Goal: Task Accomplishment & Management: Manage account settings

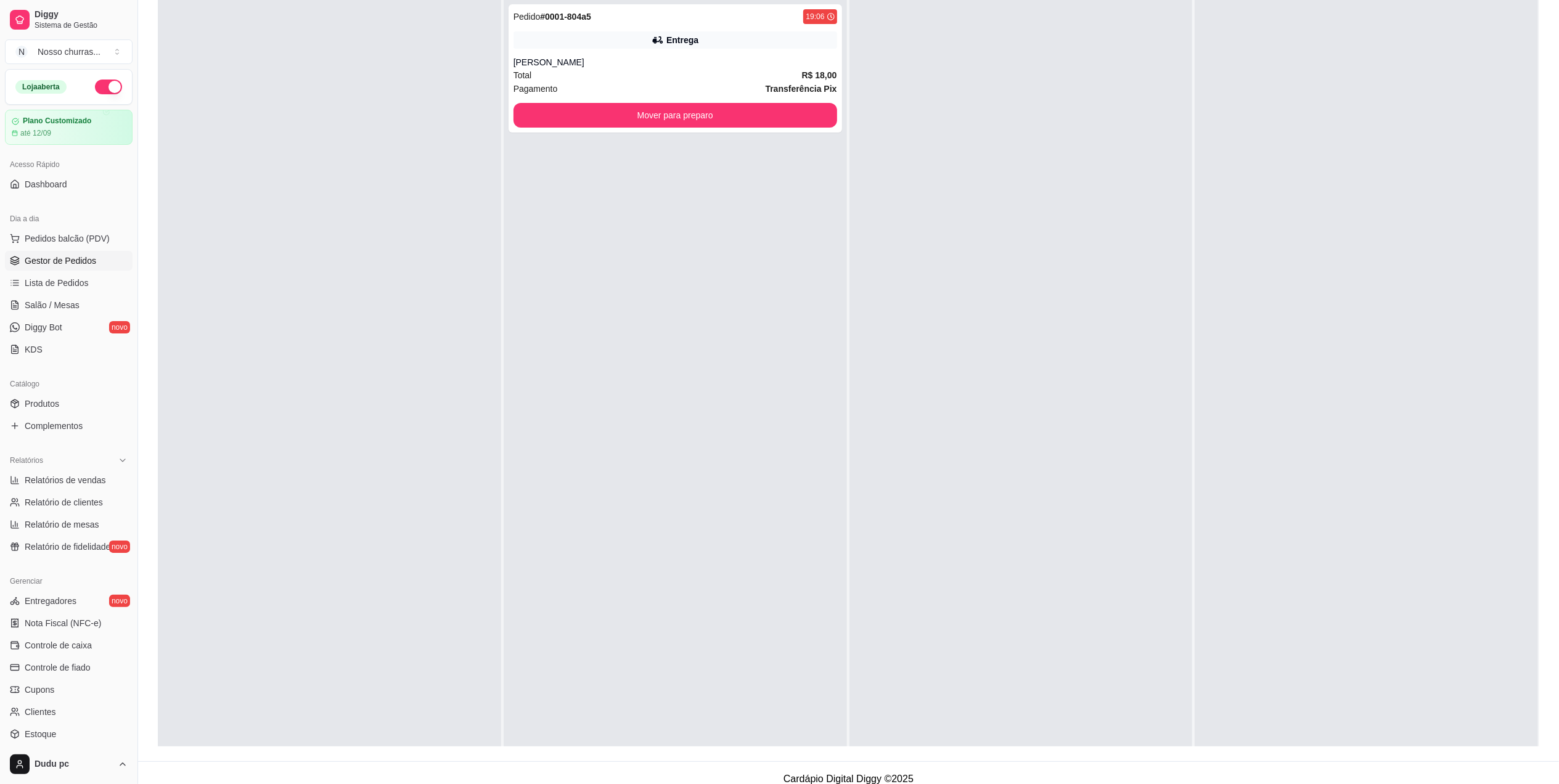
scroll to position [188, 0]
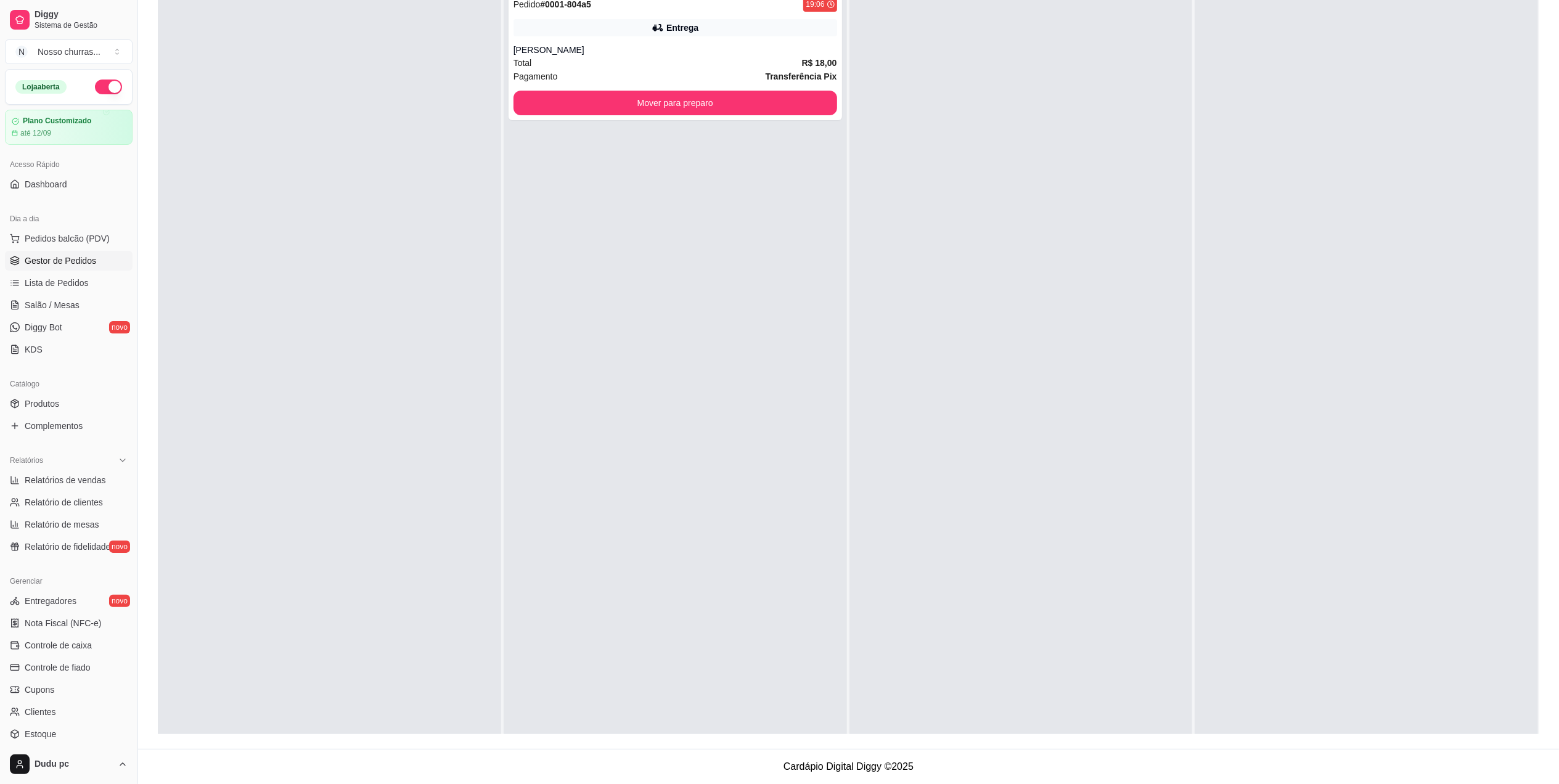
click at [564, 617] on div "Pedido # 0001-804a5 19:06 Entrega Fernanda Total R$ 18,00 Pagamento Transferênc…" at bounding box center [675, 377] width 343 height 784
click at [52, 412] on link "Produtos" at bounding box center [69, 404] width 128 height 20
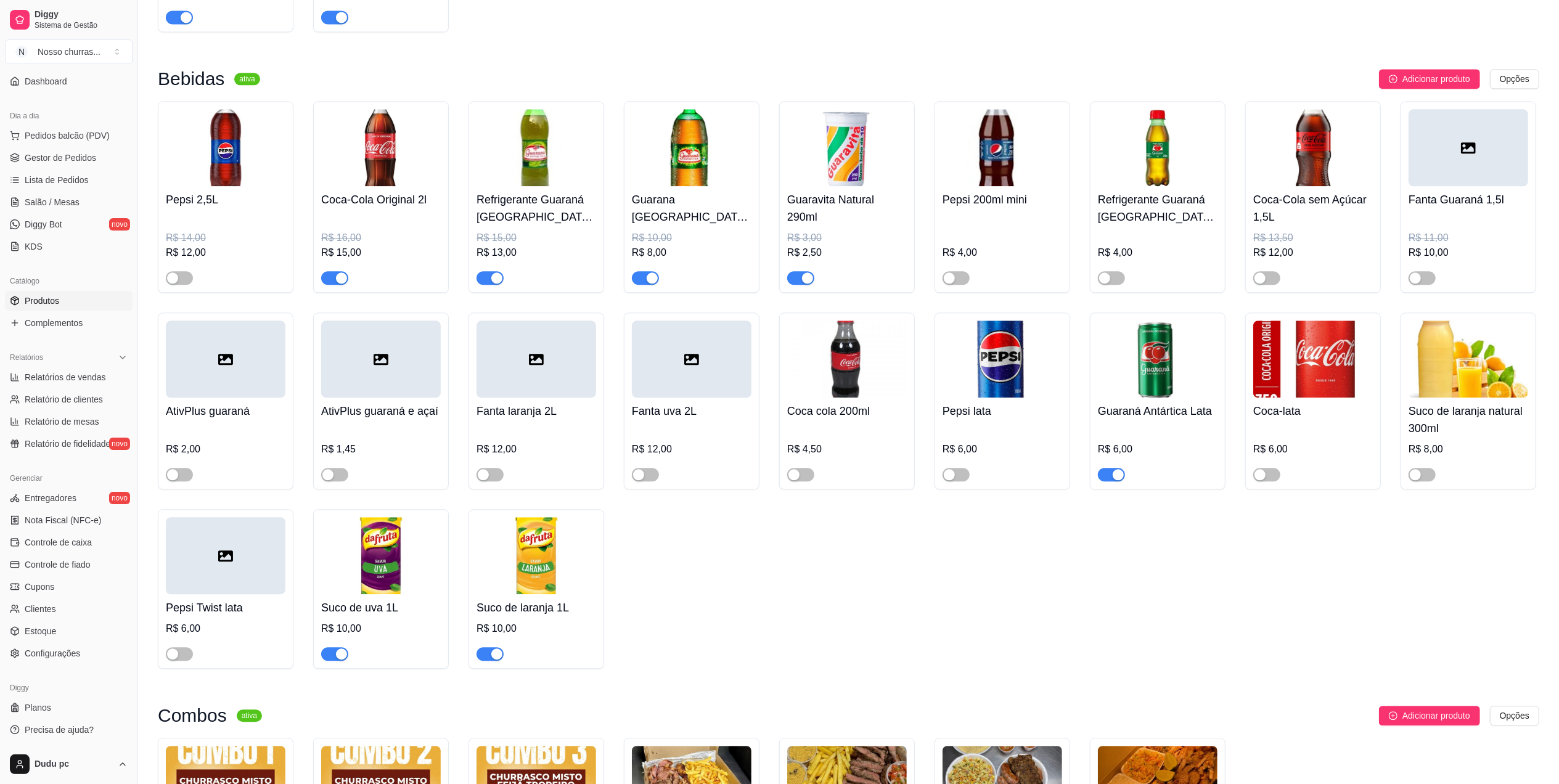
scroll to position [2892, 0]
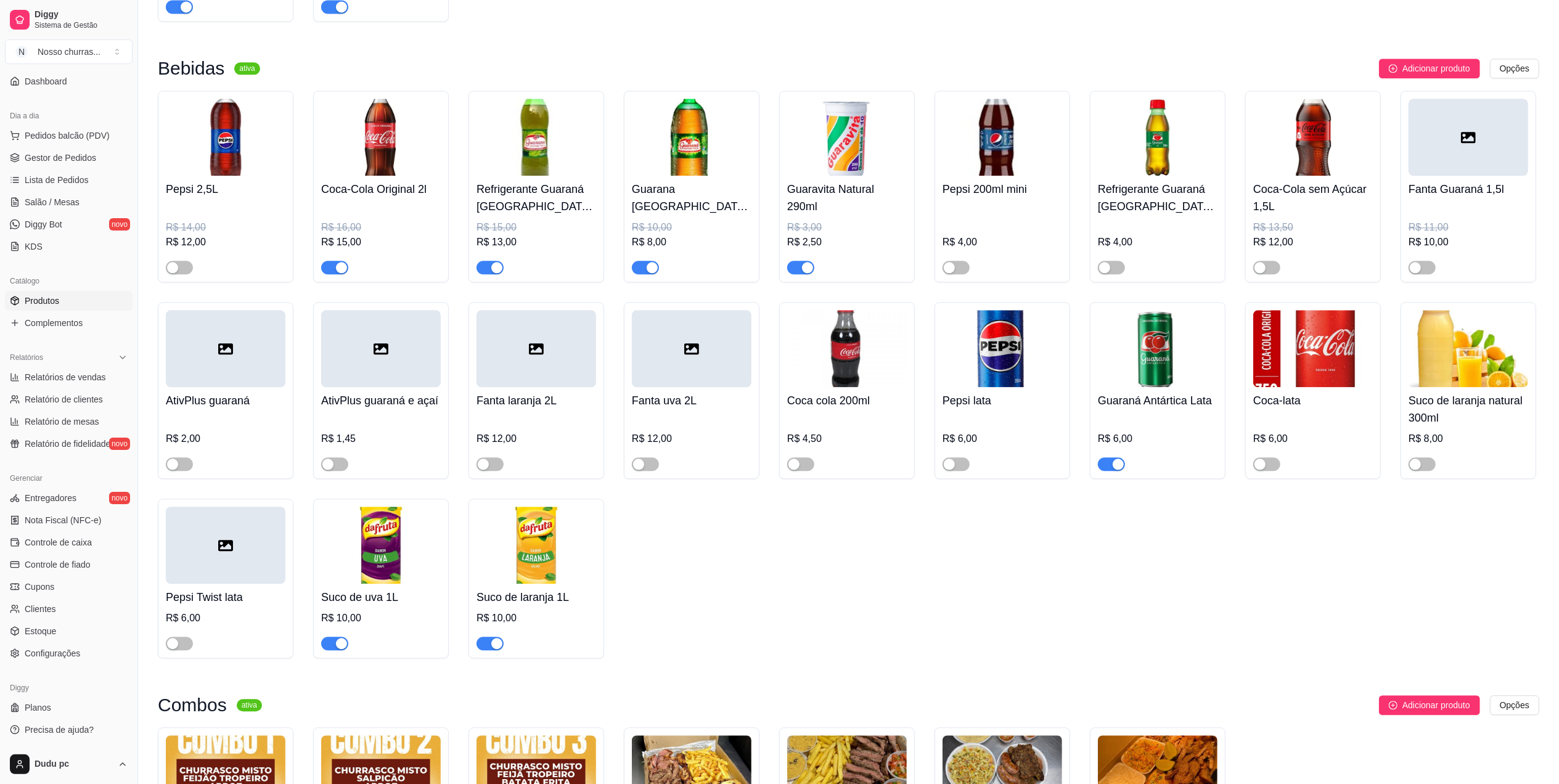
click at [326, 274] on span "button" at bounding box center [335, 268] width 27 height 14
click at [68, 156] on span "Gestor de Pedidos" at bounding box center [60, 158] width 71 height 12
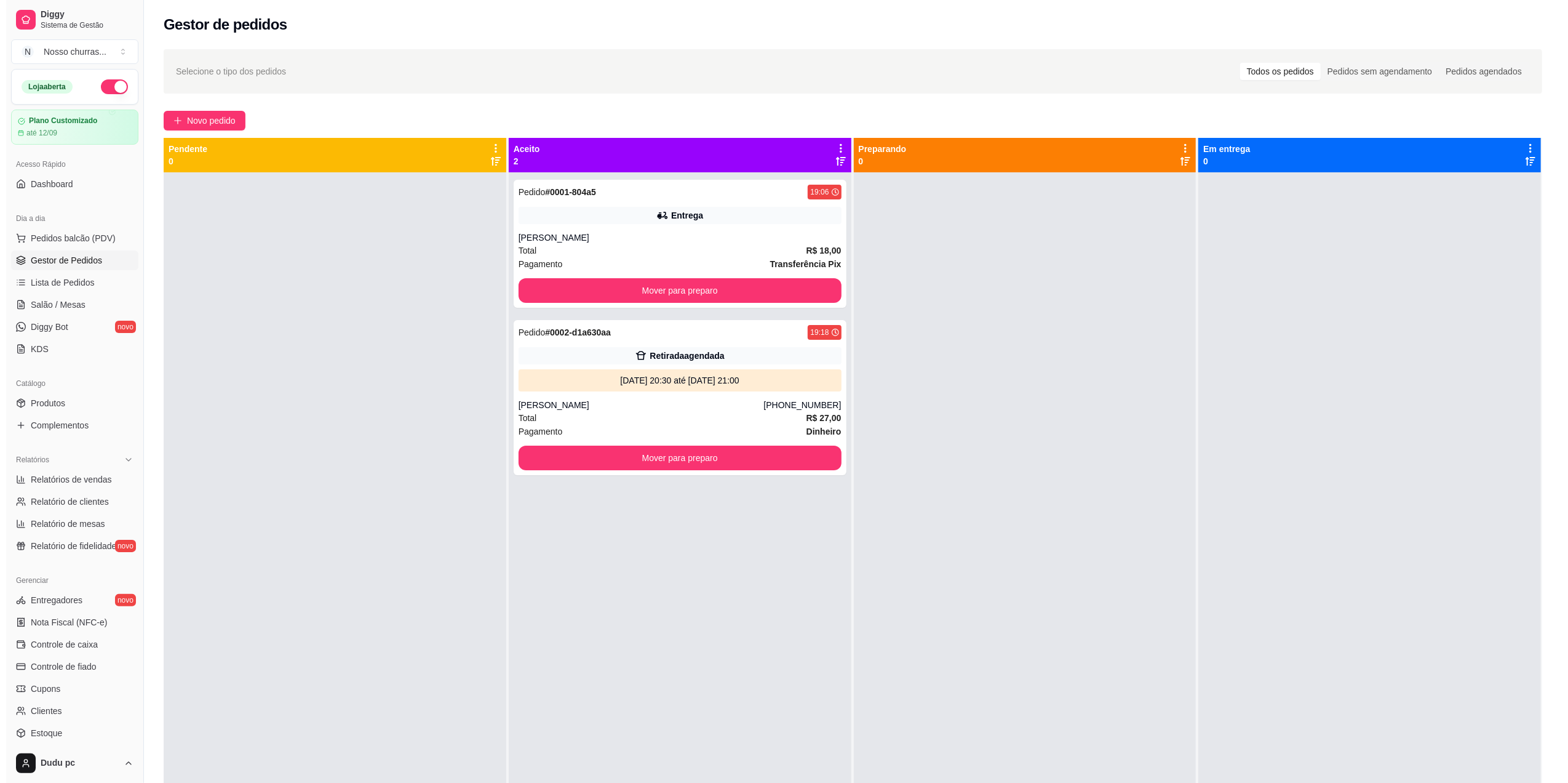
scroll to position [103, 0]
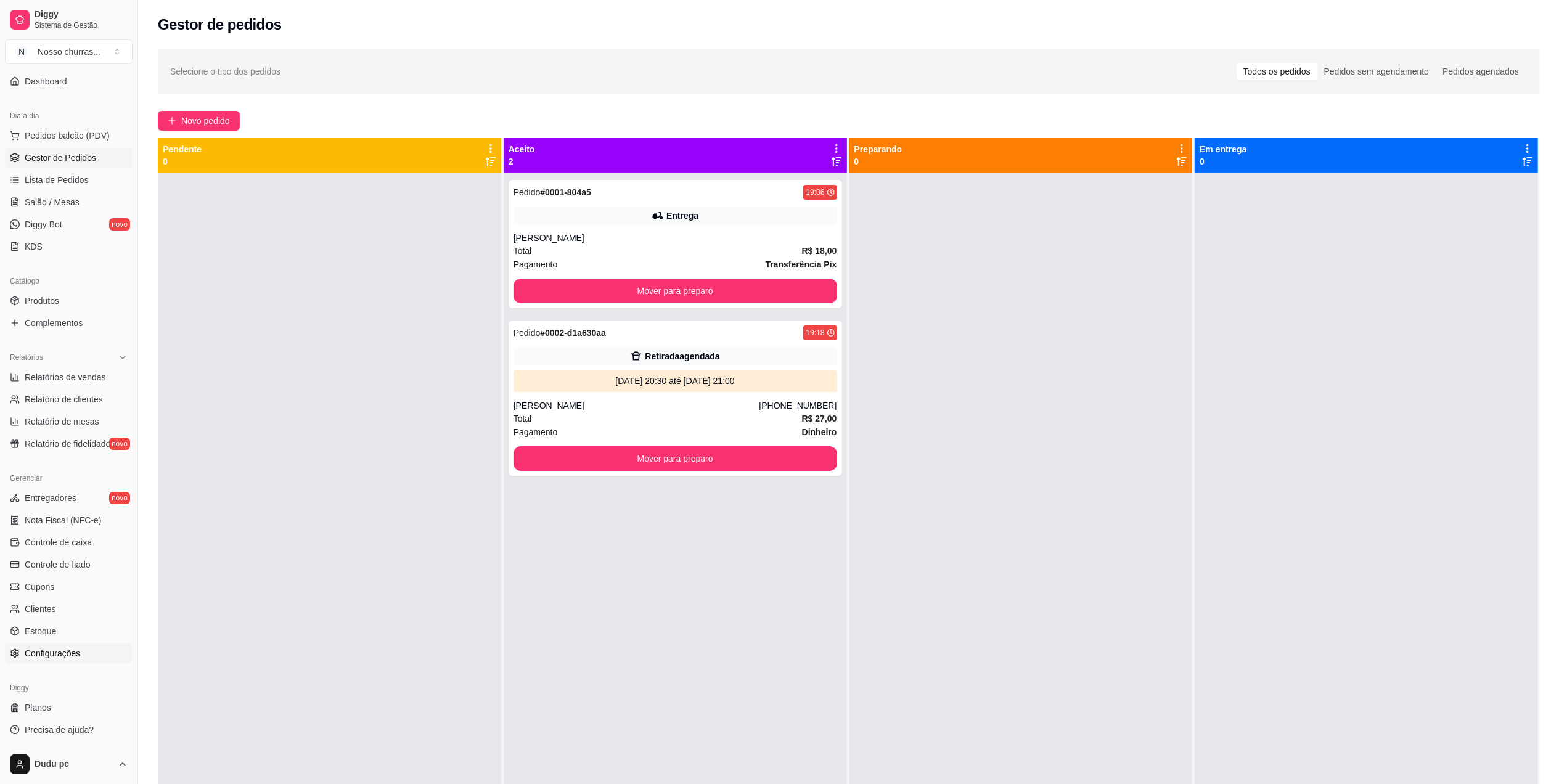
click at [18, 645] on link "Configurações" at bounding box center [69, 653] width 128 height 20
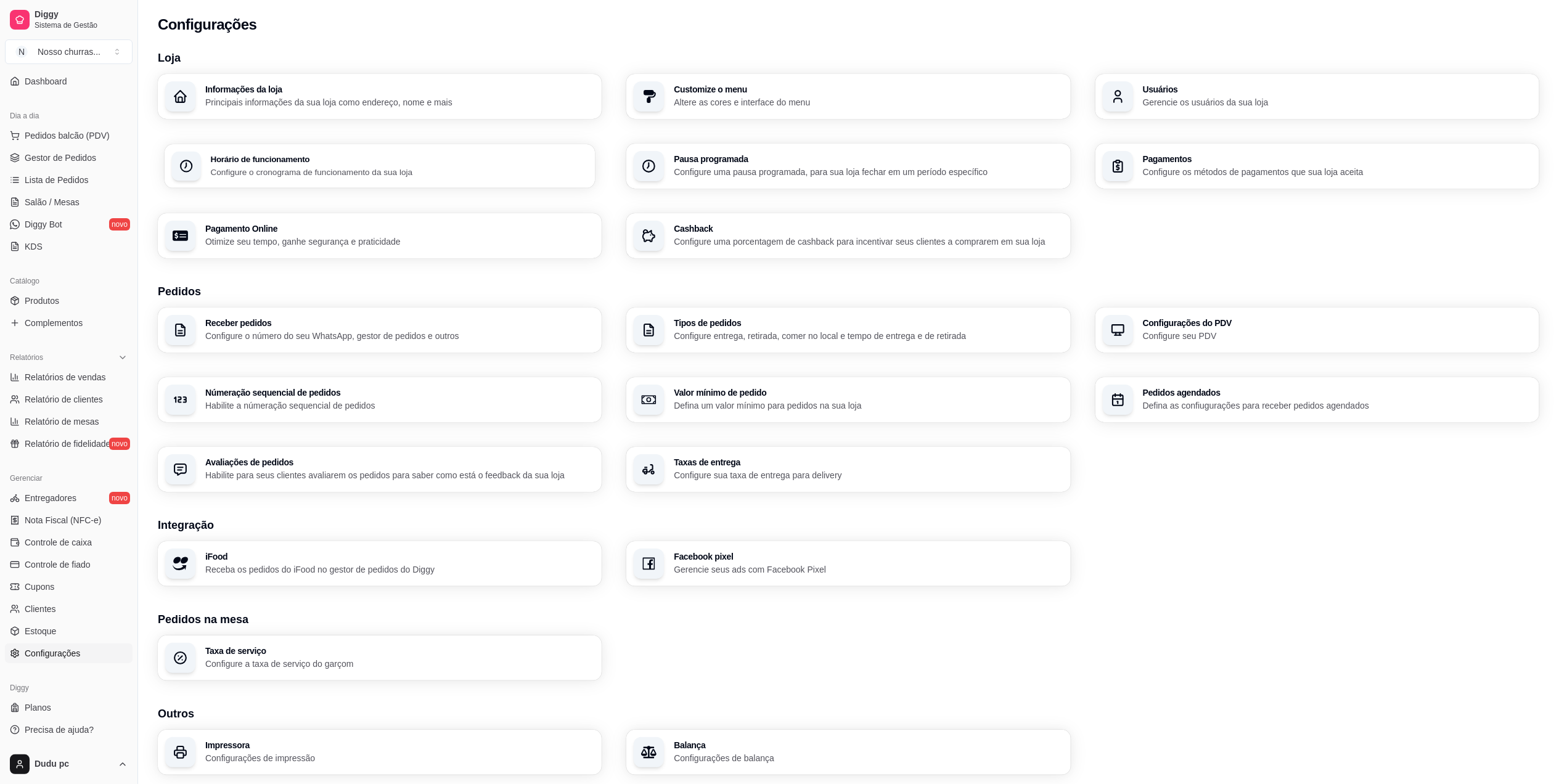
click at [487, 166] on p "Configure o cronograma de funcionamento da sua loja" at bounding box center [398, 172] width 377 height 12
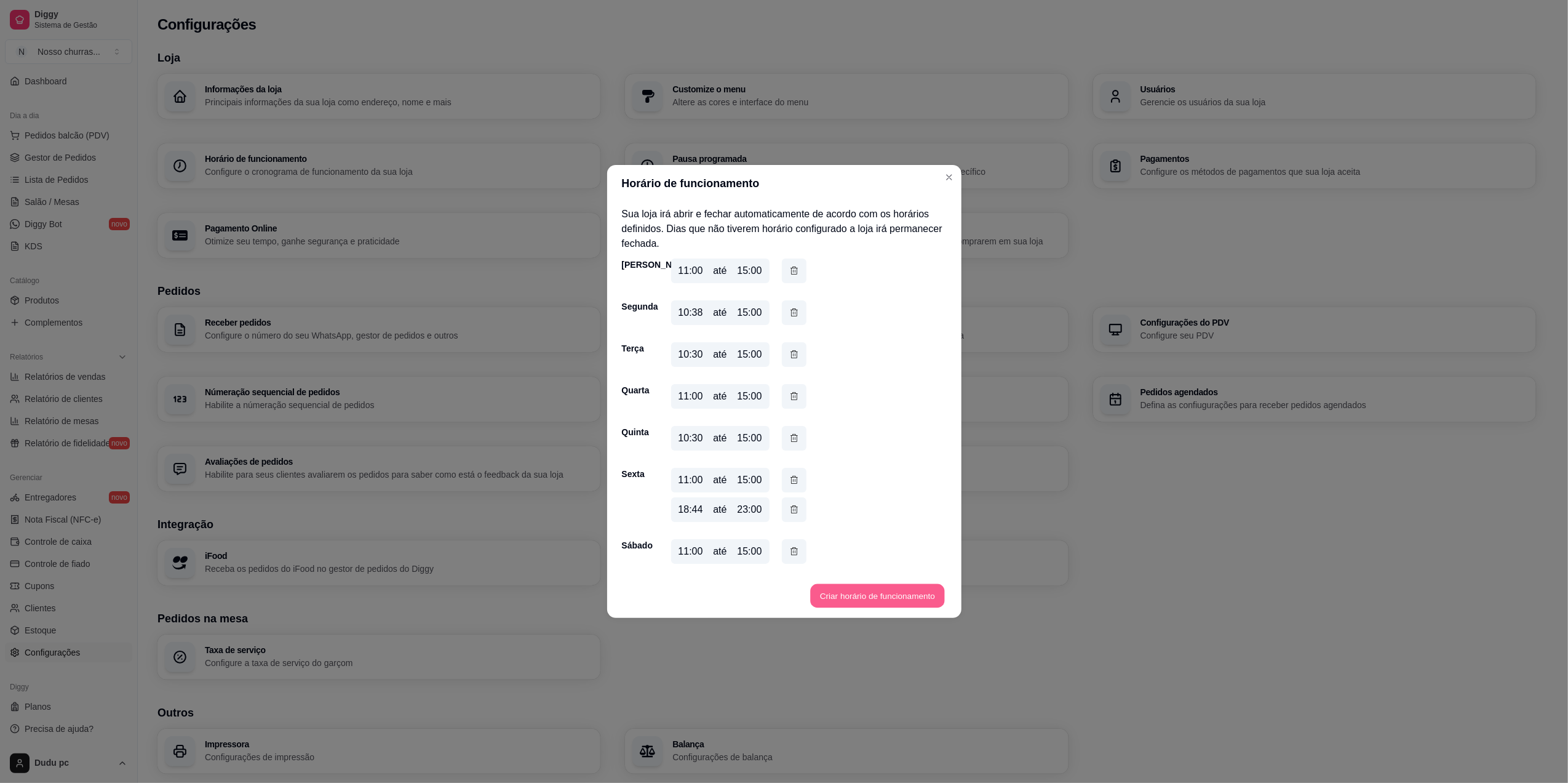
click at [848, 591] on button "Criar horário de funcionamento" at bounding box center [877, 596] width 134 height 24
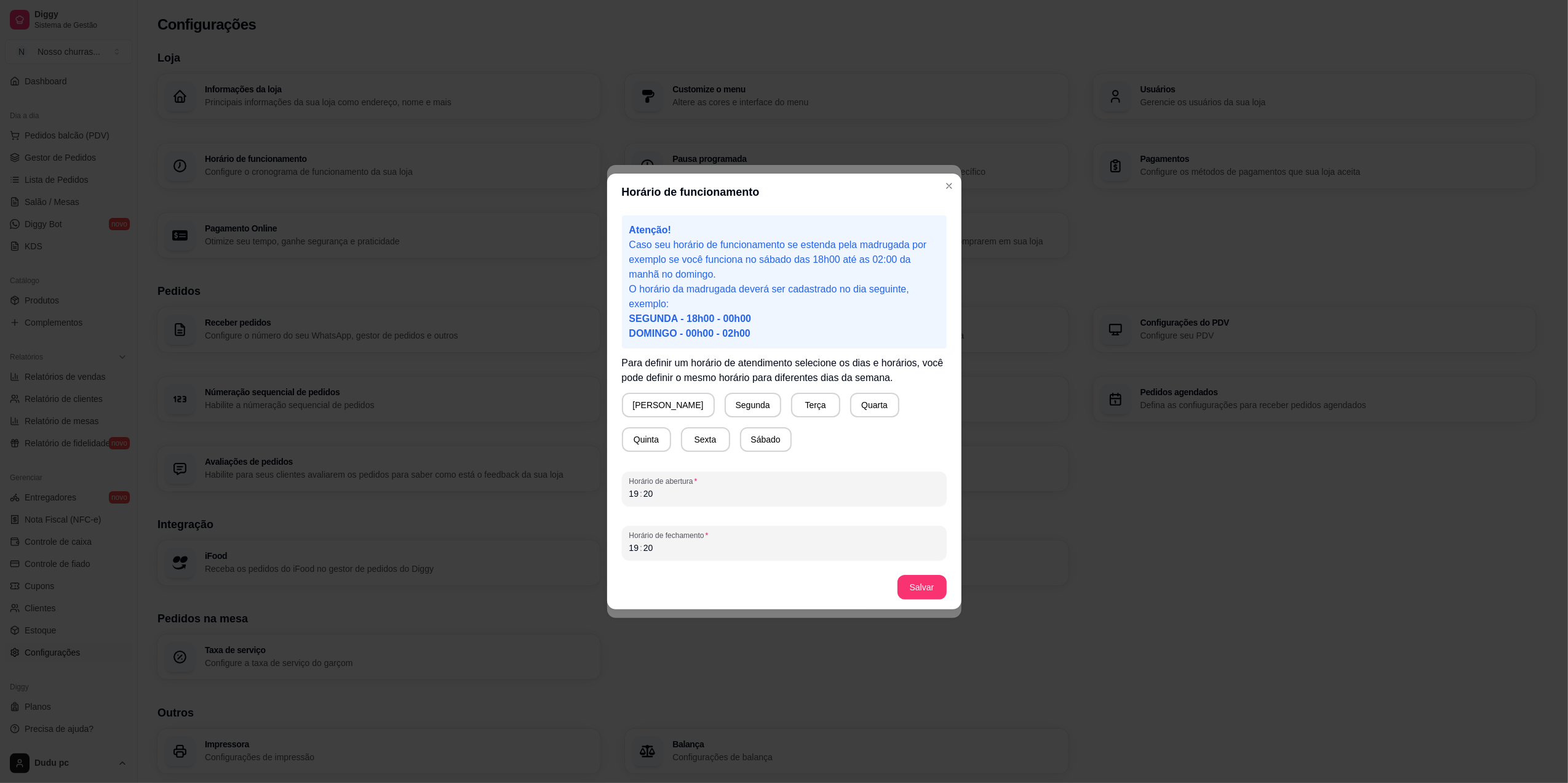
click at [848, 591] on footer "Salvar" at bounding box center [784, 587] width 354 height 45
click at [678, 498] on div "19 : 20" at bounding box center [784, 494] width 310 height 15
click at [696, 553] on div "19 : 20" at bounding box center [784, 548] width 310 height 15
click at [741, 439] on button "Sábado" at bounding box center [766, 440] width 51 height 24
click at [924, 587] on button "Salvar" at bounding box center [922, 587] width 48 height 24
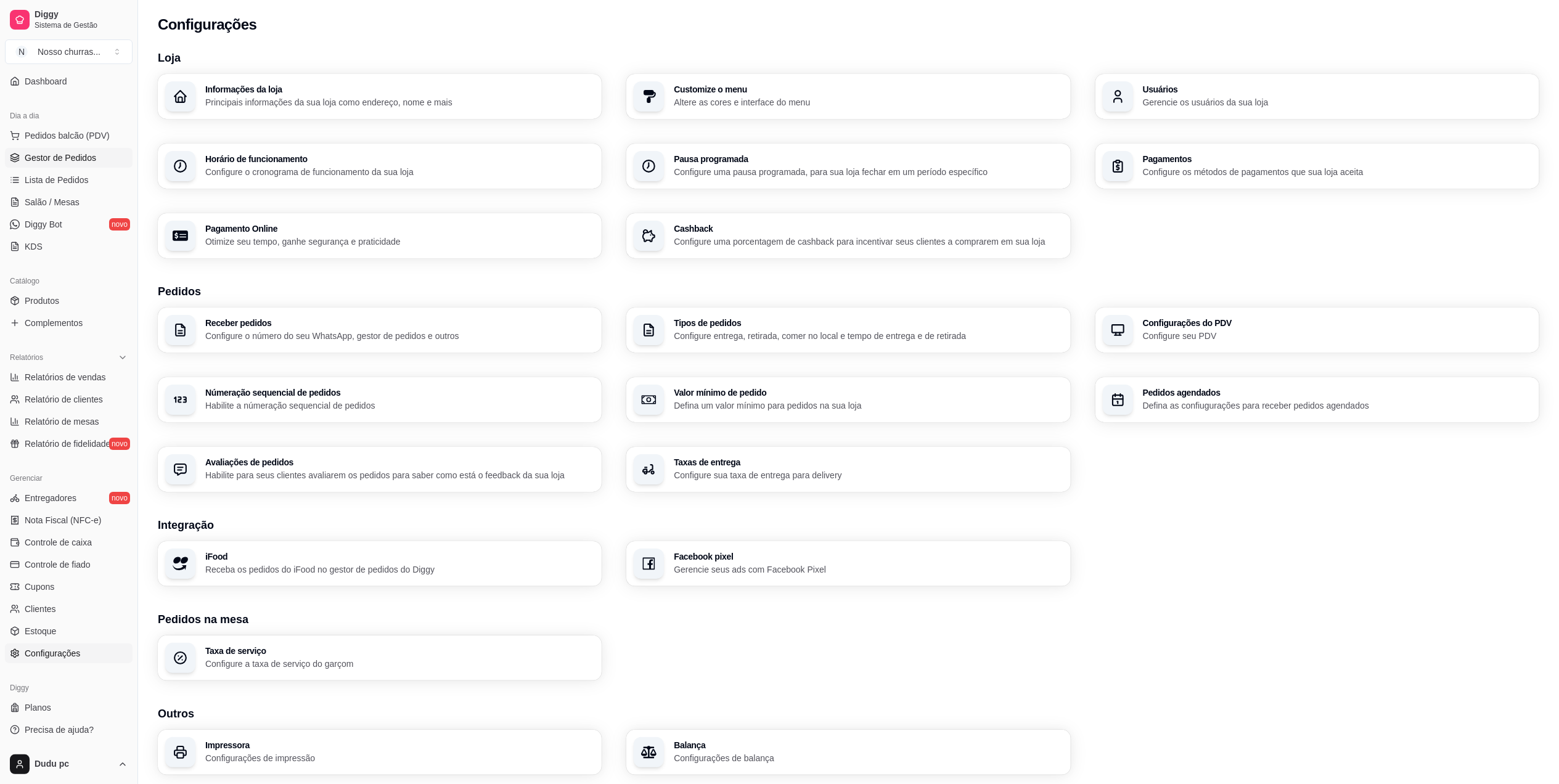
click at [69, 157] on span "Gestor de Pedidos" at bounding box center [60, 158] width 71 height 12
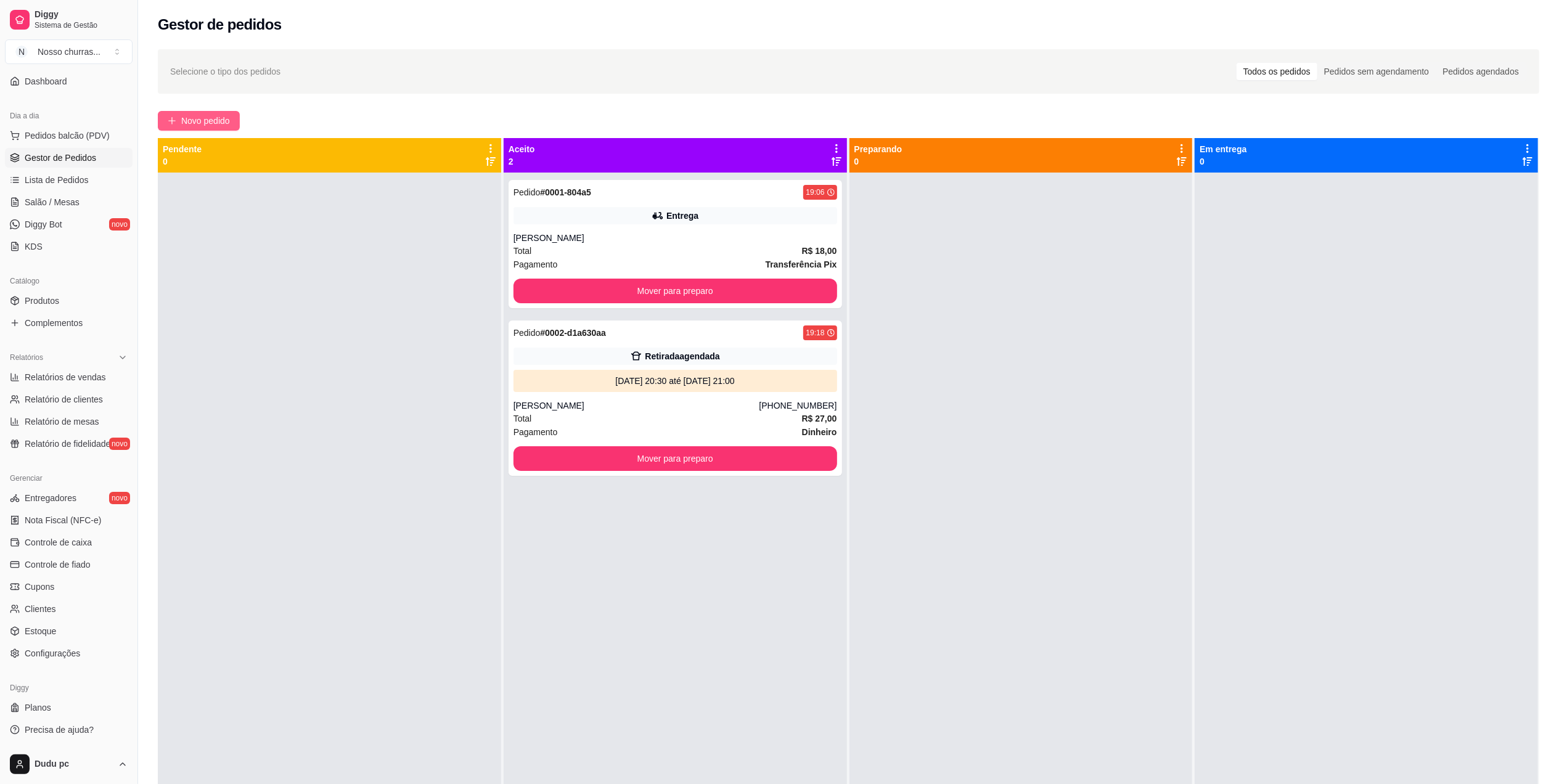
click at [223, 124] on span "Novo pedido" at bounding box center [206, 121] width 49 height 14
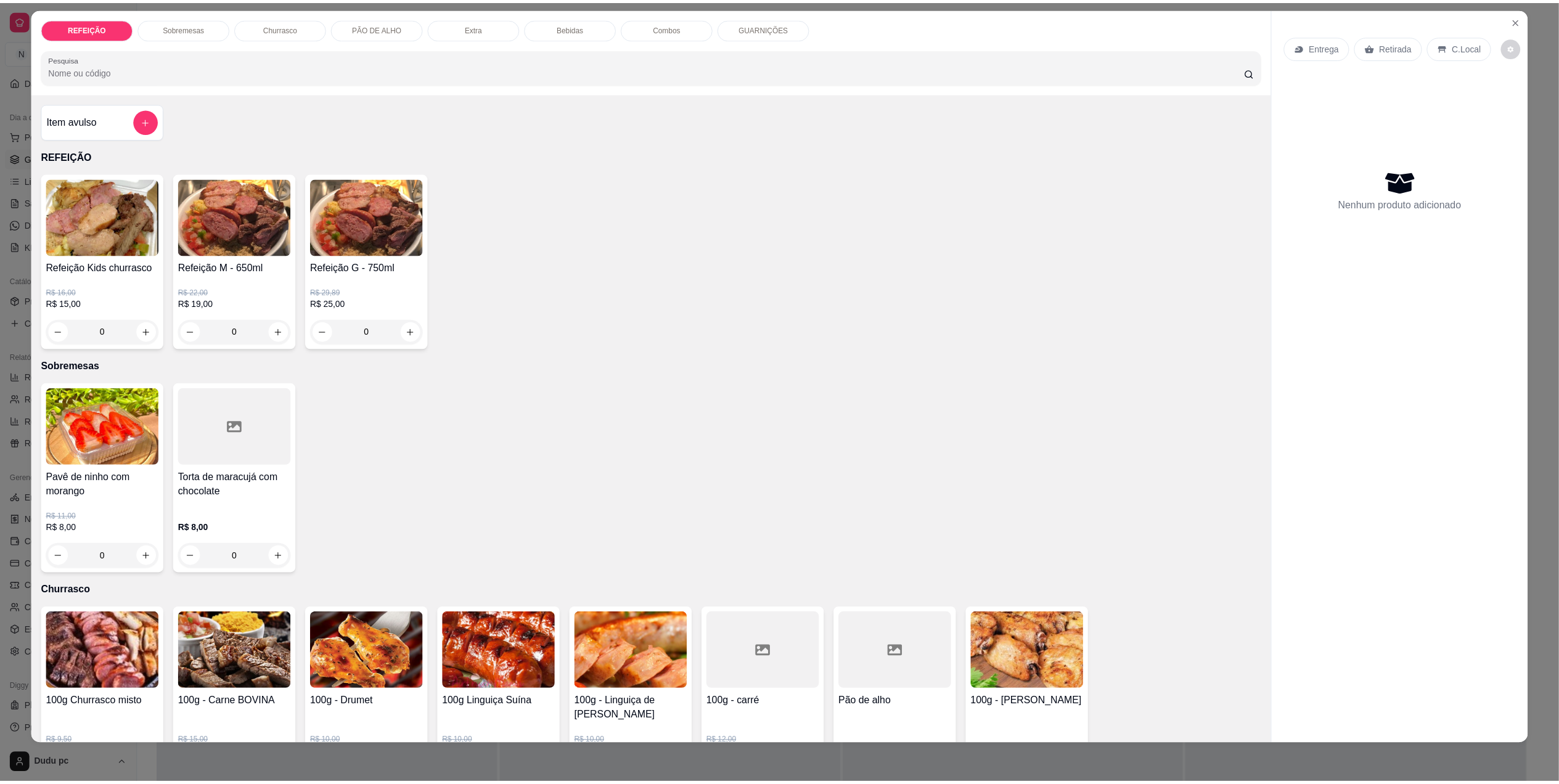
scroll to position [569, 0]
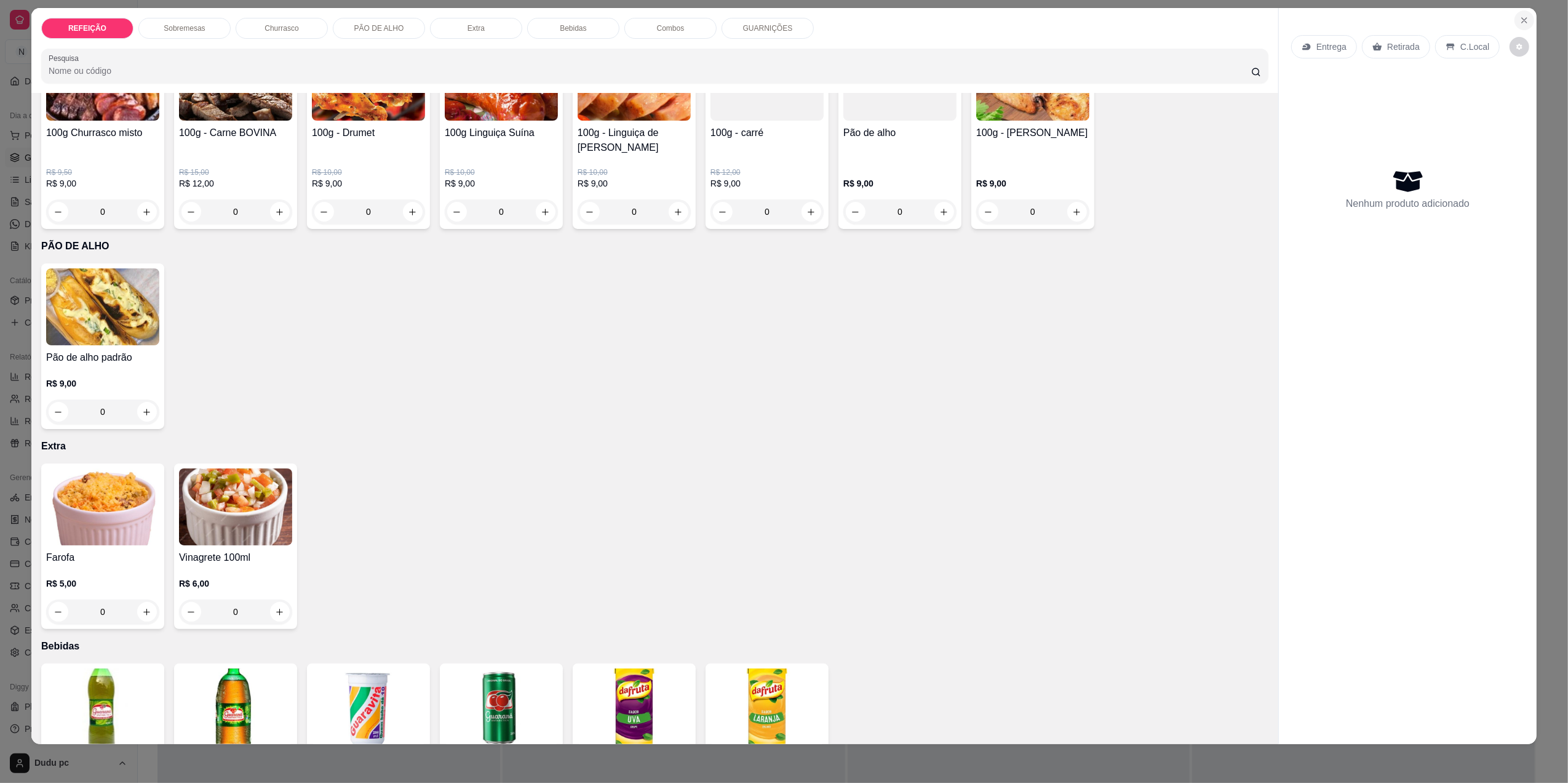
click at [1520, 19] on icon "Close" at bounding box center [1525, 20] width 10 height 10
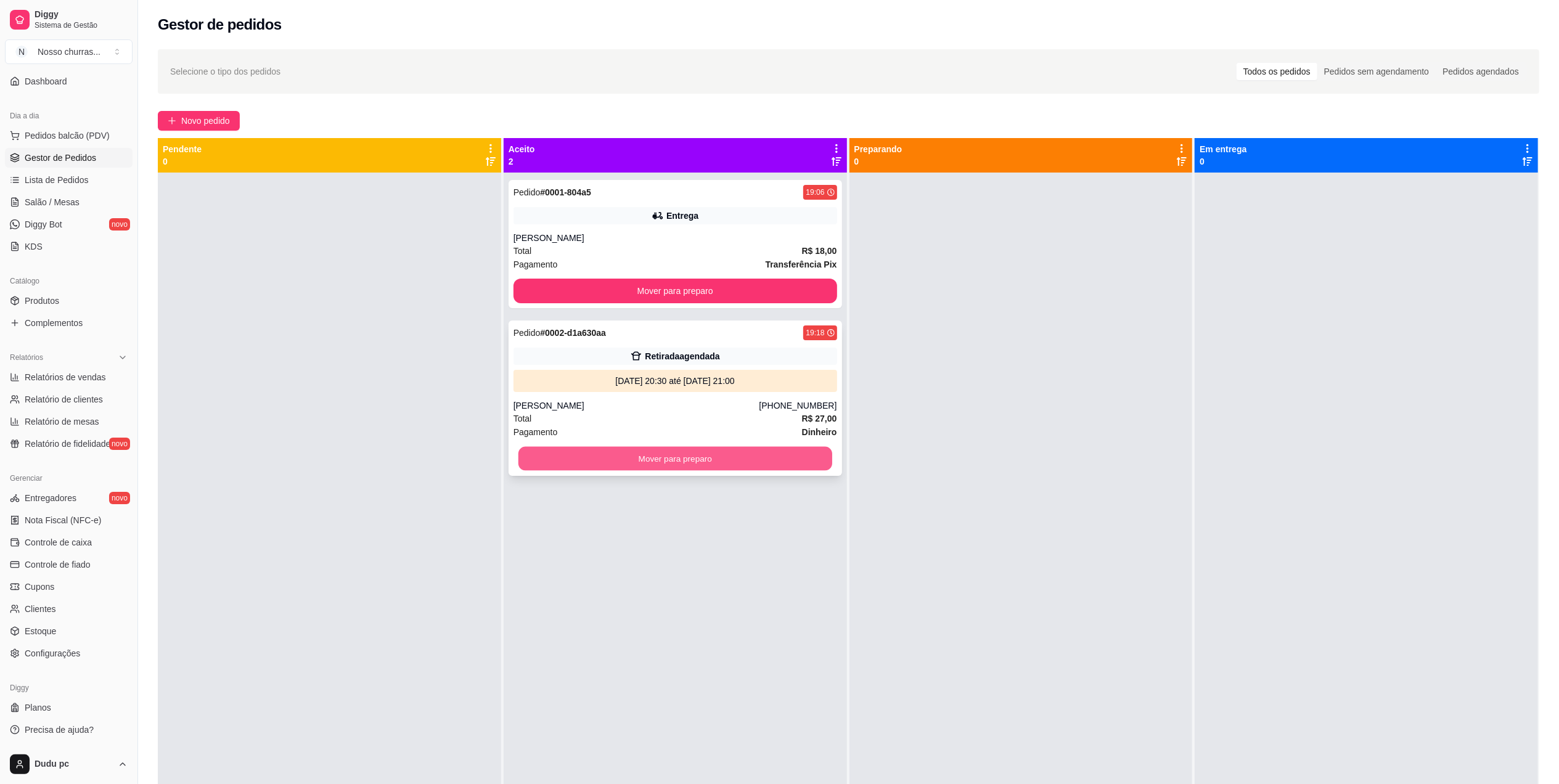
click at [810, 466] on button "Mover para preparo" at bounding box center [675, 458] width 314 height 24
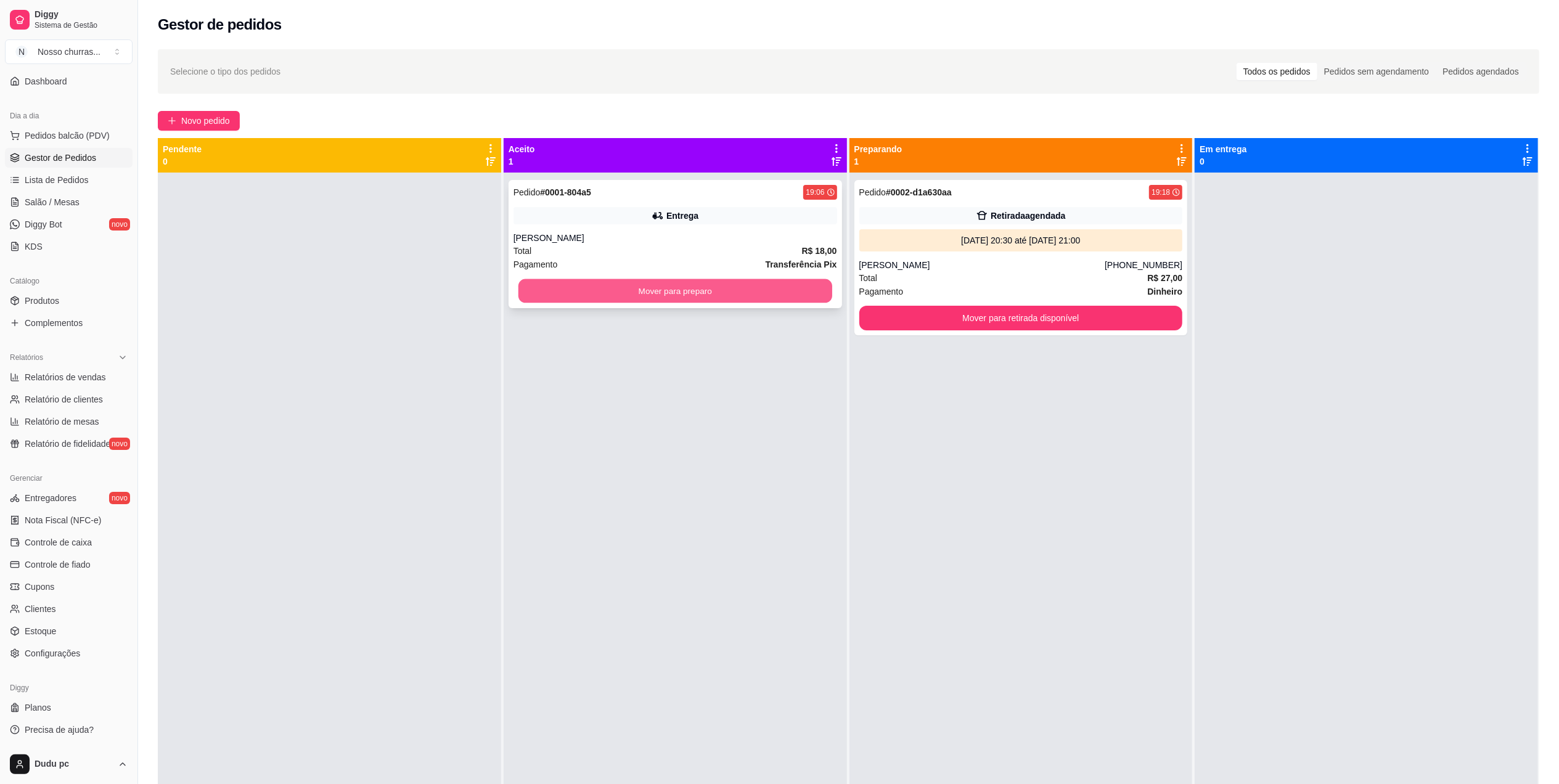
click at [773, 284] on button "Mover para preparo" at bounding box center [675, 291] width 314 height 24
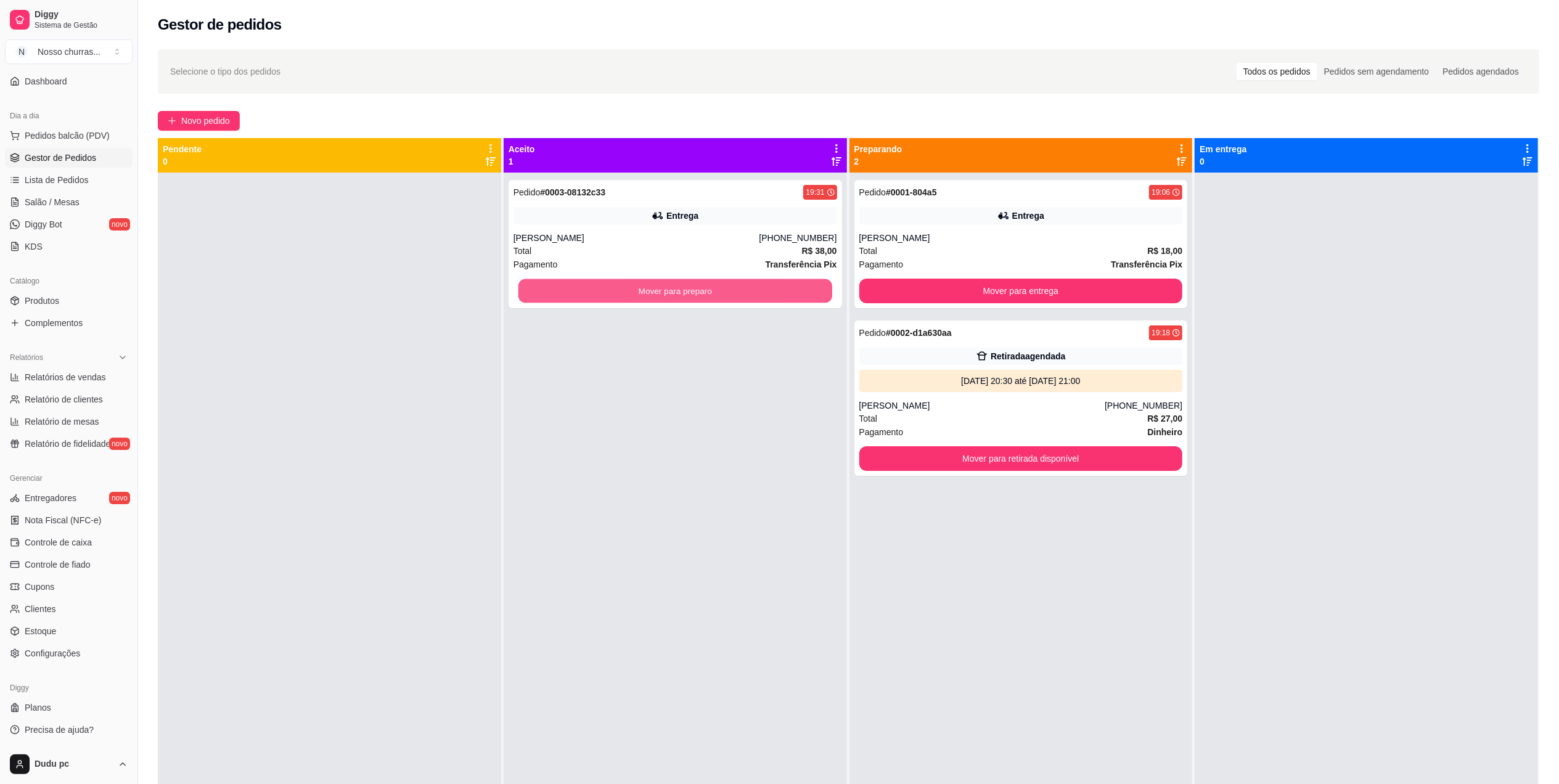
click at [773, 284] on button "Mover para preparo" at bounding box center [675, 291] width 314 height 24
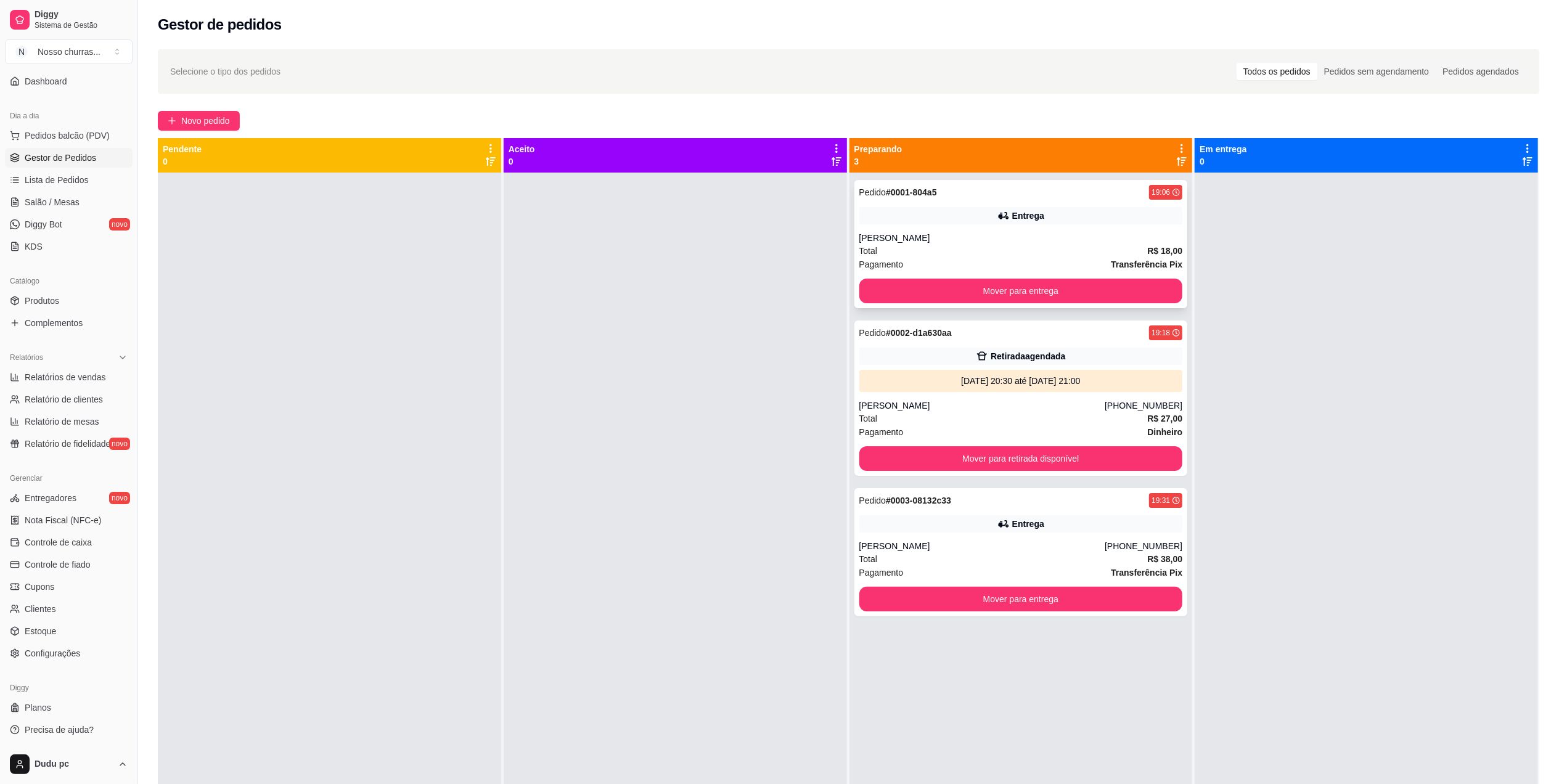
click at [884, 220] on div "Entrega" at bounding box center [1021, 216] width 323 height 17
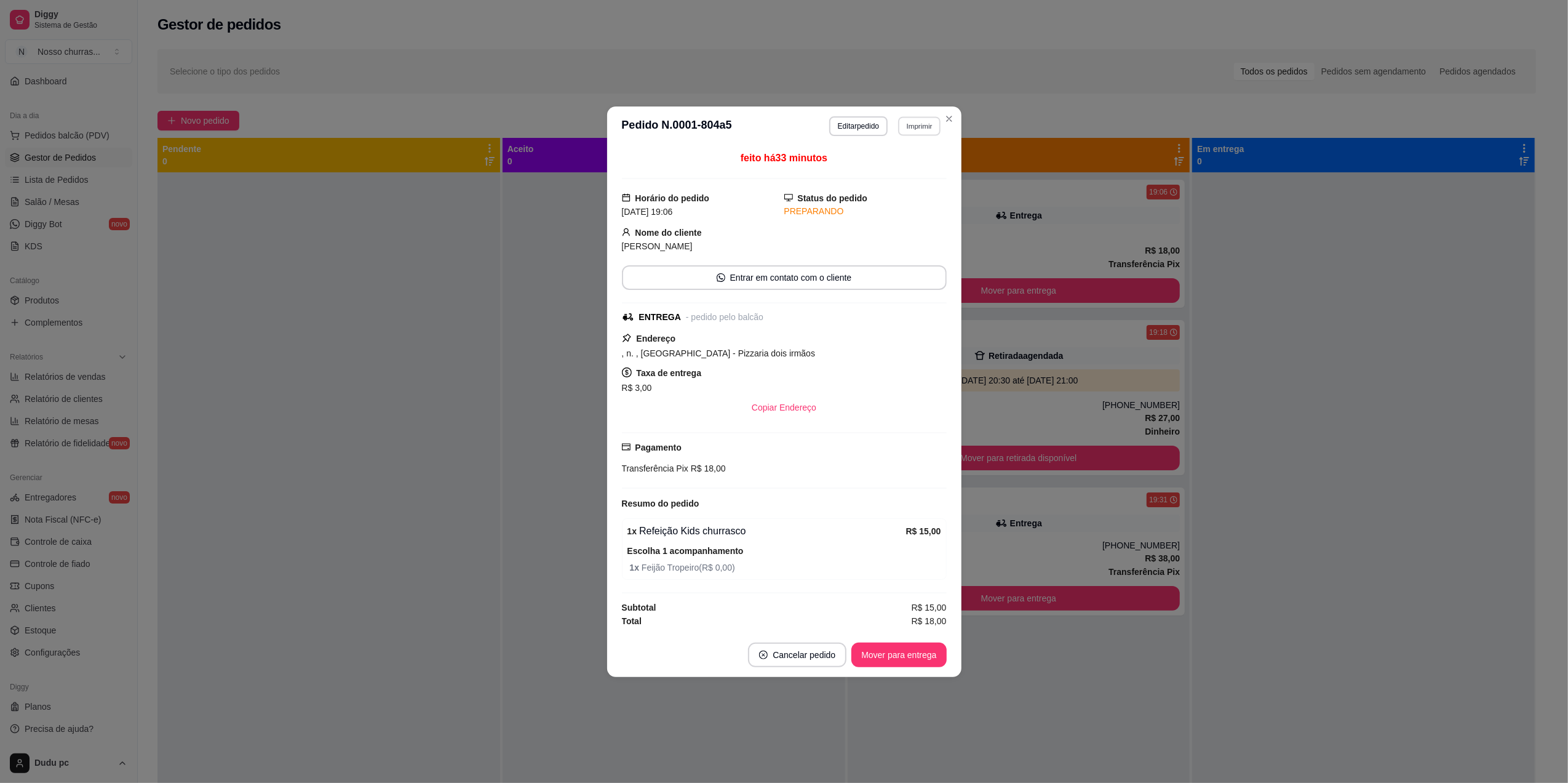
click at [904, 118] on button "Imprimir" at bounding box center [919, 126] width 43 height 19
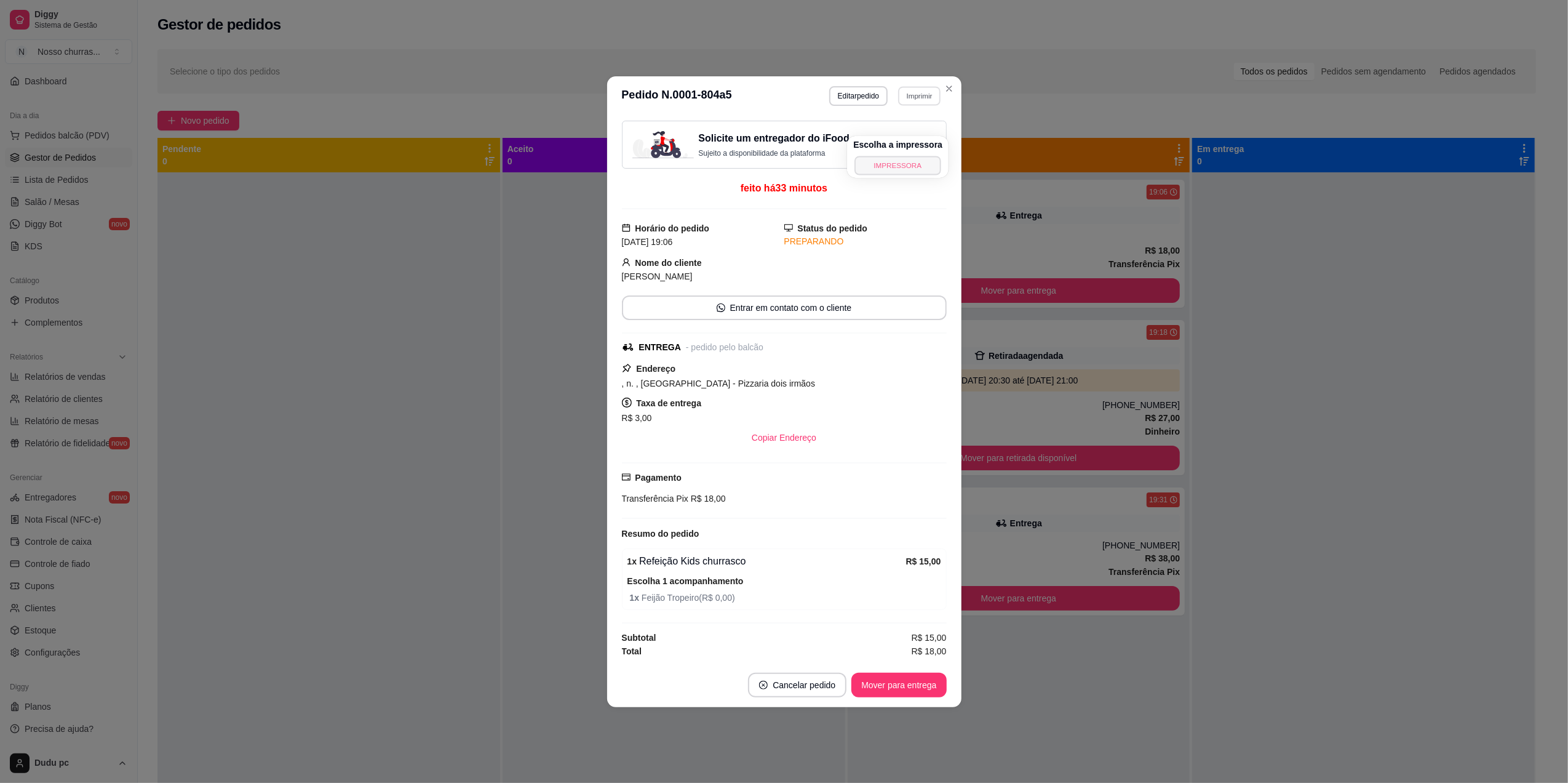
click at [901, 165] on button "IMPRESSORA" at bounding box center [897, 165] width 86 height 19
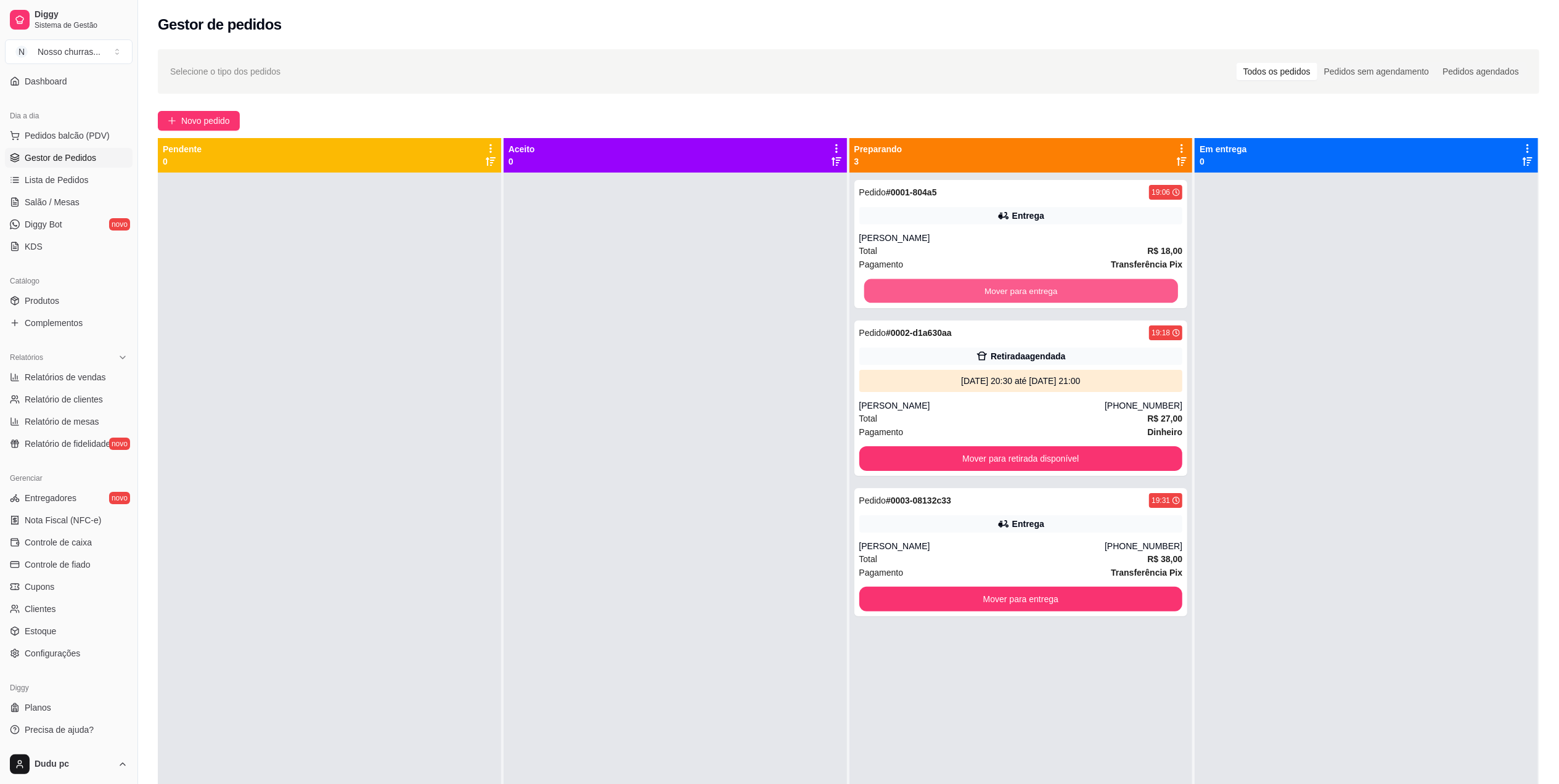
click at [1043, 294] on button "Mover para entrega" at bounding box center [1021, 291] width 314 height 24
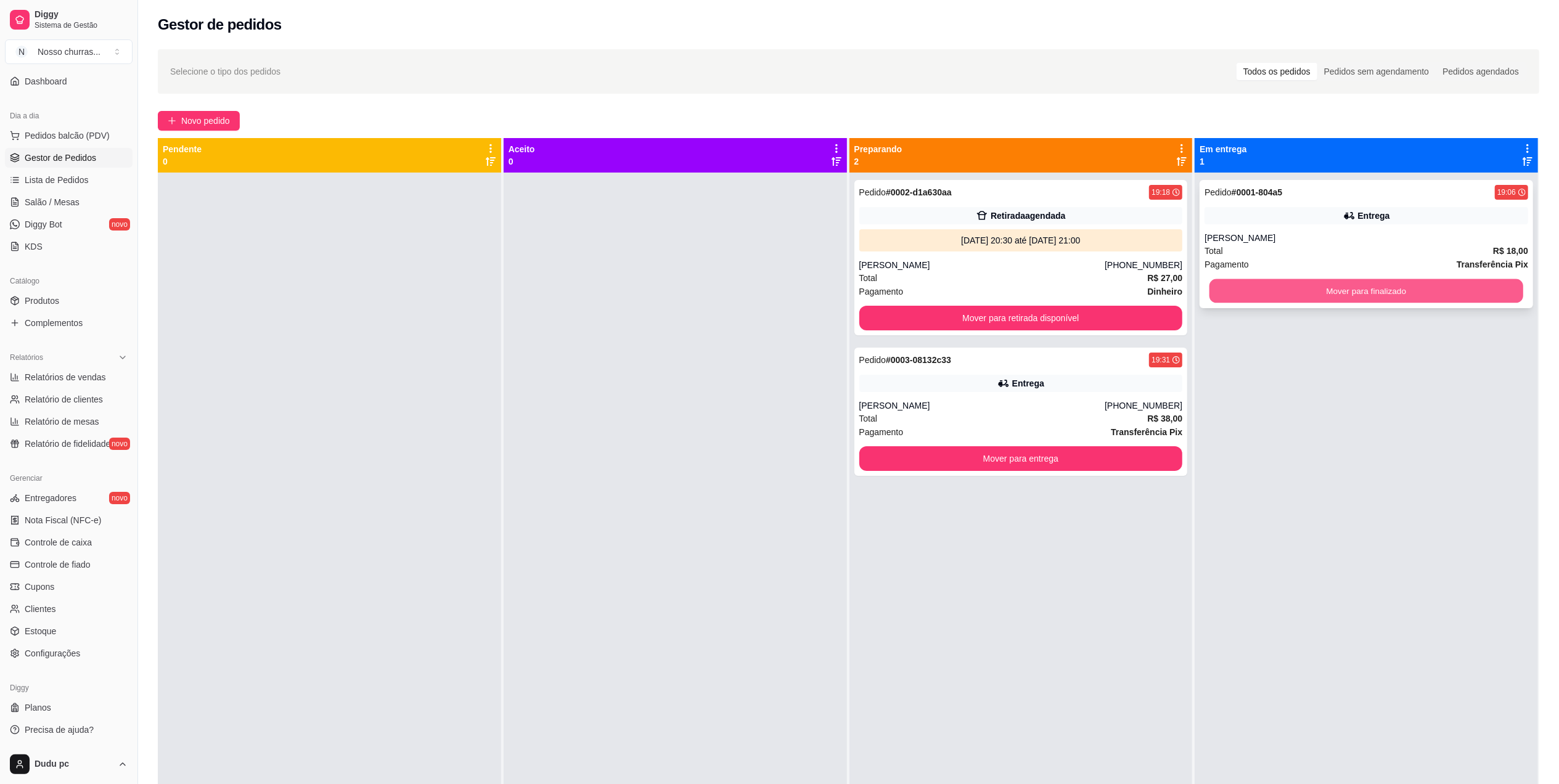
click at [1260, 289] on button "Mover para finalizado" at bounding box center [1366, 291] width 314 height 24
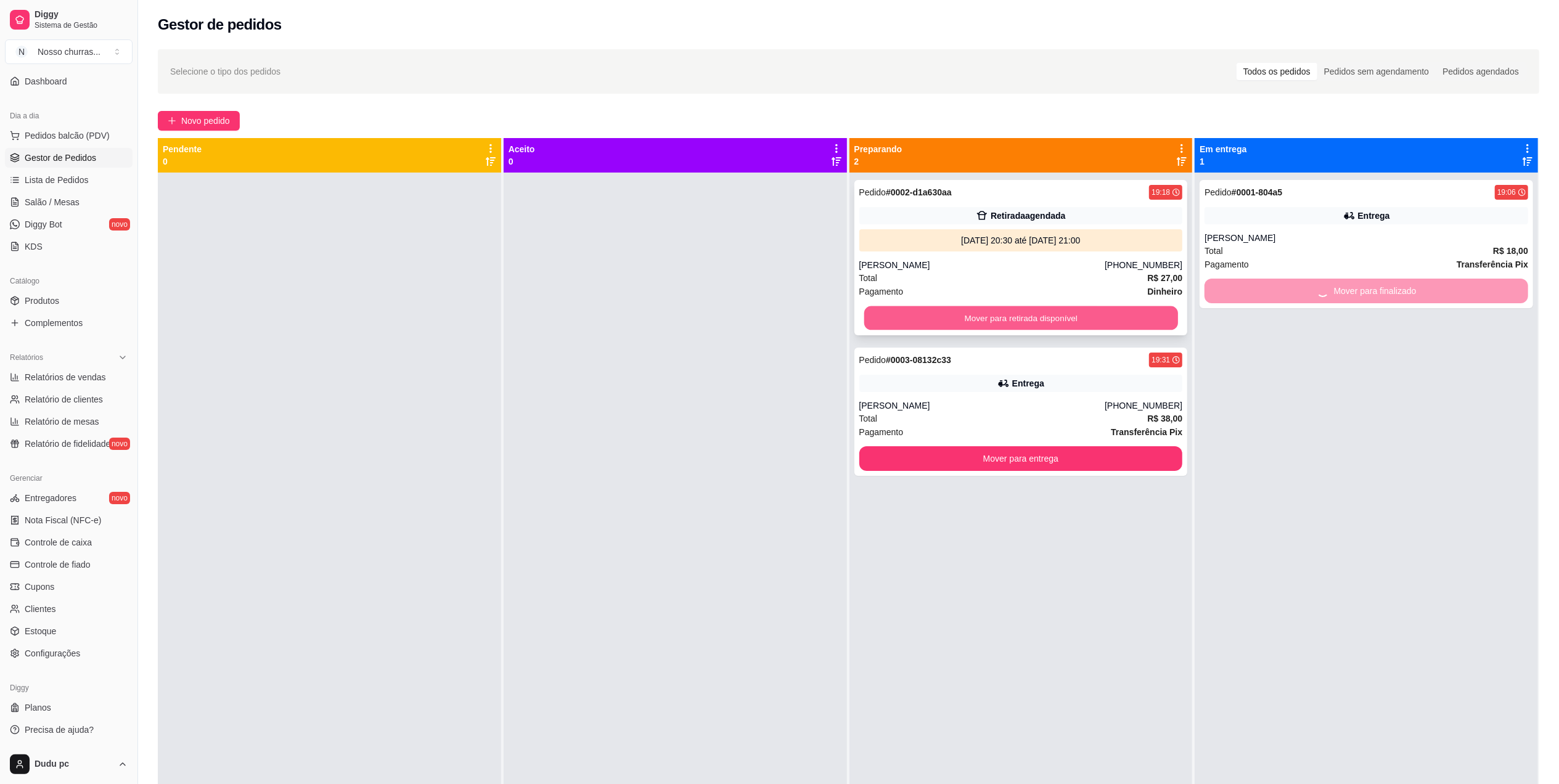
click at [1159, 323] on button "Mover para retirada disponível" at bounding box center [1021, 318] width 314 height 24
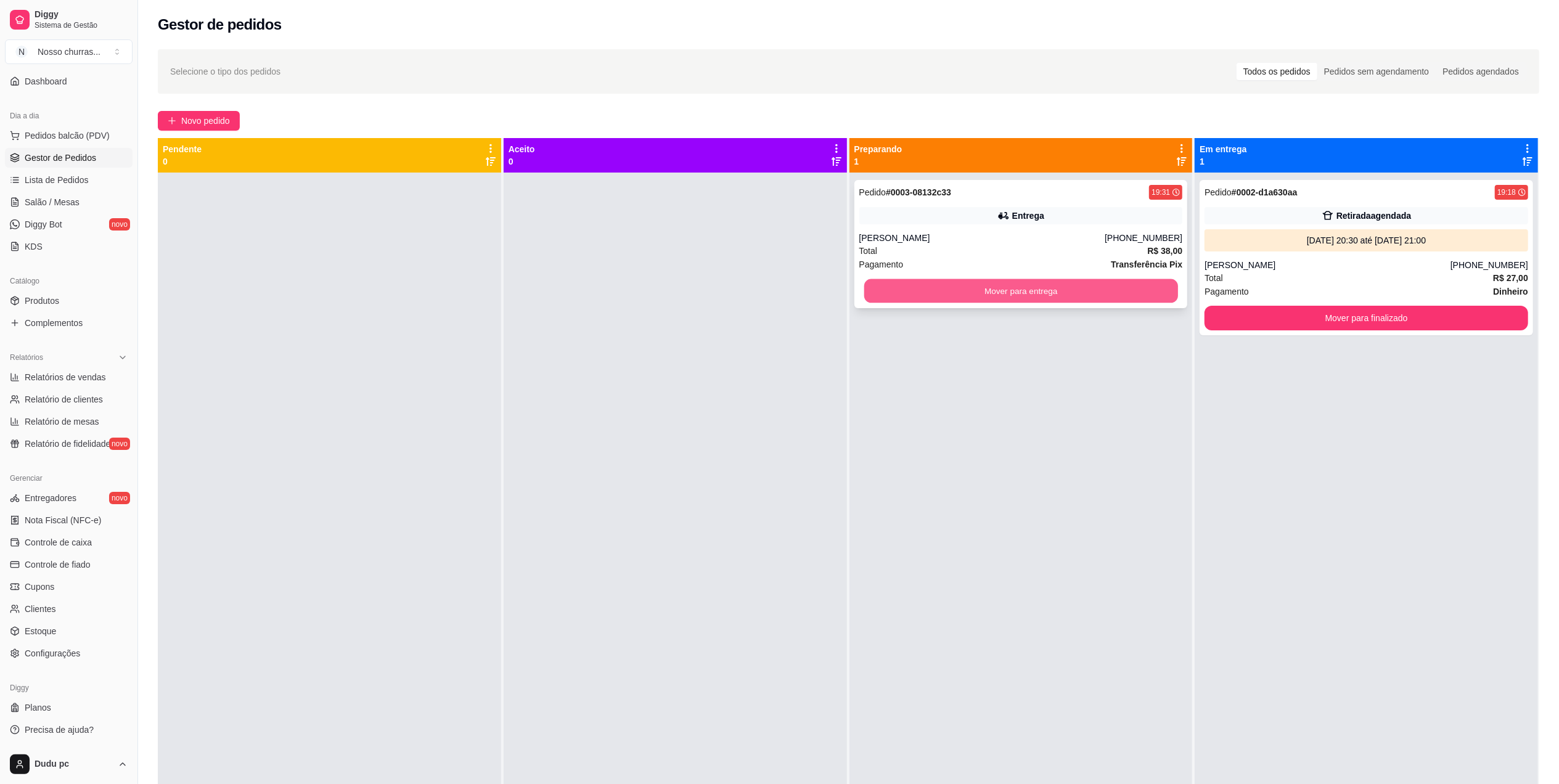
click at [1130, 289] on button "Mover para entrega" at bounding box center [1021, 291] width 314 height 24
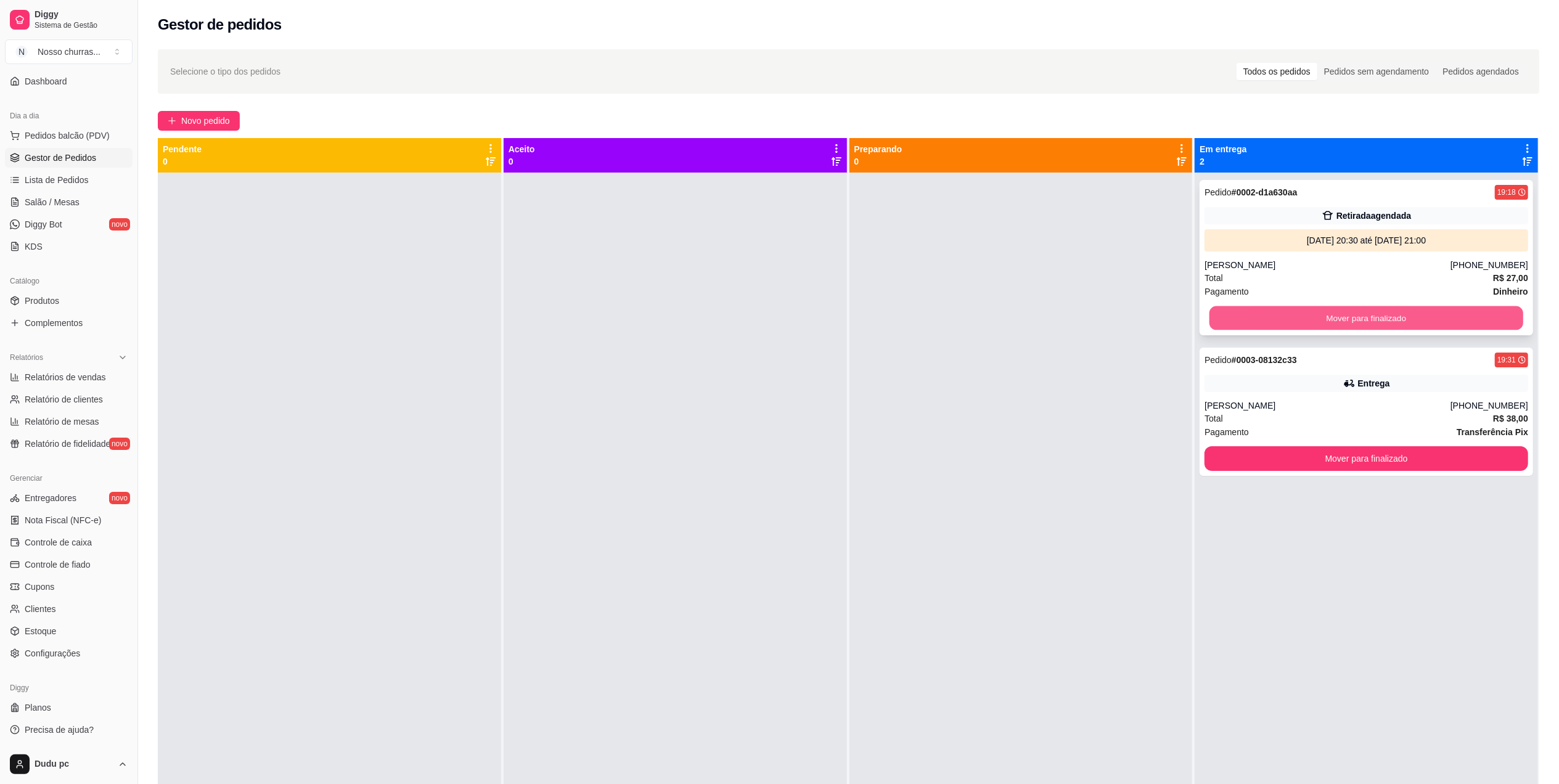
click at [1263, 313] on button "Mover para finalizado" at bounding box center [1366, 318] width 314 height 24
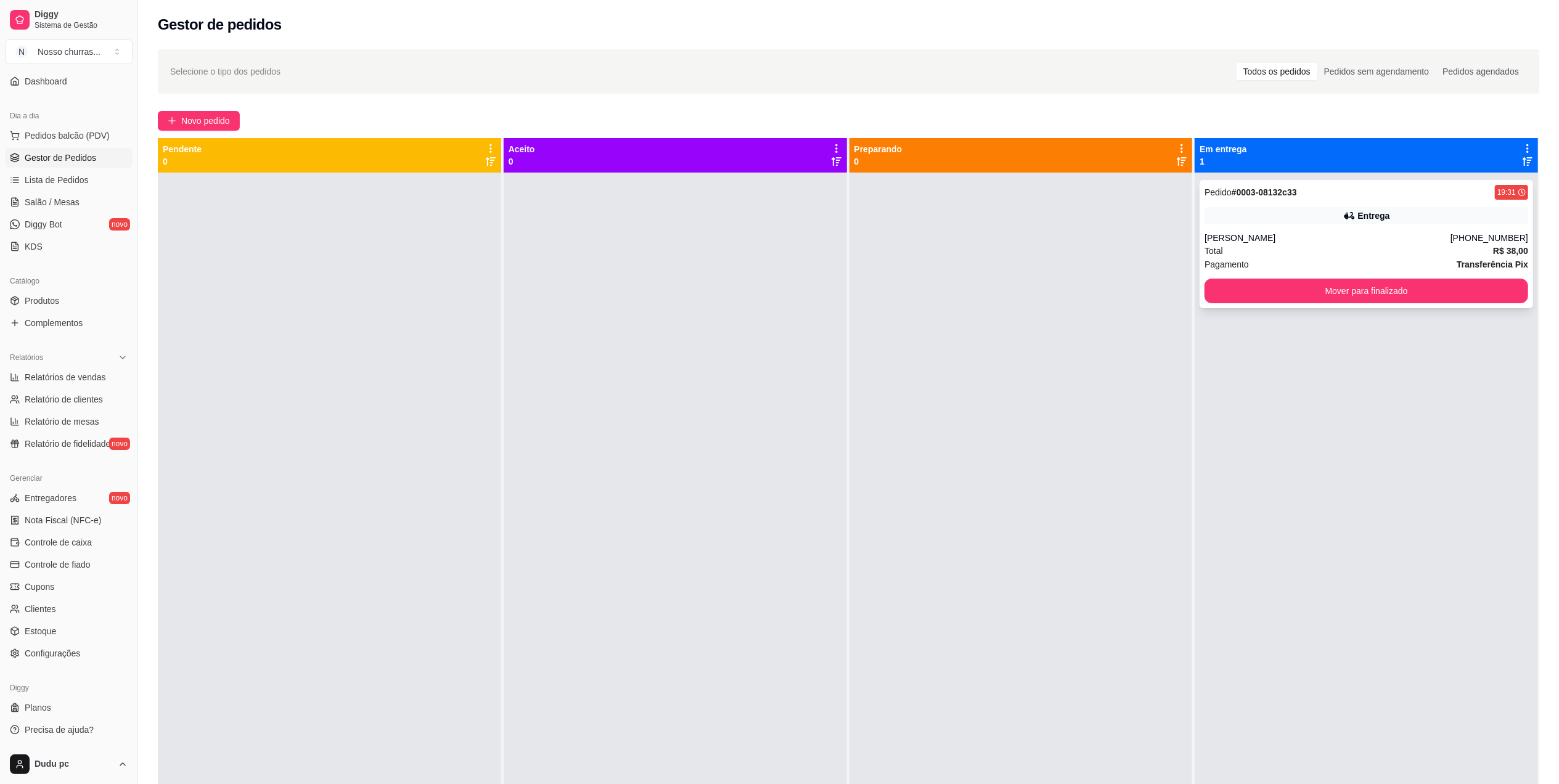
click at [1243, 255] on div "Total R$ 38,00" at bounding box center [1366, 251] width 323 height 14
click at [1251, 289] on button "Mover para finalizado" at bounding box center [1366, 291] width 314 height 24
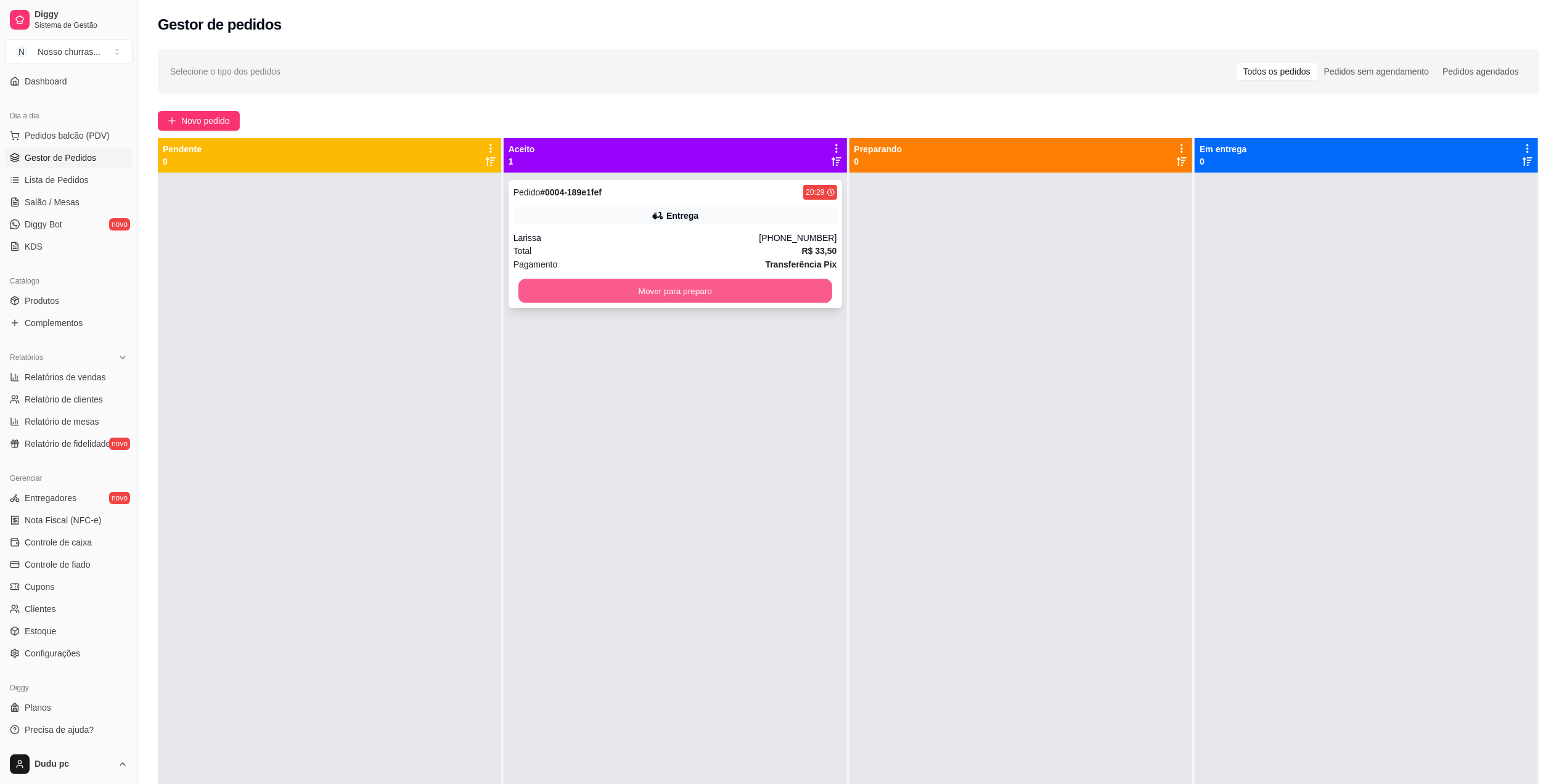
click at [768, 297] on button "Mover para preparo" at bounding box center [675, 291] width 314 height 24
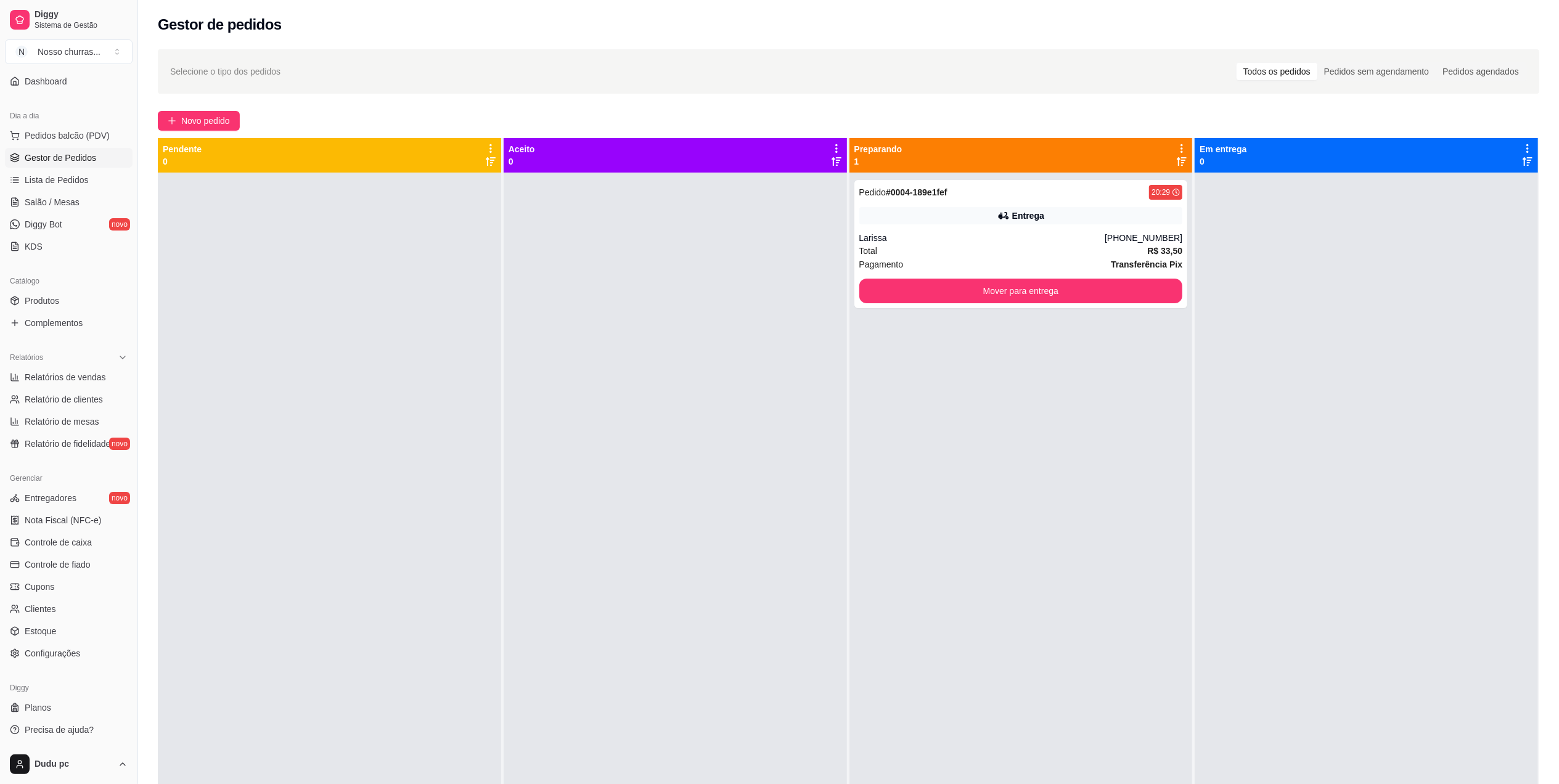
click at [618, 56] on div "Selecione o tipo dos pedidos Todos os pedidos Pedidos sem agendamento Pedidos a…" at bounding box center [849, 72] width 1382 height 45
click at [95, 173] on link "Lista de Pedidos" at bounding box center [69, 180] width 128 height 20
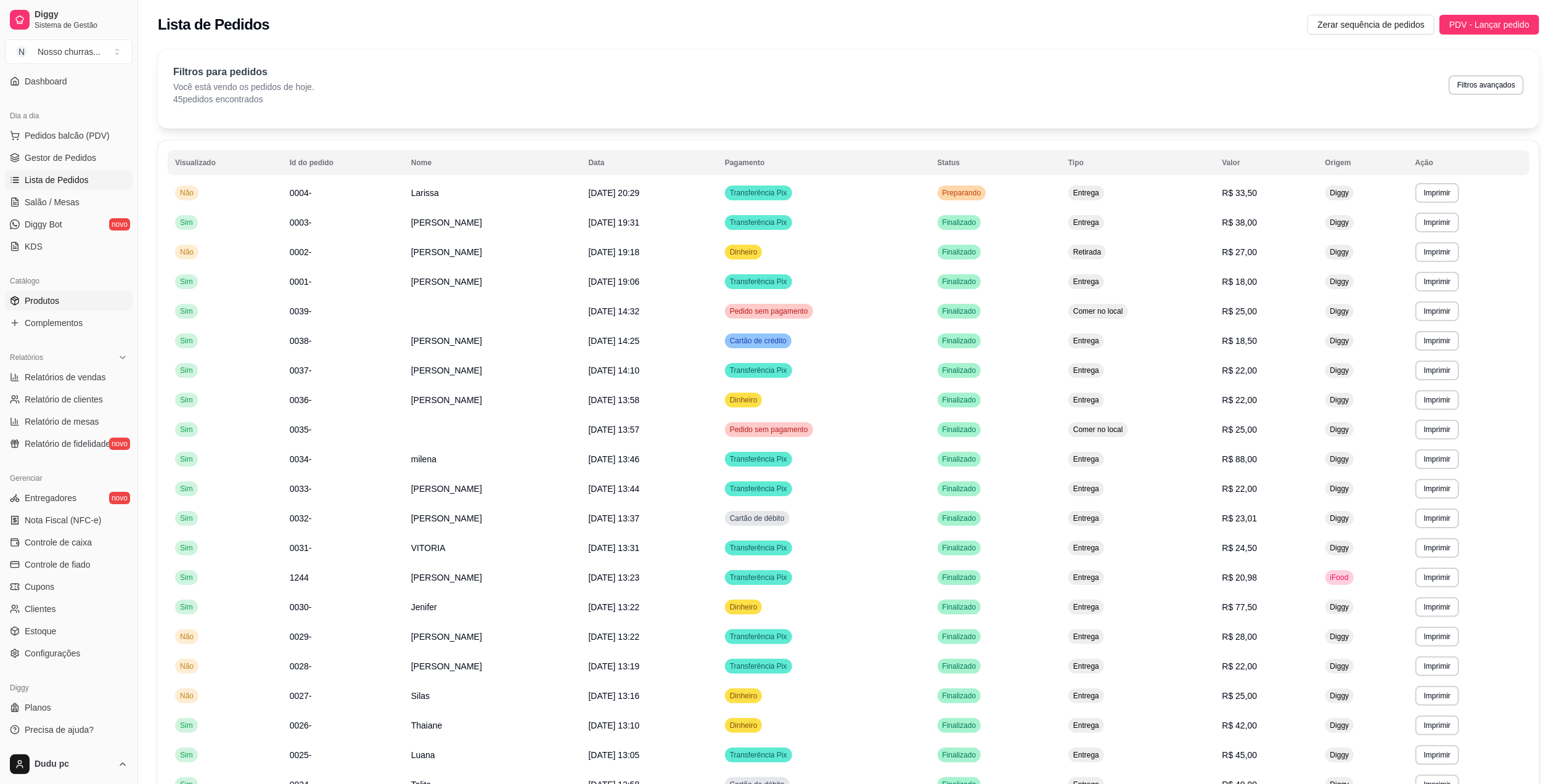
click at [63, 302] on link "Produtos" at bounding box center [69, 301] width 128 height 20
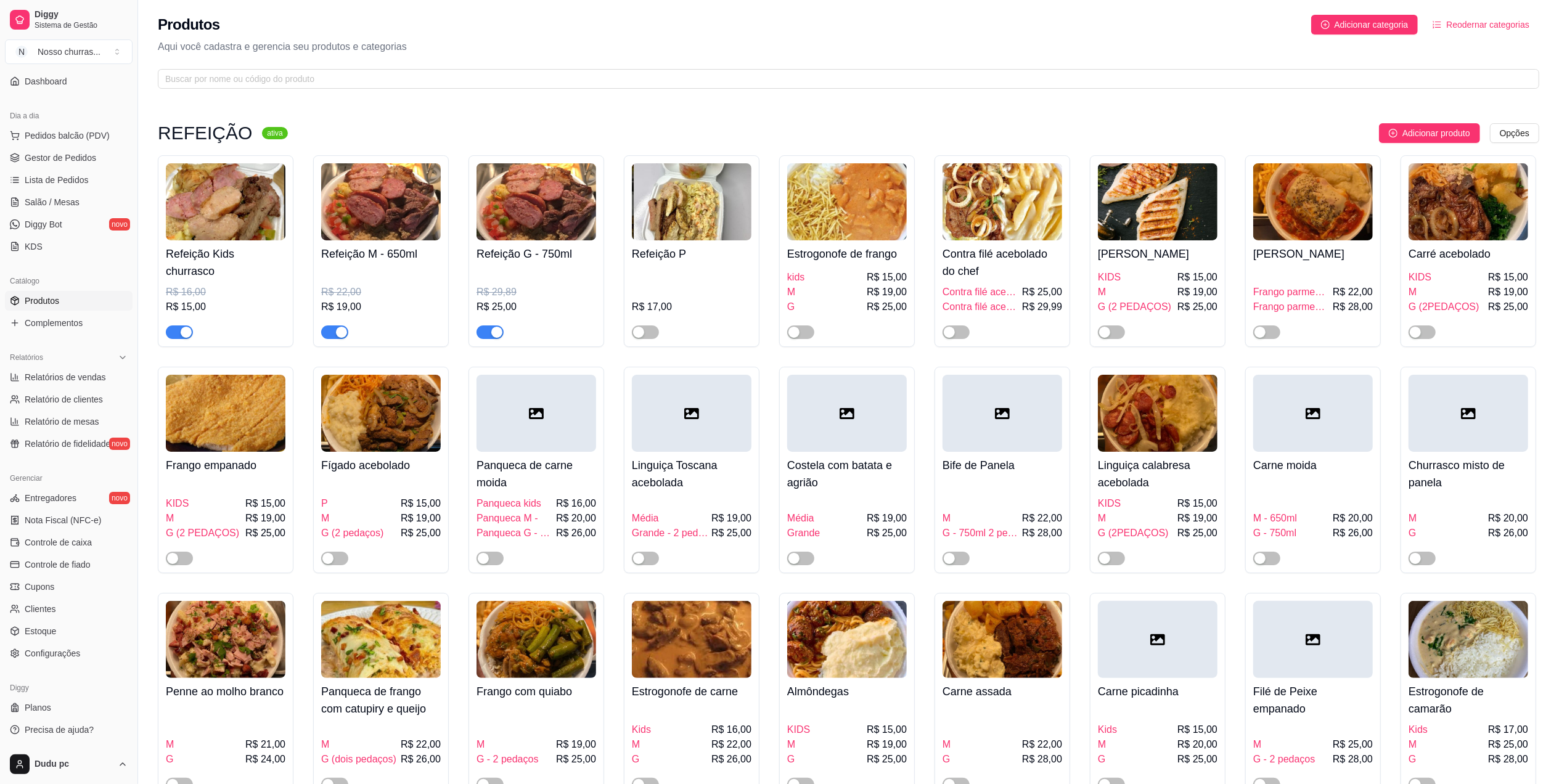
click at [272, 260] on h4 "Refeição Kids churrasco" at bounding box center [226, 263] width 120 height 35
click at [380, 246] on h4 "Refeição M - 650ml" at bounding box center [380, 254] width 120 height 17
click at [514, 181] on img at bounding box center [536, 202] width 120 height 77
click at [284, 239] on div at bounding box center [226, 202] width 120 height 77
click at [80, 154] on span "Gestor de Pedidos" at bounding box center [60, 158] width 71 height 12
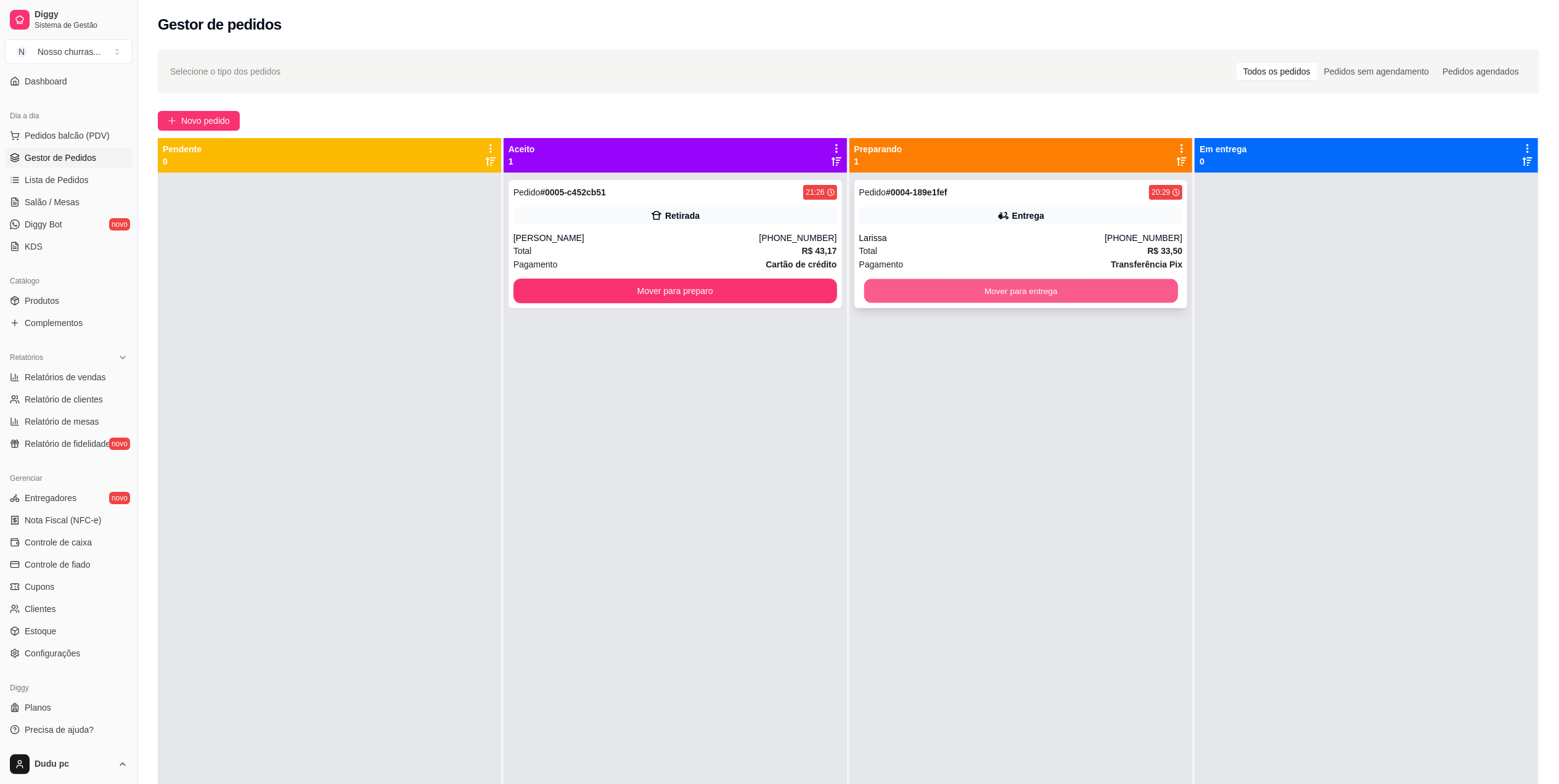
click at [908, 289] on button "Mover para entrega" at bounding box center [1021, 291] width 314 height 24
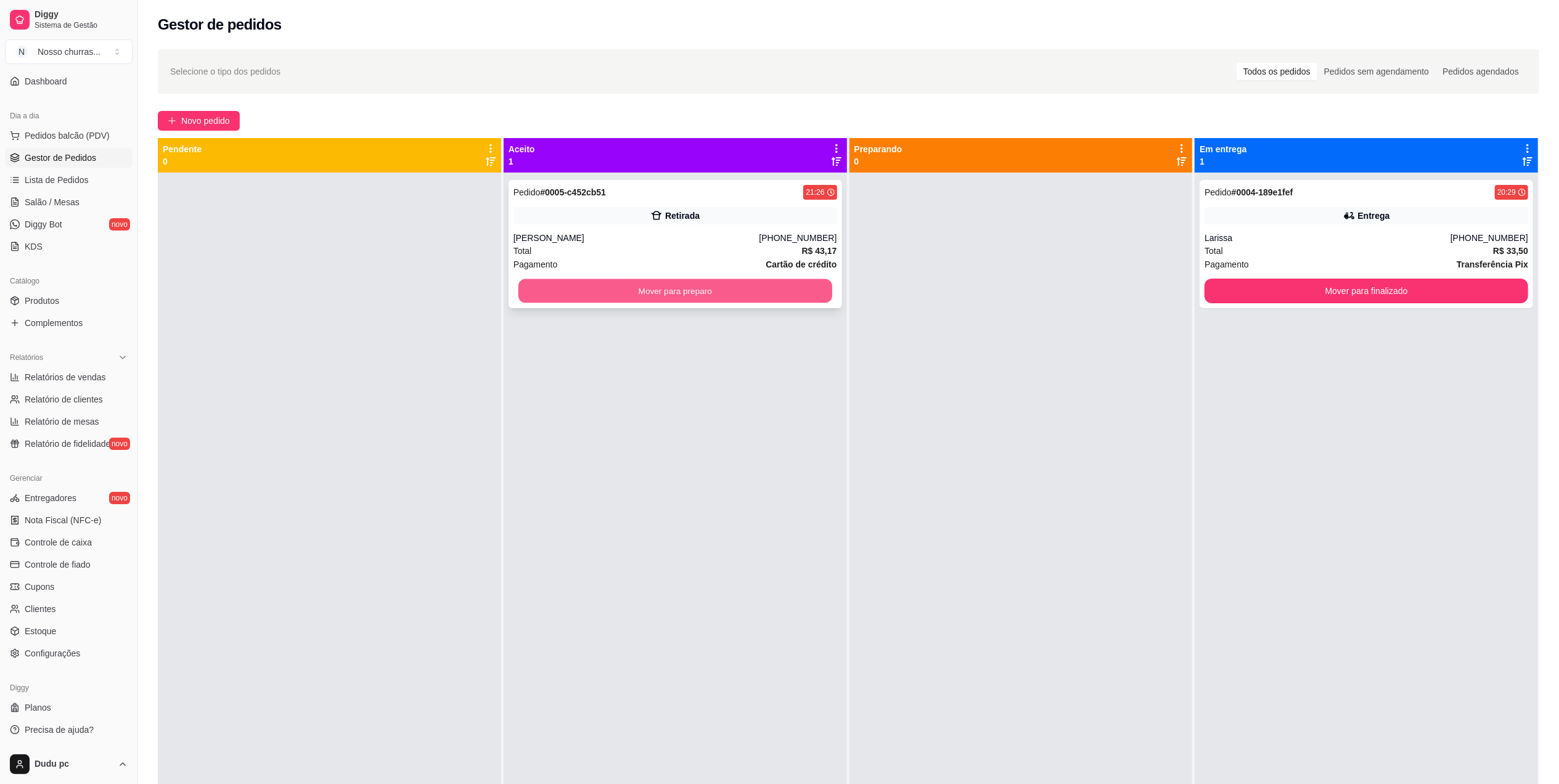
click at [739, 301] on button "Mover para preparo" at bounding box center [675, 291] width 314 height 24
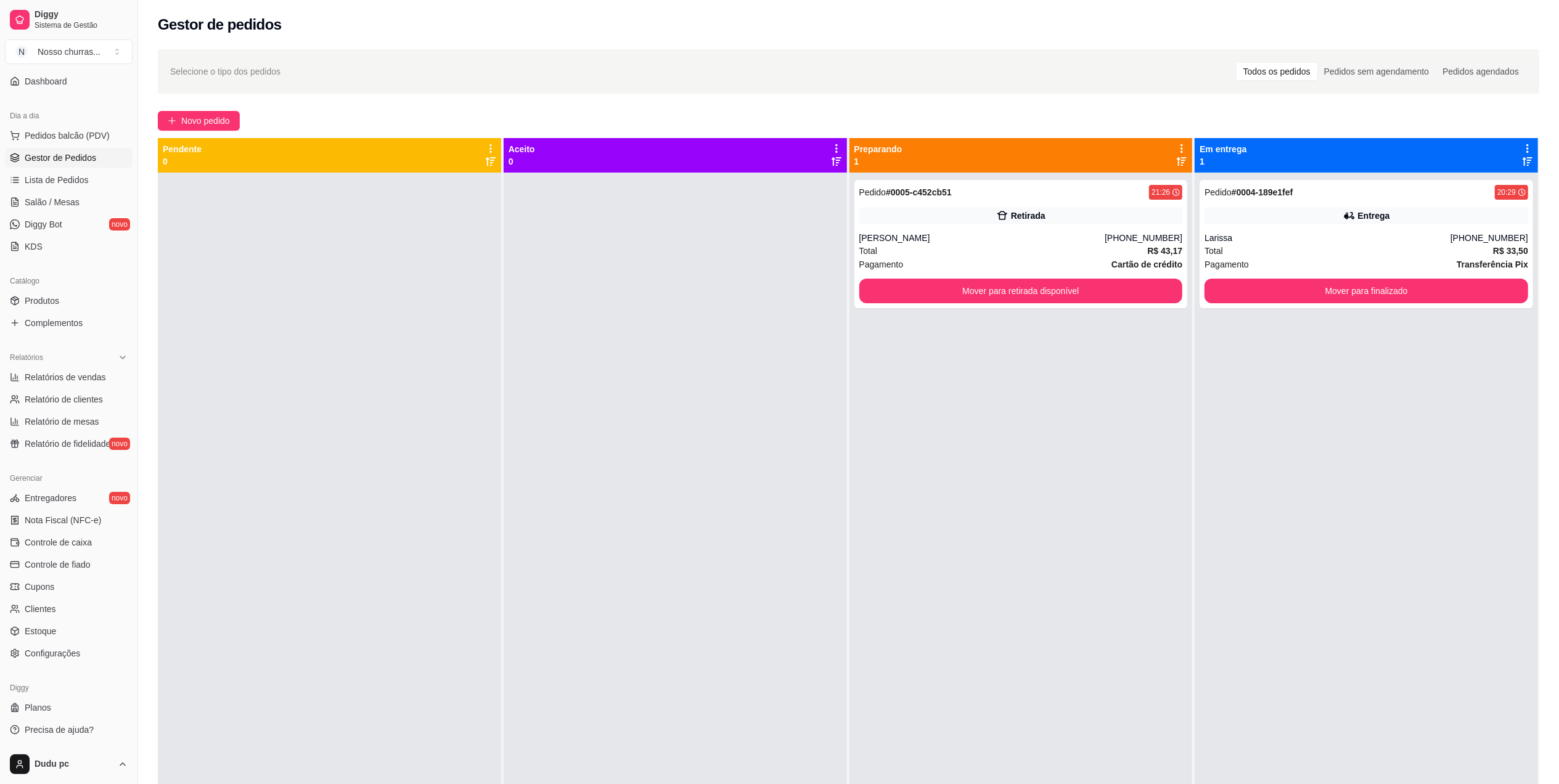
click at [739, 301] on div at bounding box center [675, 565] width 343 height 784
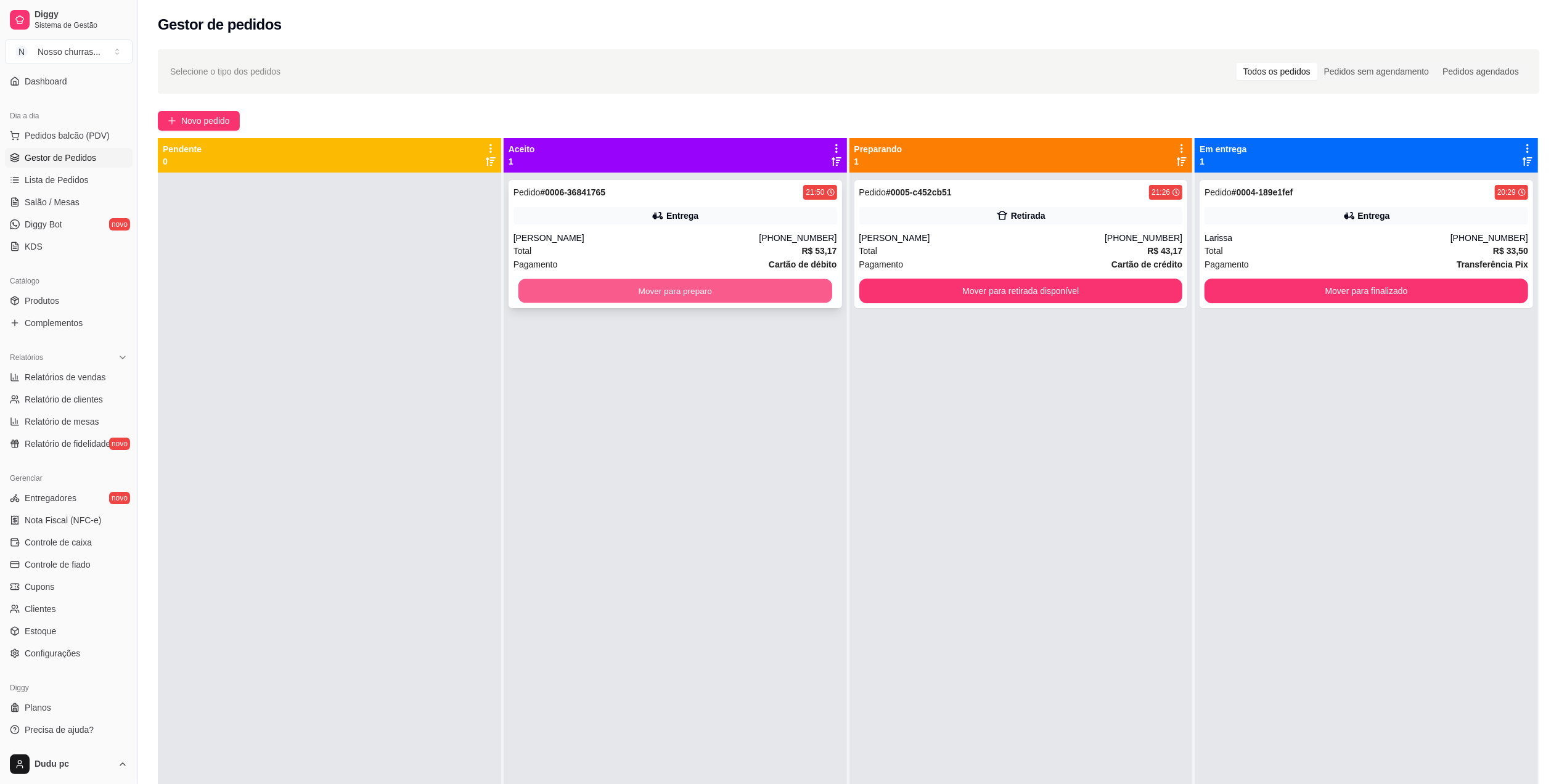
click at [733, 290] on button "Mover para preparo" at bounding box center [675, 291] width 314 height 24
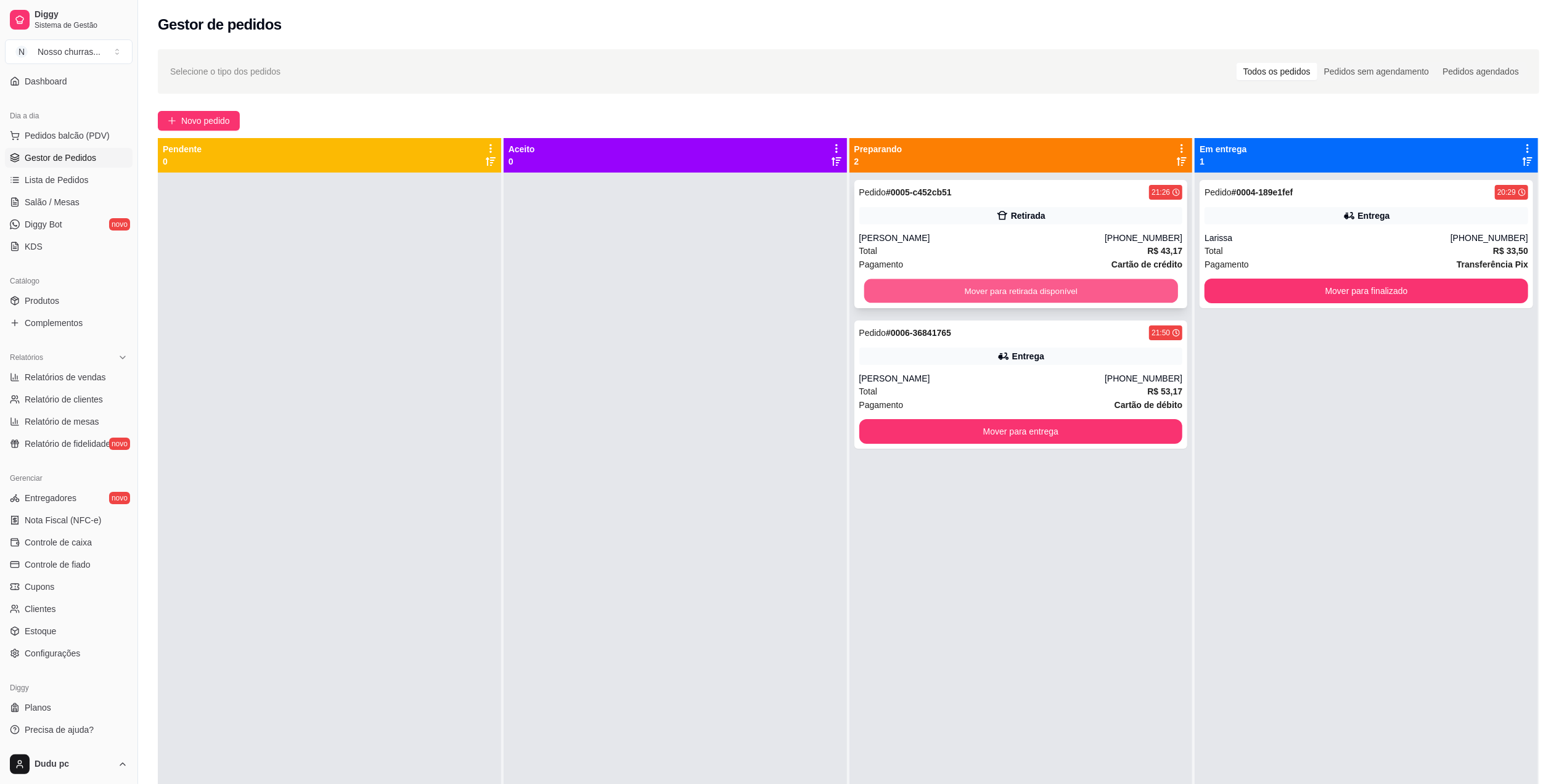
click at [1031, 296] on button "Mover para retirada disponível" at bounding box center [1021, 291] width 314 height 24
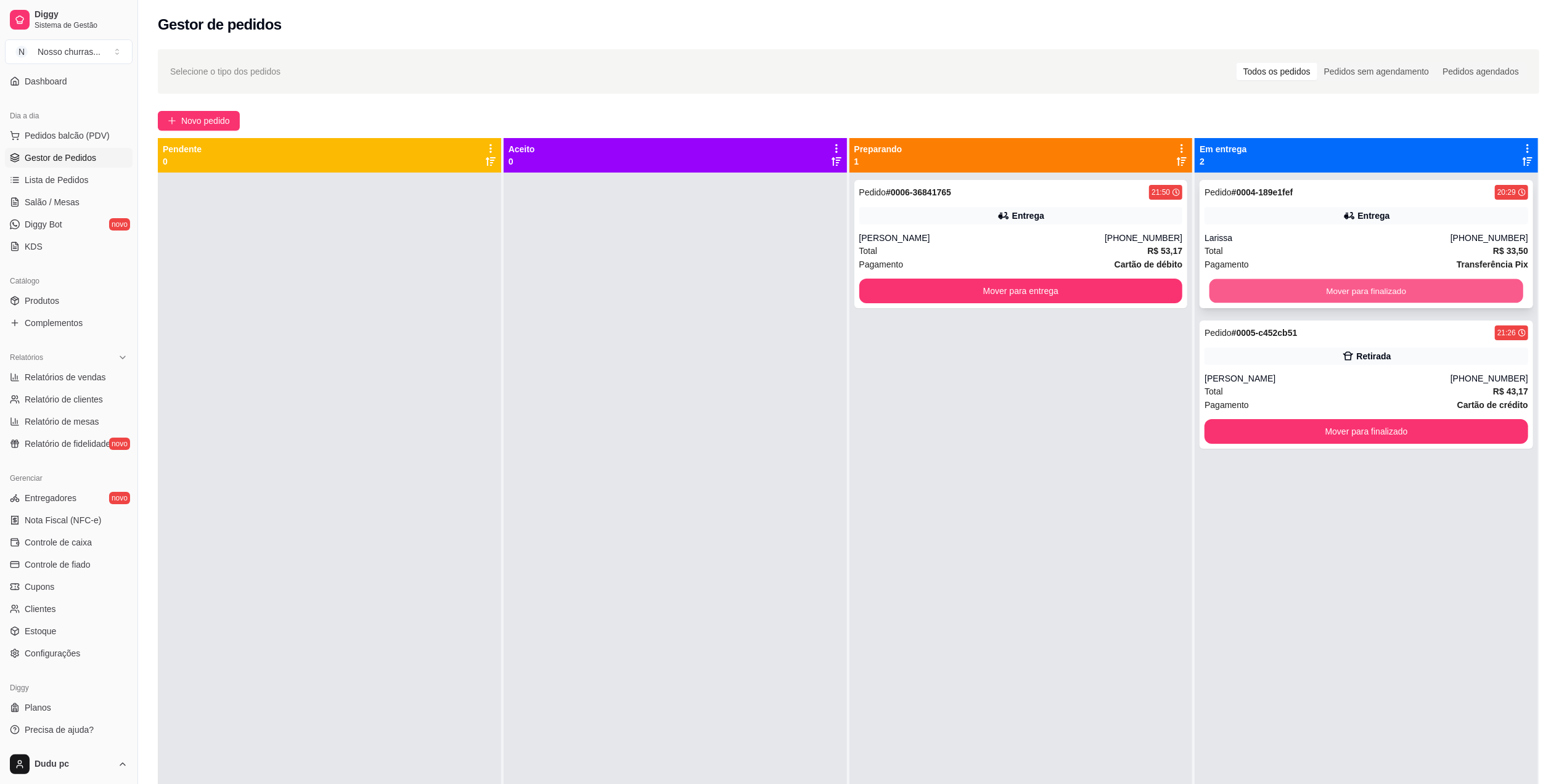
click at [1276, 287] on button "Mover para finalizado" at bounding box center [1366, 291] width 314 height 24
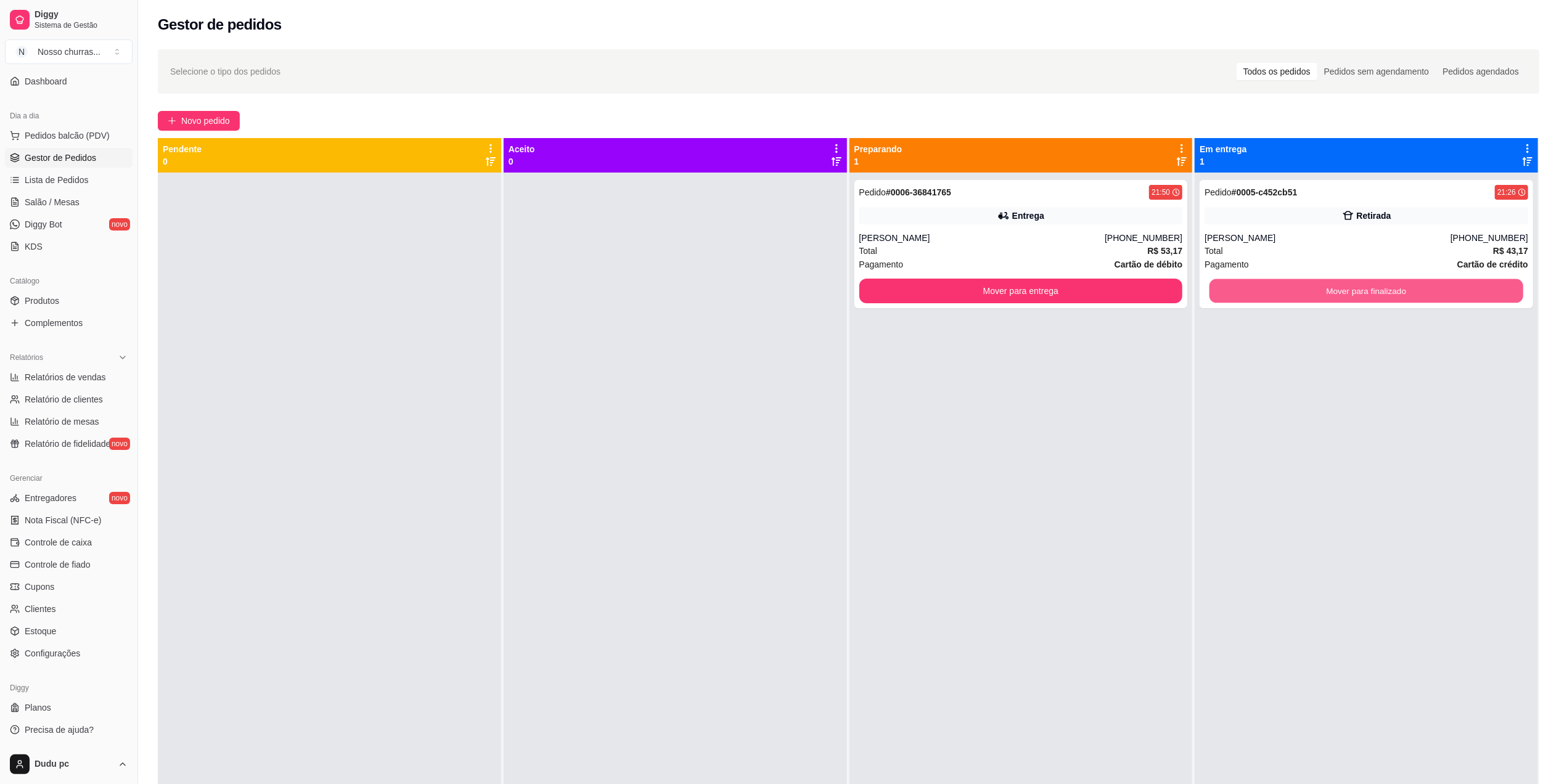
click at [1276, 287] on button "Mover para finalizado" at bounding box center [1366, 291] width 314 height 24
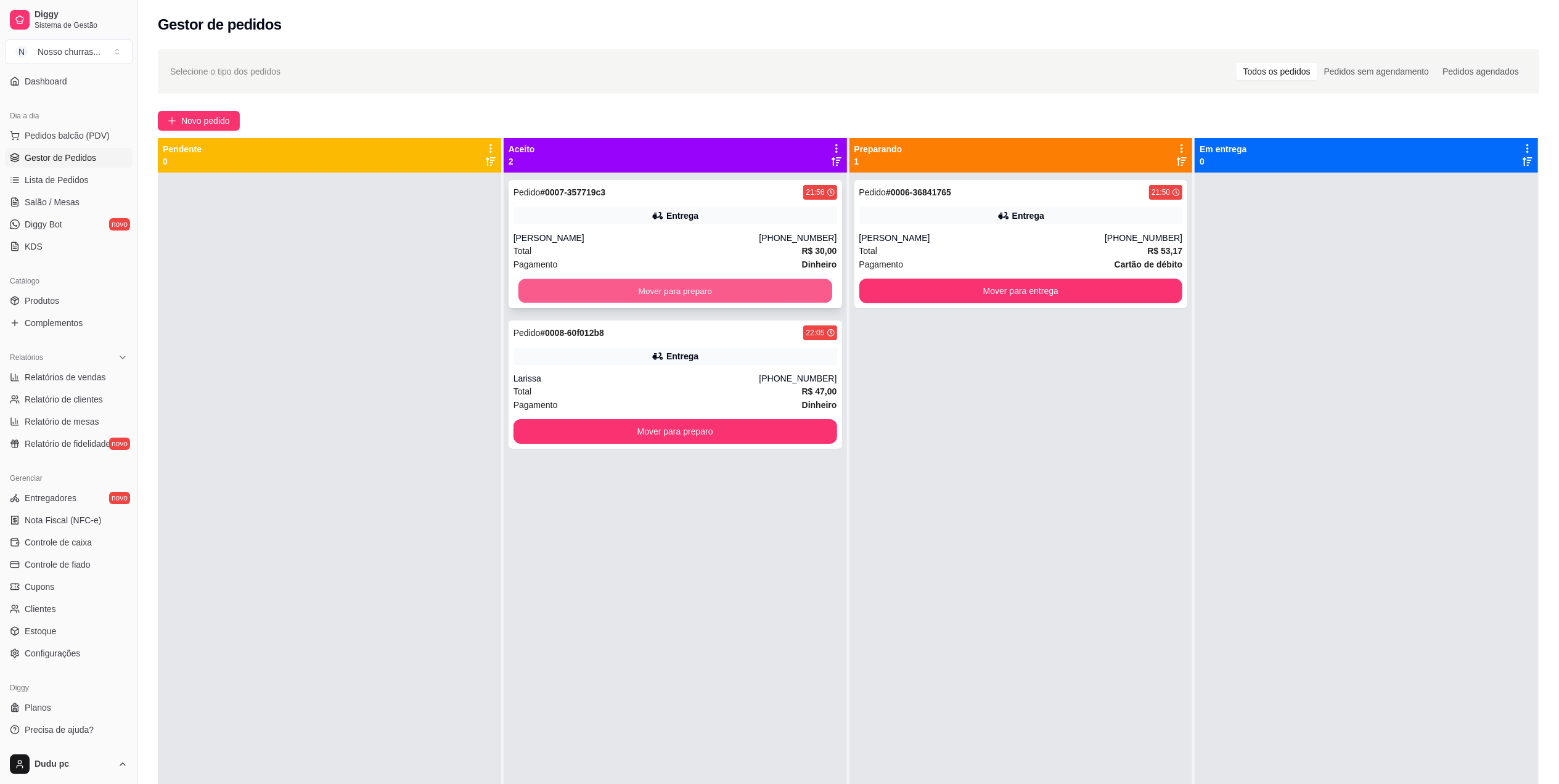
click at [791, 291] on button "Mover para preparo" at bounding box center [675, 291] width 314 height 24
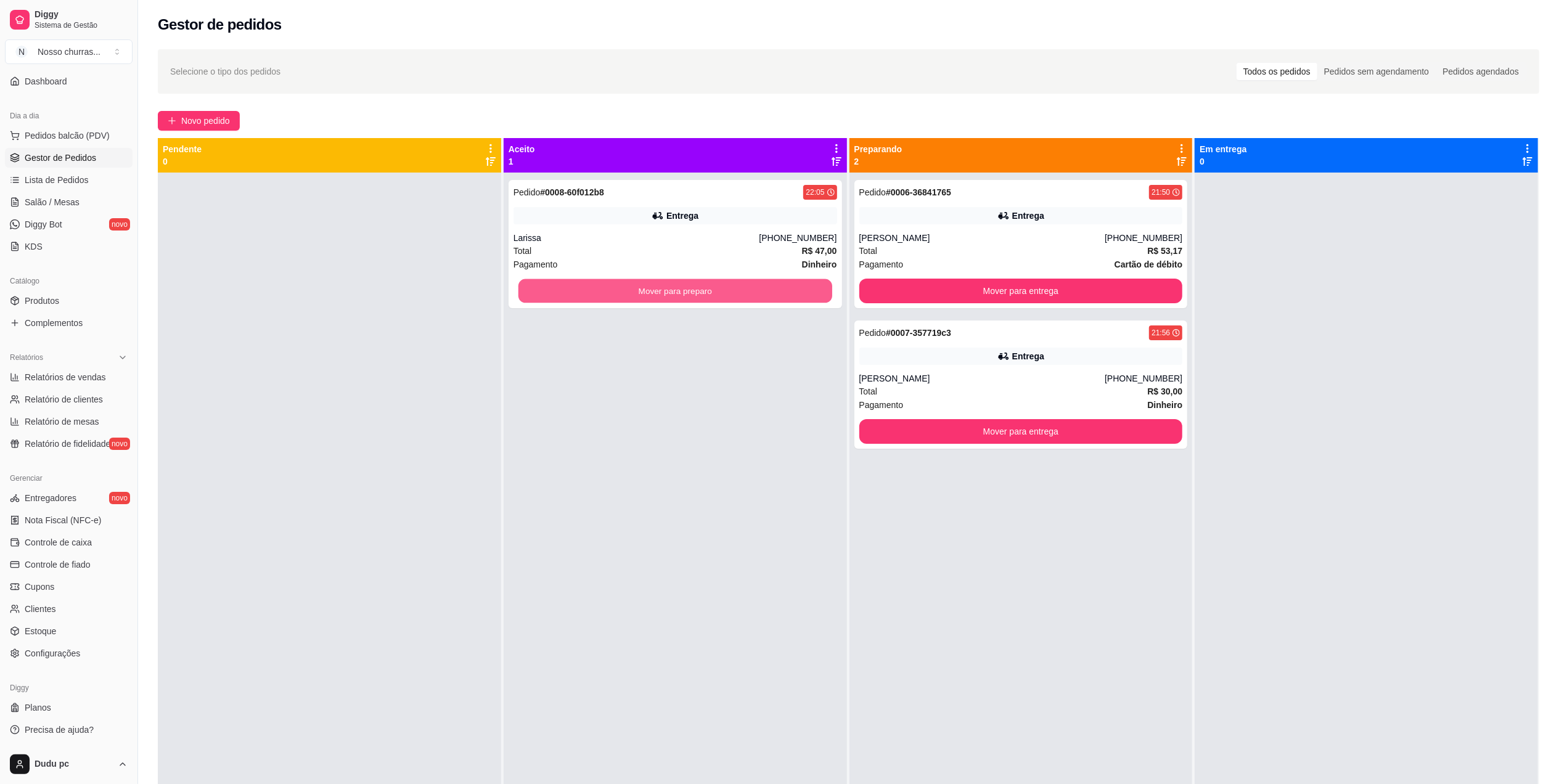
click at [791, 291] on button "Mover para preparo" at bounding box center [675, 291] width 314 height 24
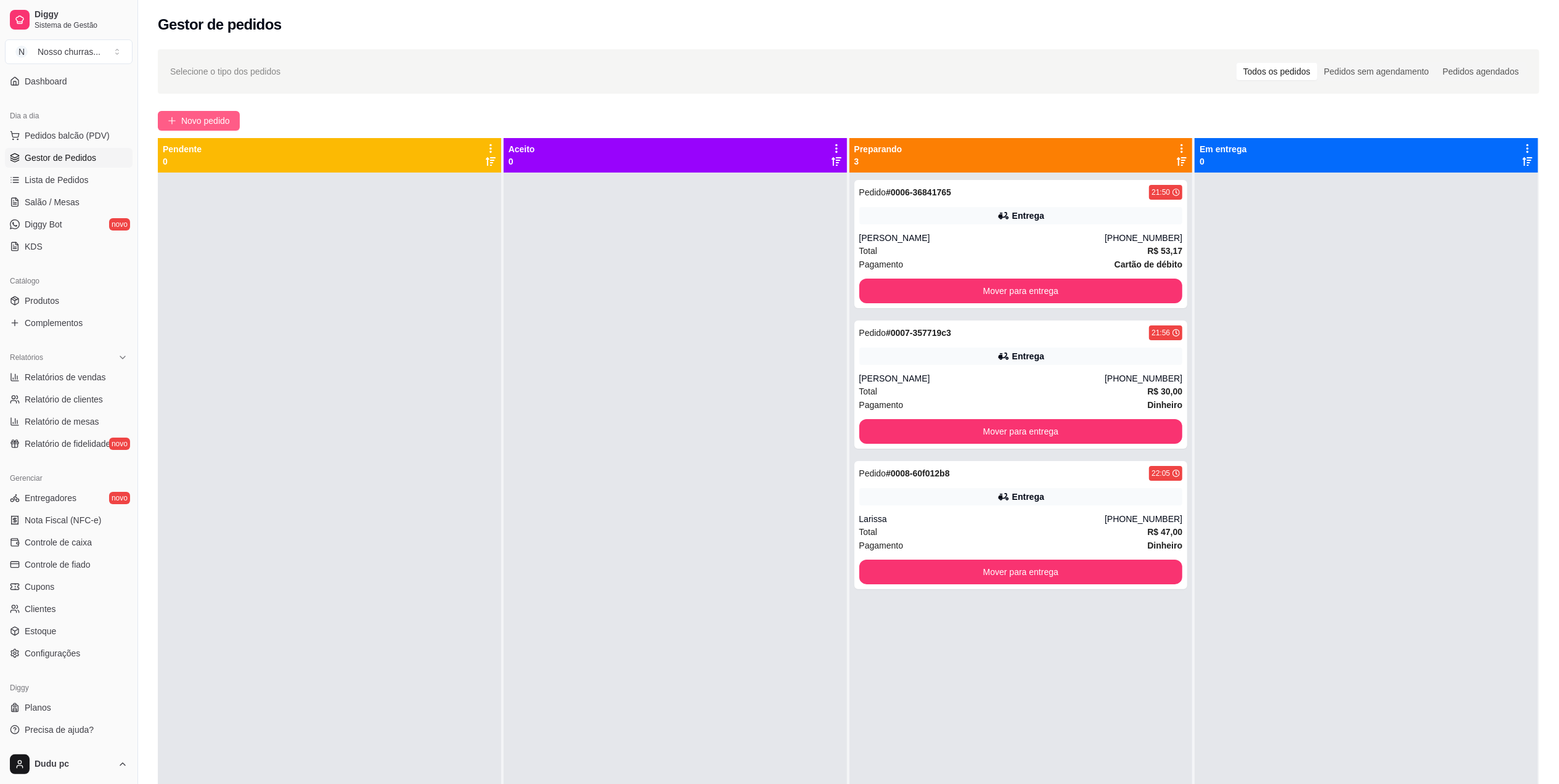
click at [211, 116] on span "Novo pedido" at bounding box center [206, 121] width 49 height 14
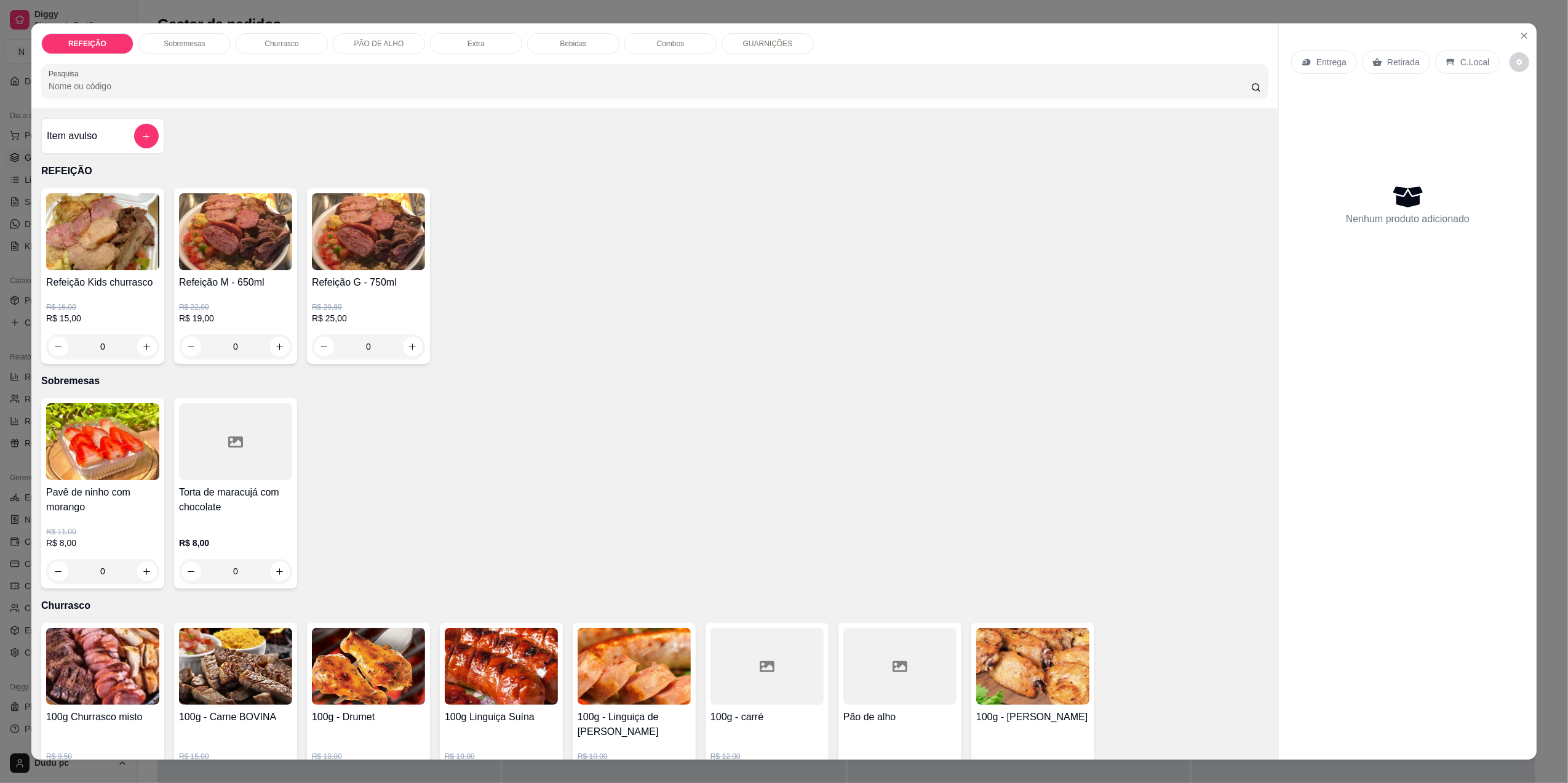
click at [86, 692] on img at bounding box center [103, 666] width 113 height 77
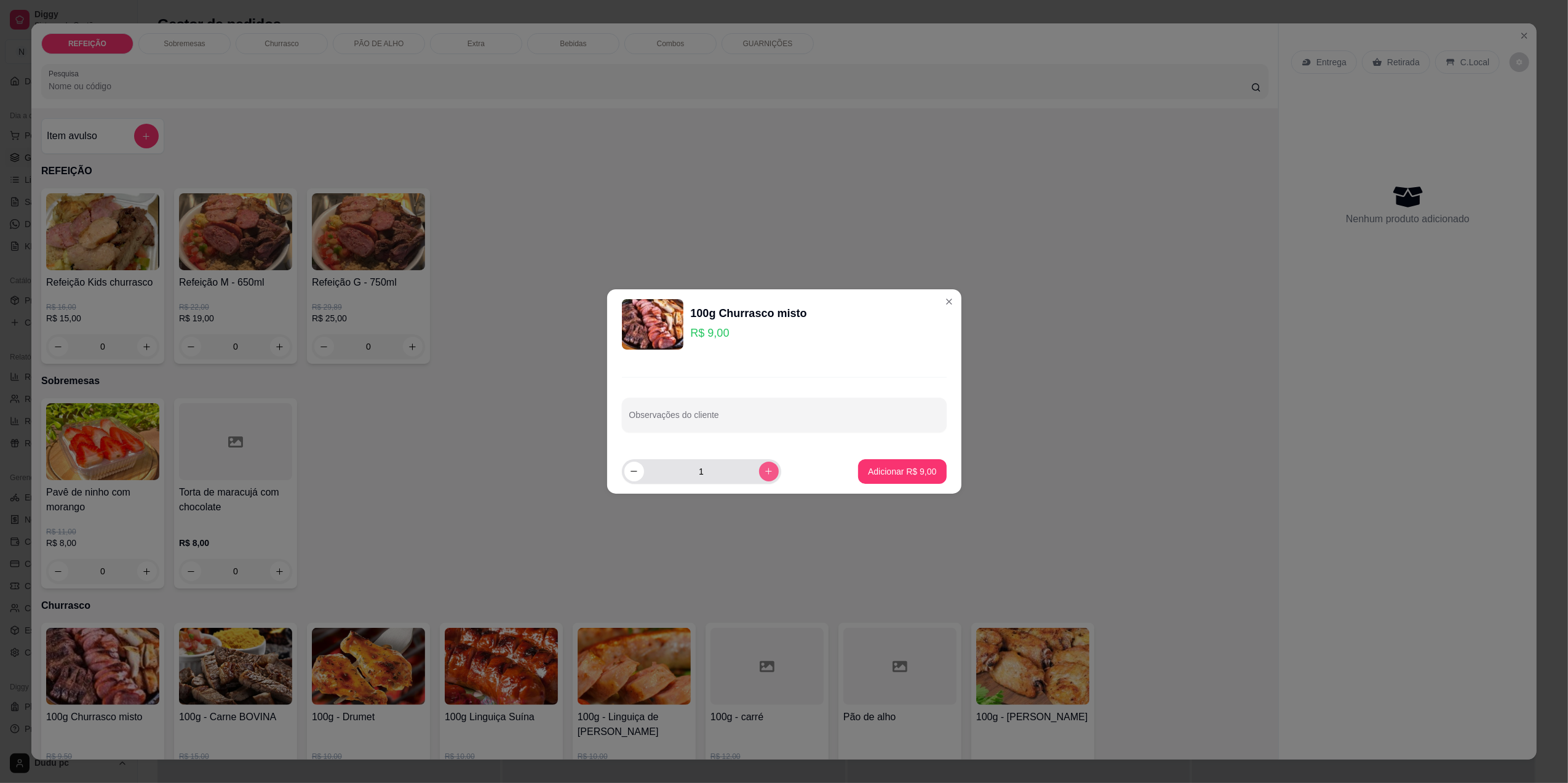
click at [764, 471] on icon "increase-product-quantity" at bounding box center [769, 471] width 9 height 9
click at [764, 471] on icon "increase-product-quantity" at bounding box center [769, 471] width 9 height 9
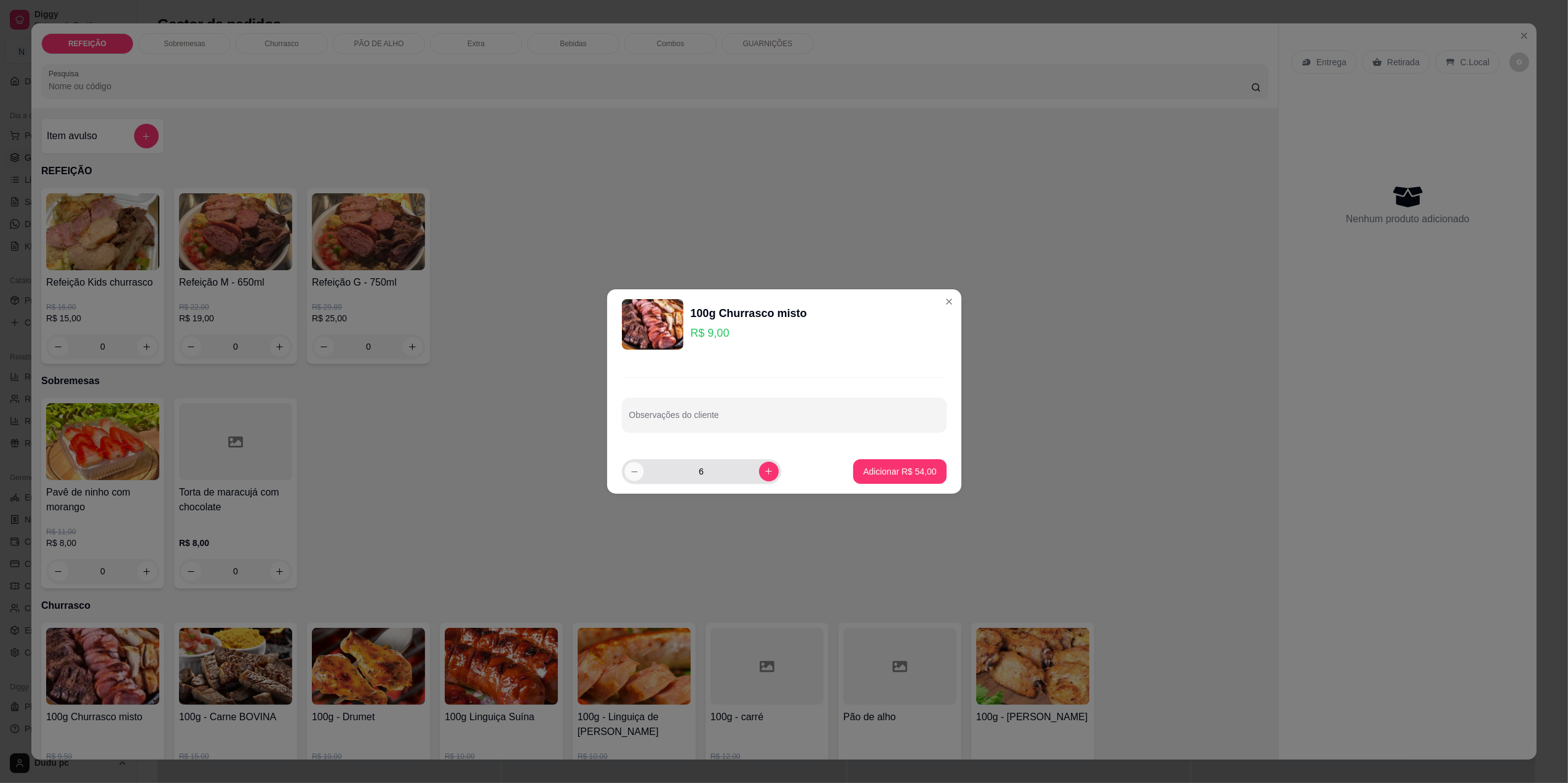
click at [634, 474] on icon "decrease-product-quantity" at bounding box center [634, 471] width 9 height 9
type input "5"
click at [906, 466] on p "Adicionar R$ 45,00" at bounding box center [900, 471] width 73 height 12
type input "5"
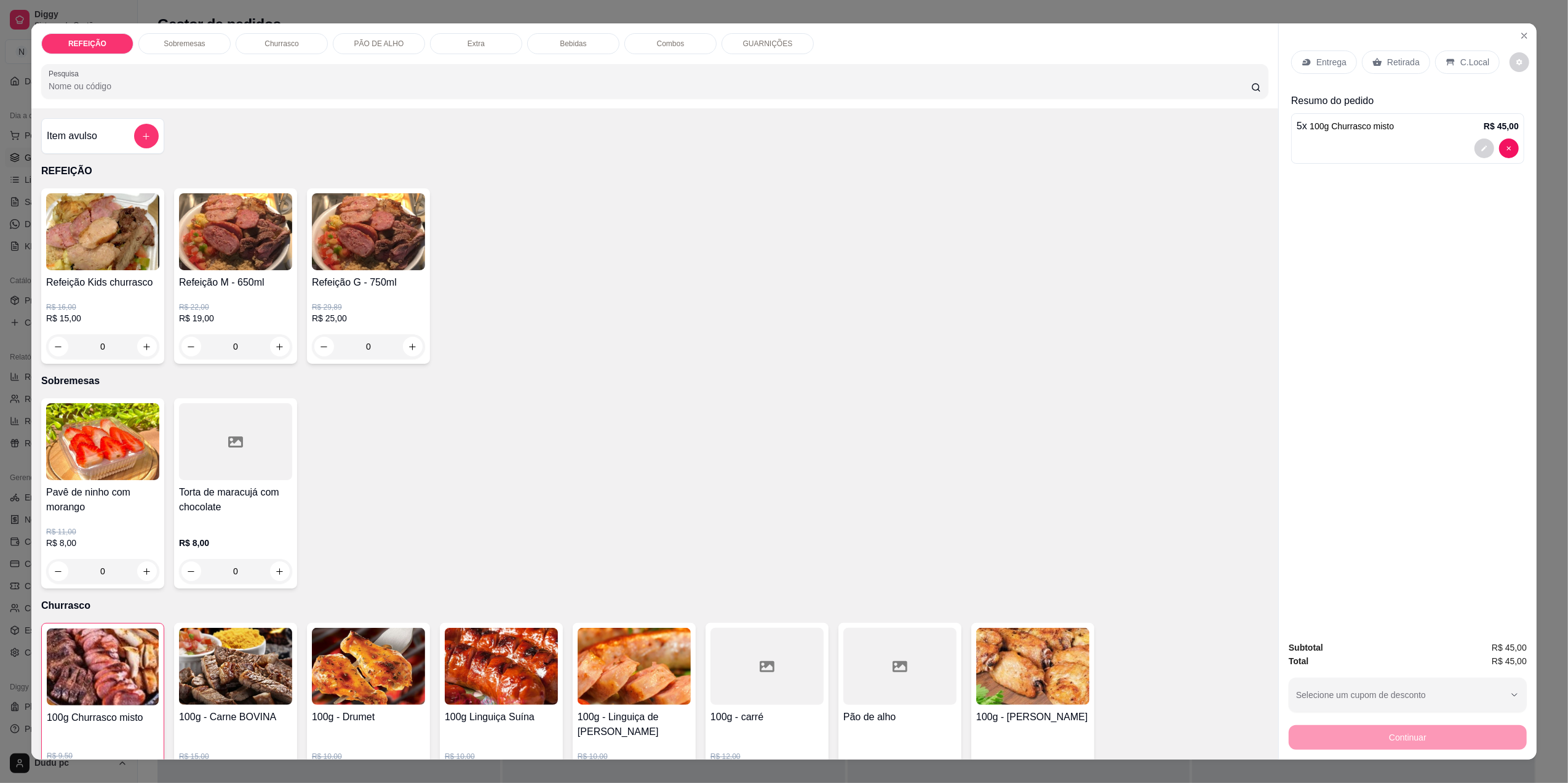
click at [1316, 56] on p "Entrega" at bounding box center [1331, 62] width 30 height 12
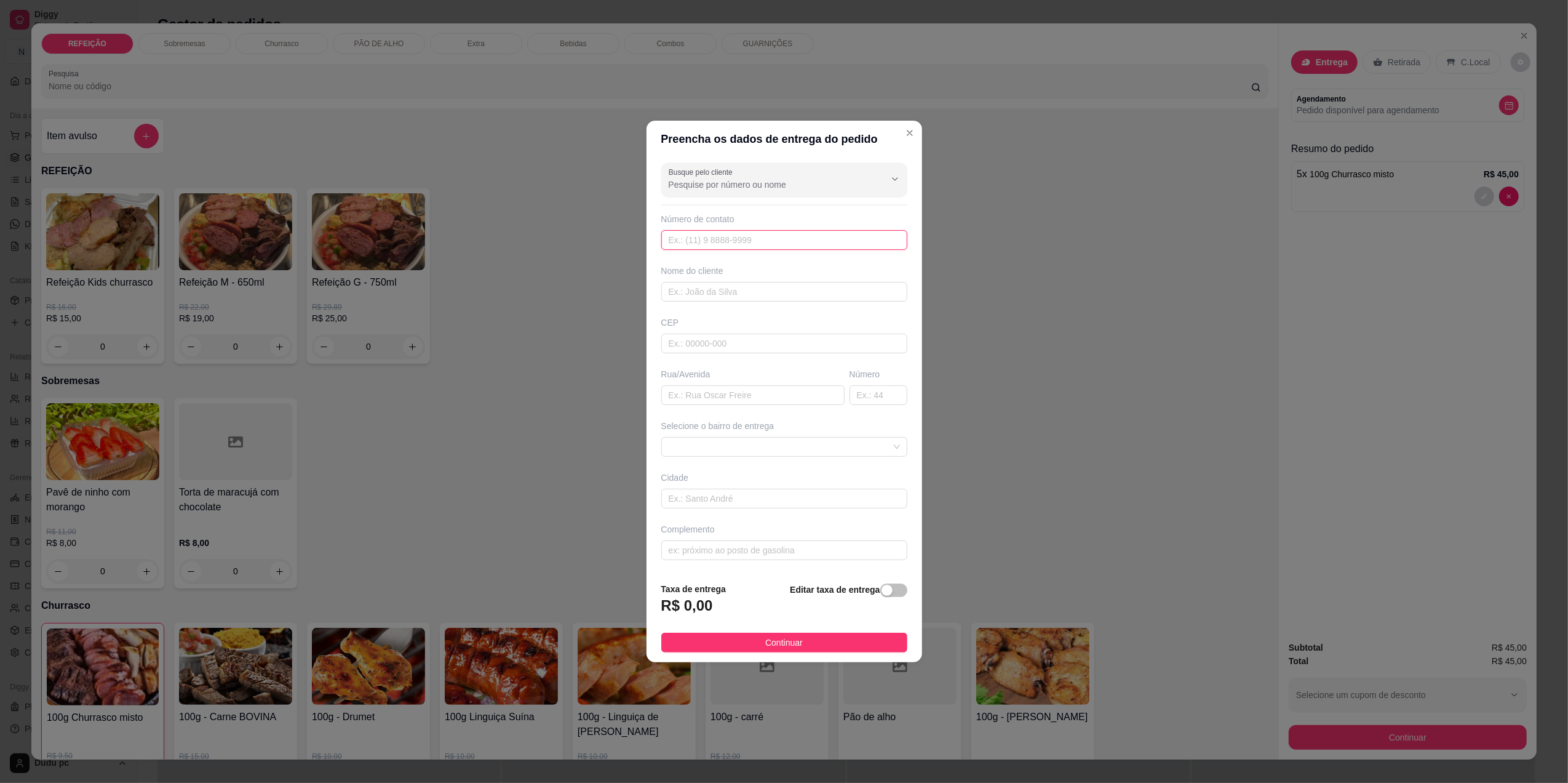
click at [802, 242] on input "text" at bounding box center [785, 240] width 246 height 20
type input "[PHONE_NUMBER]"
click at [754, 289] on input "text" at bounding box center [785, 292] width 246 height 20
type input "dennys"
click at [697, 400] on input "text" at bounding box center [753, 395] width 184 height 20
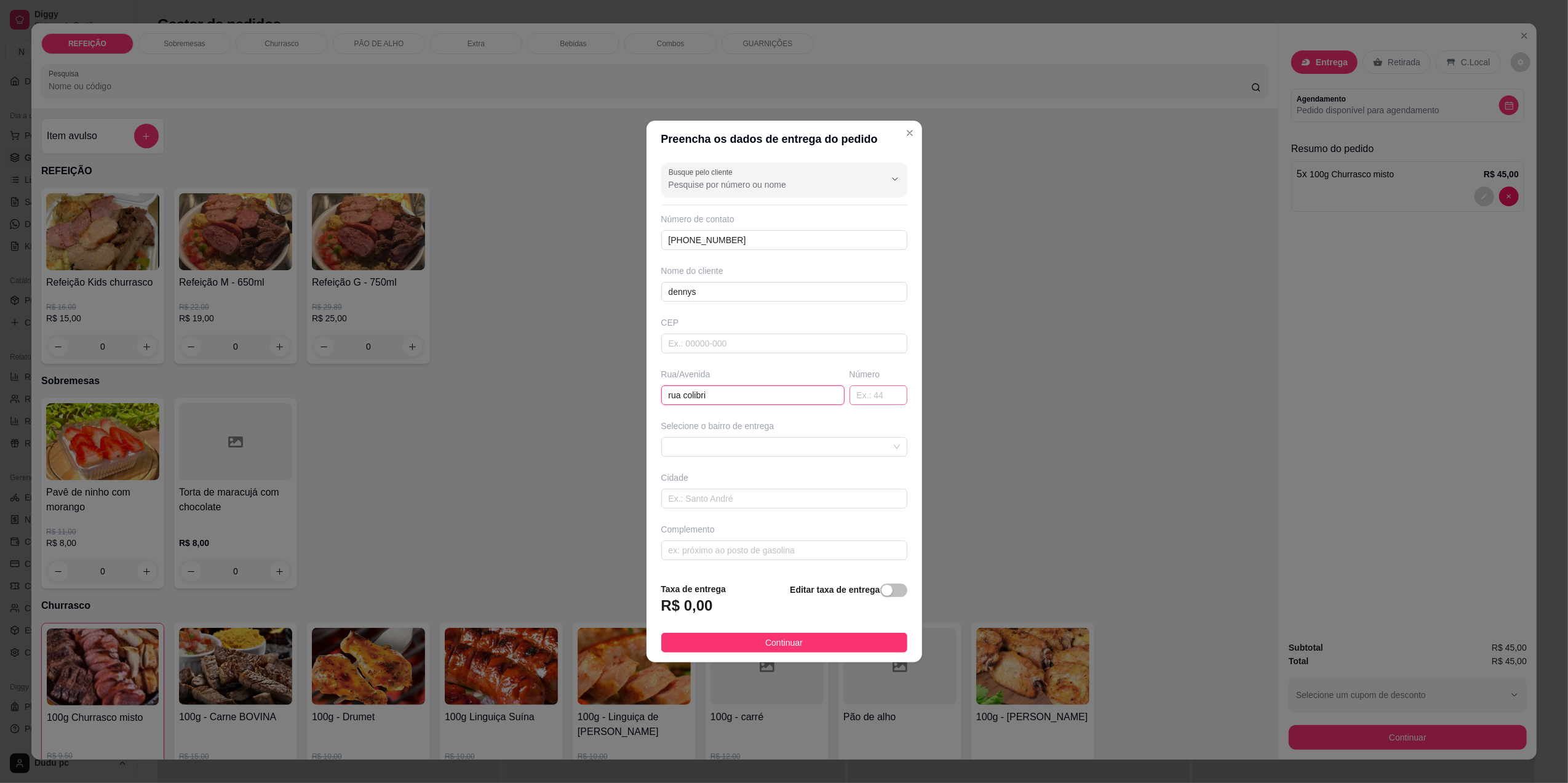
type input "rua colibri"
click at [879, 395] on input "text" at bounding box center [879, 395] width 58 height 20
click at [835, 448] on span at bounding box center [785, 447] width 231 height 19
type input "27"
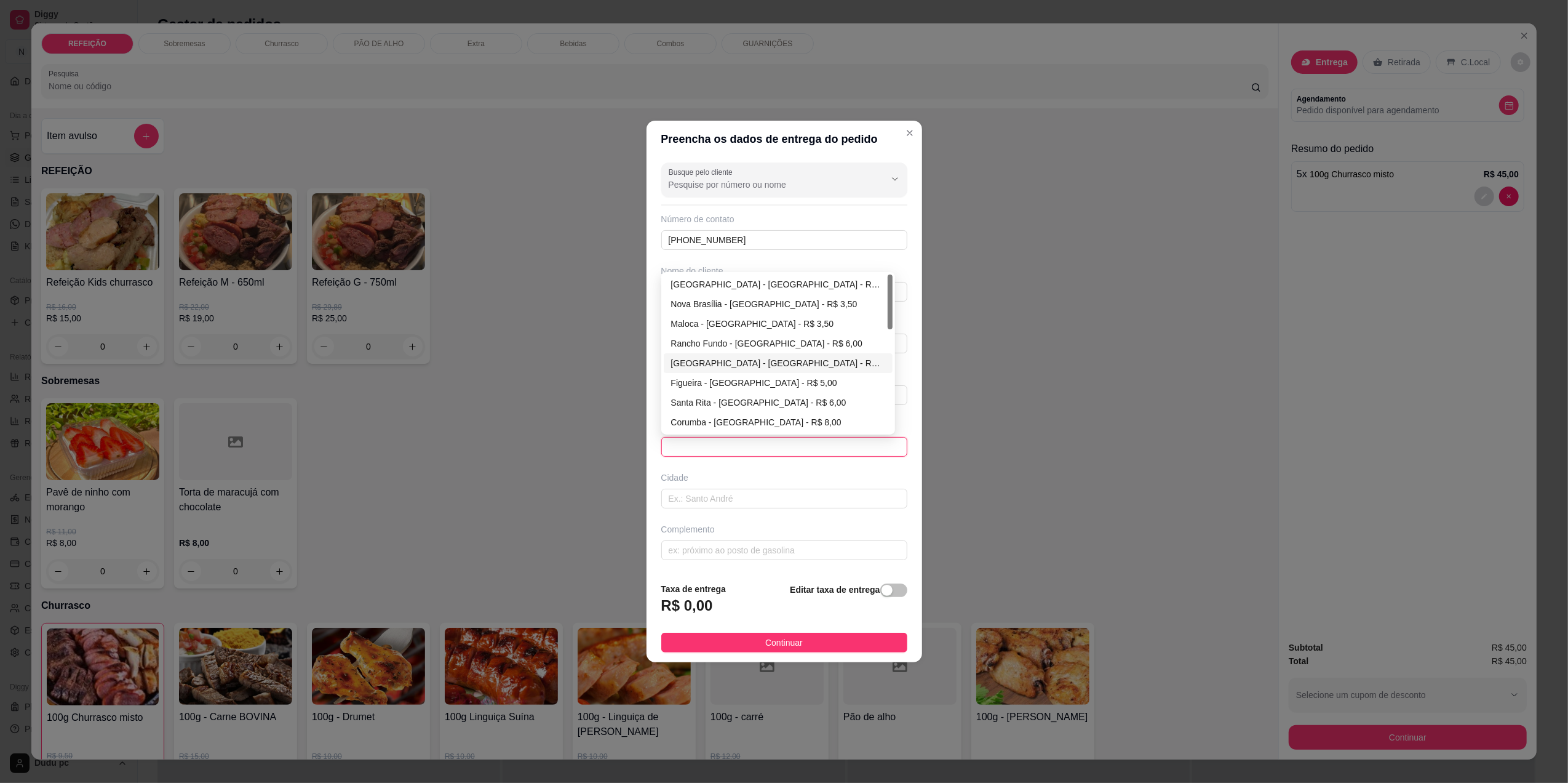
click at [791, 363] on div "[GEOGRAPHIC_DATA] - [GEOGRAPHIC_DATA] - R$ 6,00" at bounding box center [778, 363] width 214 height 14
type input "[GEOGRAPHIC_DATA]"
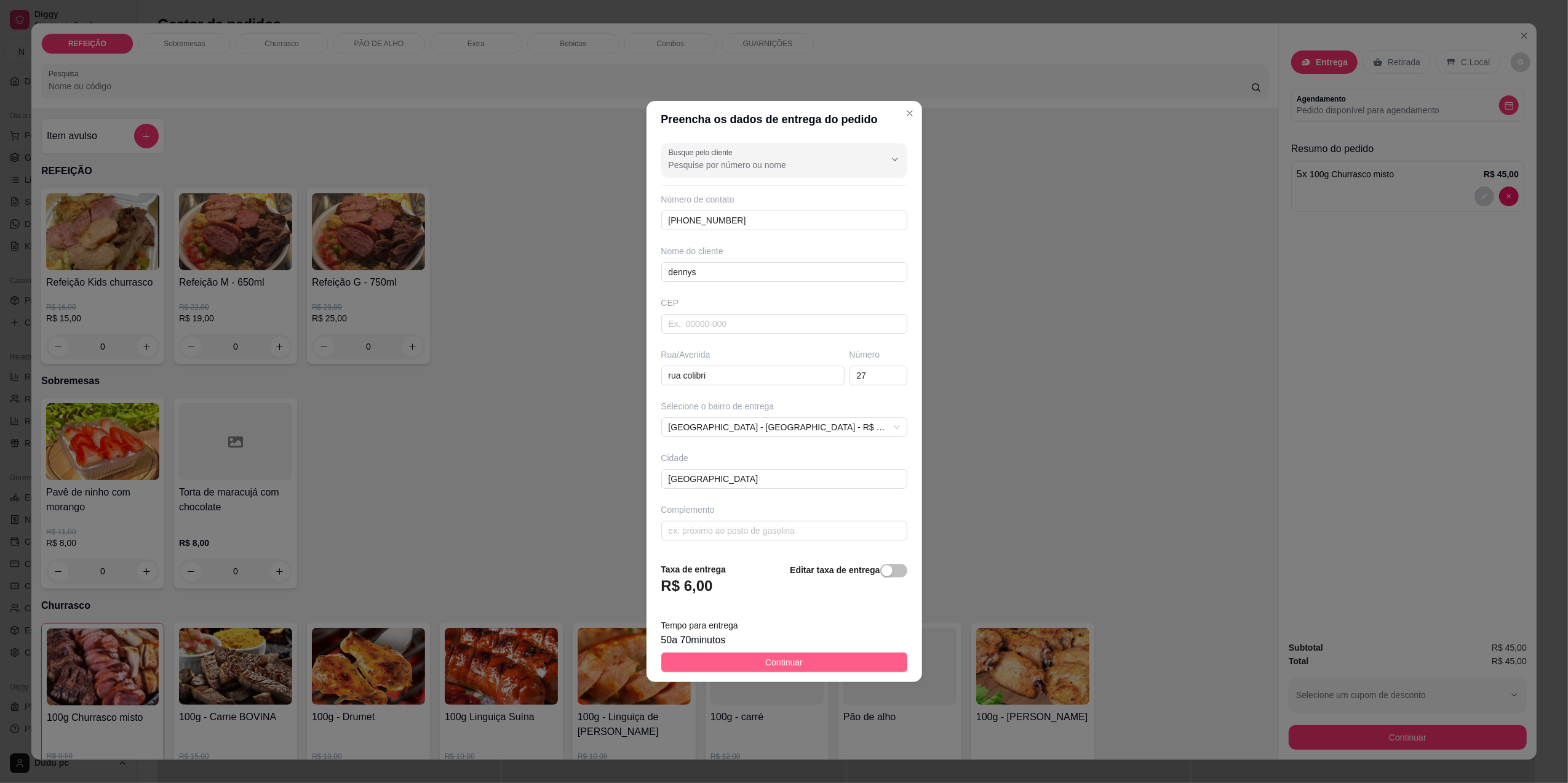
click at [754, 663] on button "Continuar" at bounding box center [785, 662] width 246 height 20
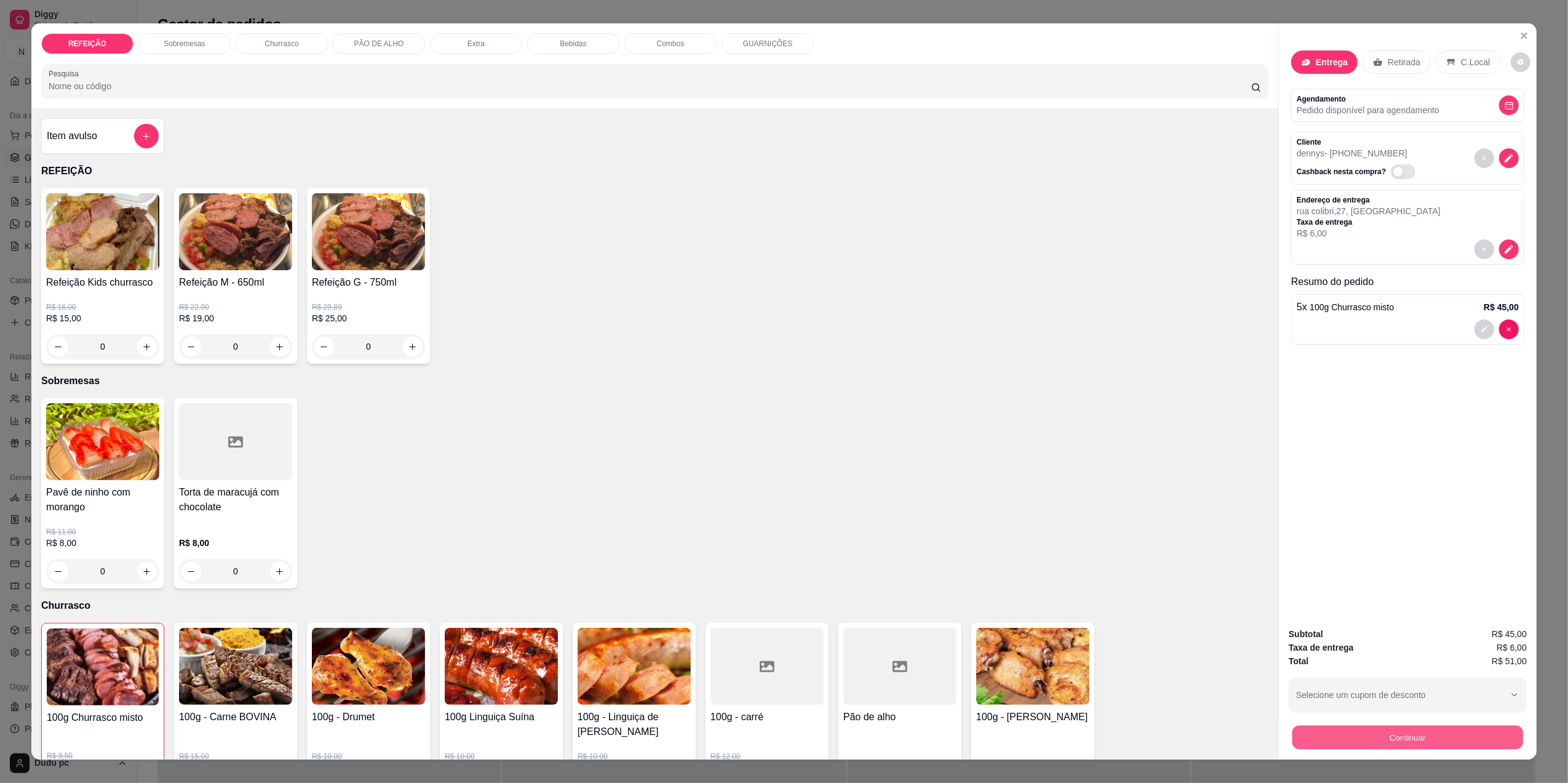
click at [1330, 734] on button "Continuar" at bounding box center [1408, 737] width 231 height 24
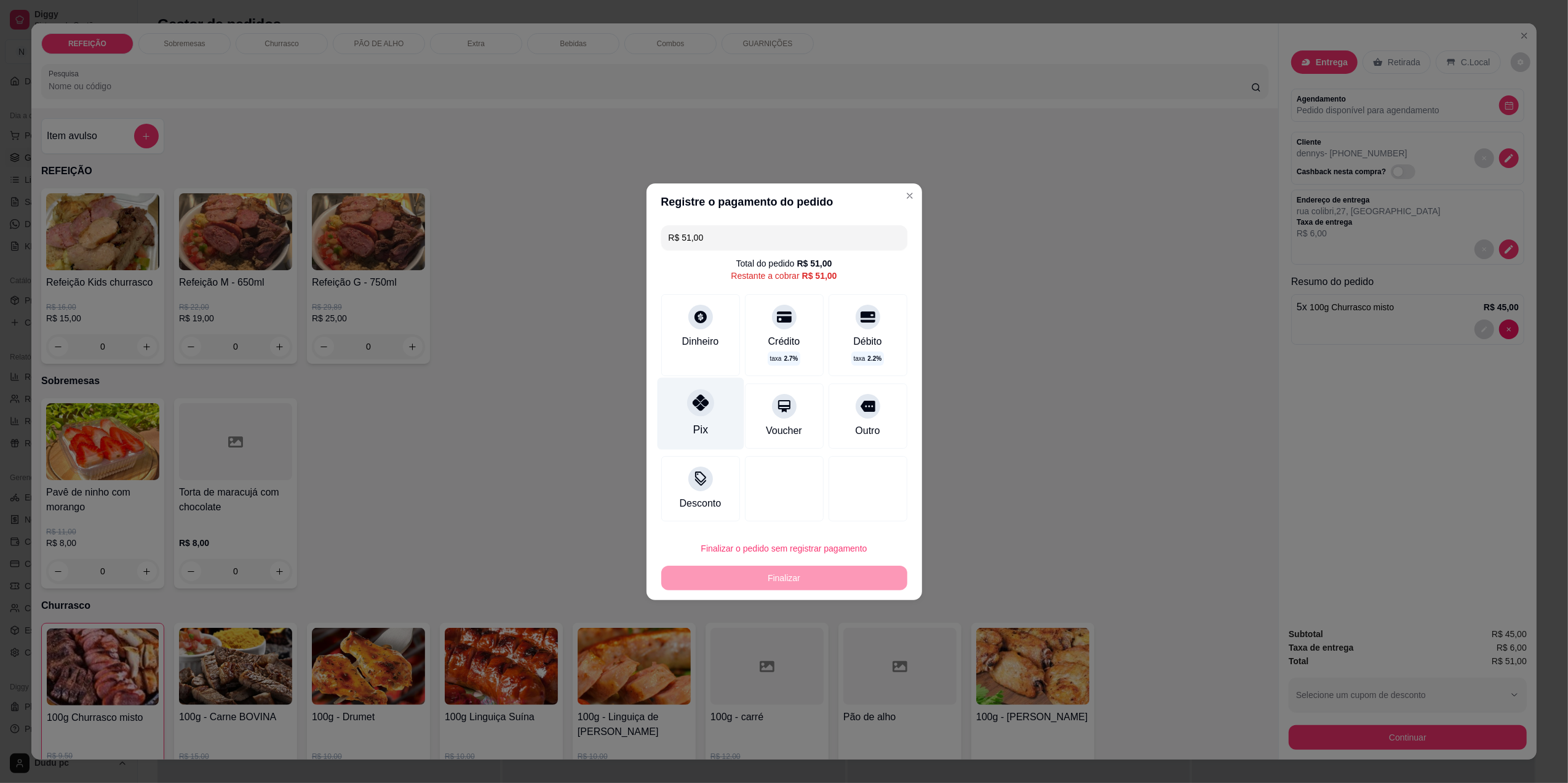
click at [702, 422] on div "Pix" at bounding box center [700, 430] width 15 height 16
type input "R$ 0,00"
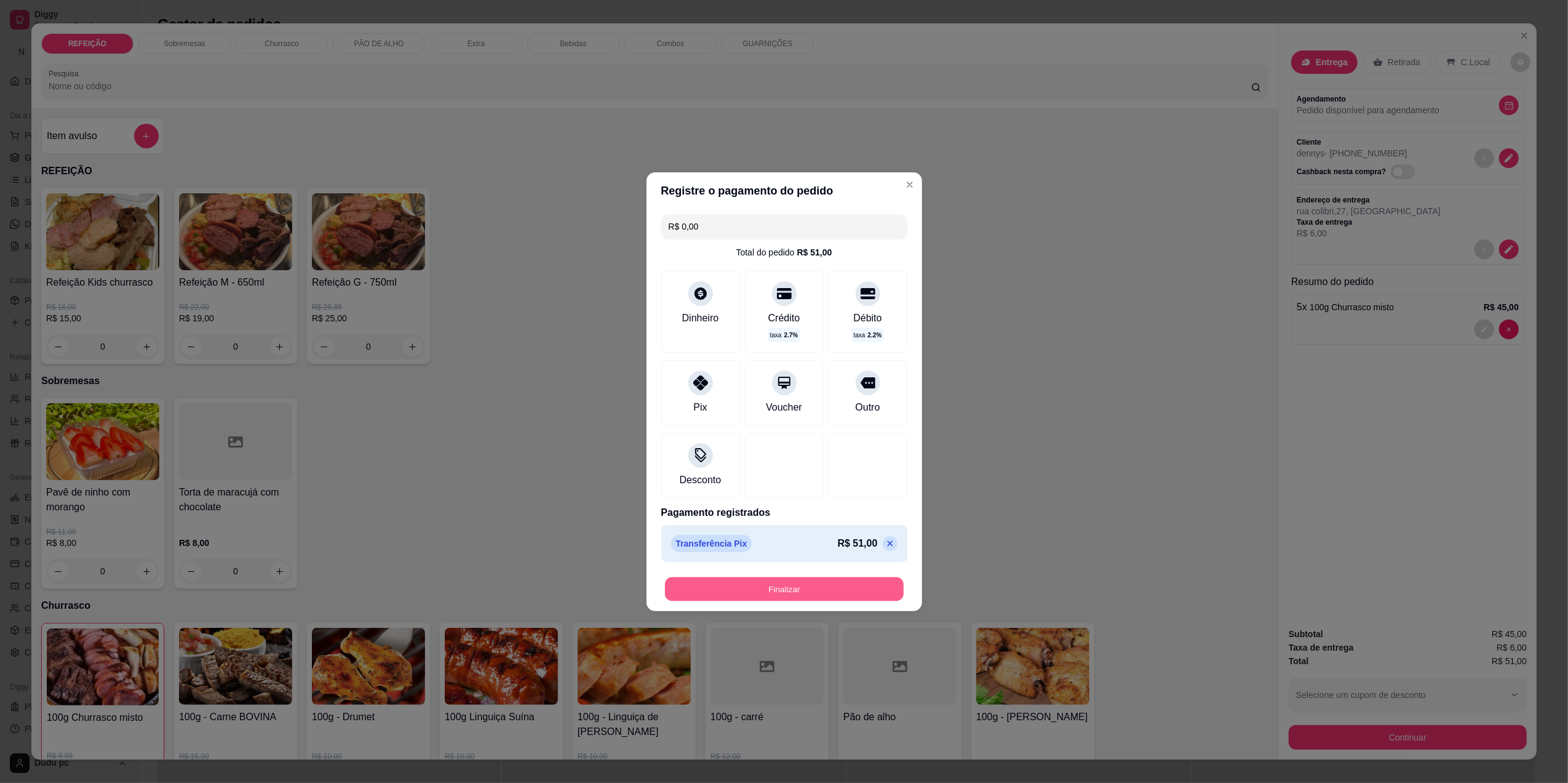
click at [739, 593] on button "Finalizar" at bounding box center [785, 588] width 239 height 24
click at [739, 593] on div "Finalizar" at bounding box center [785, 589] width 246 height 25
type input "0"
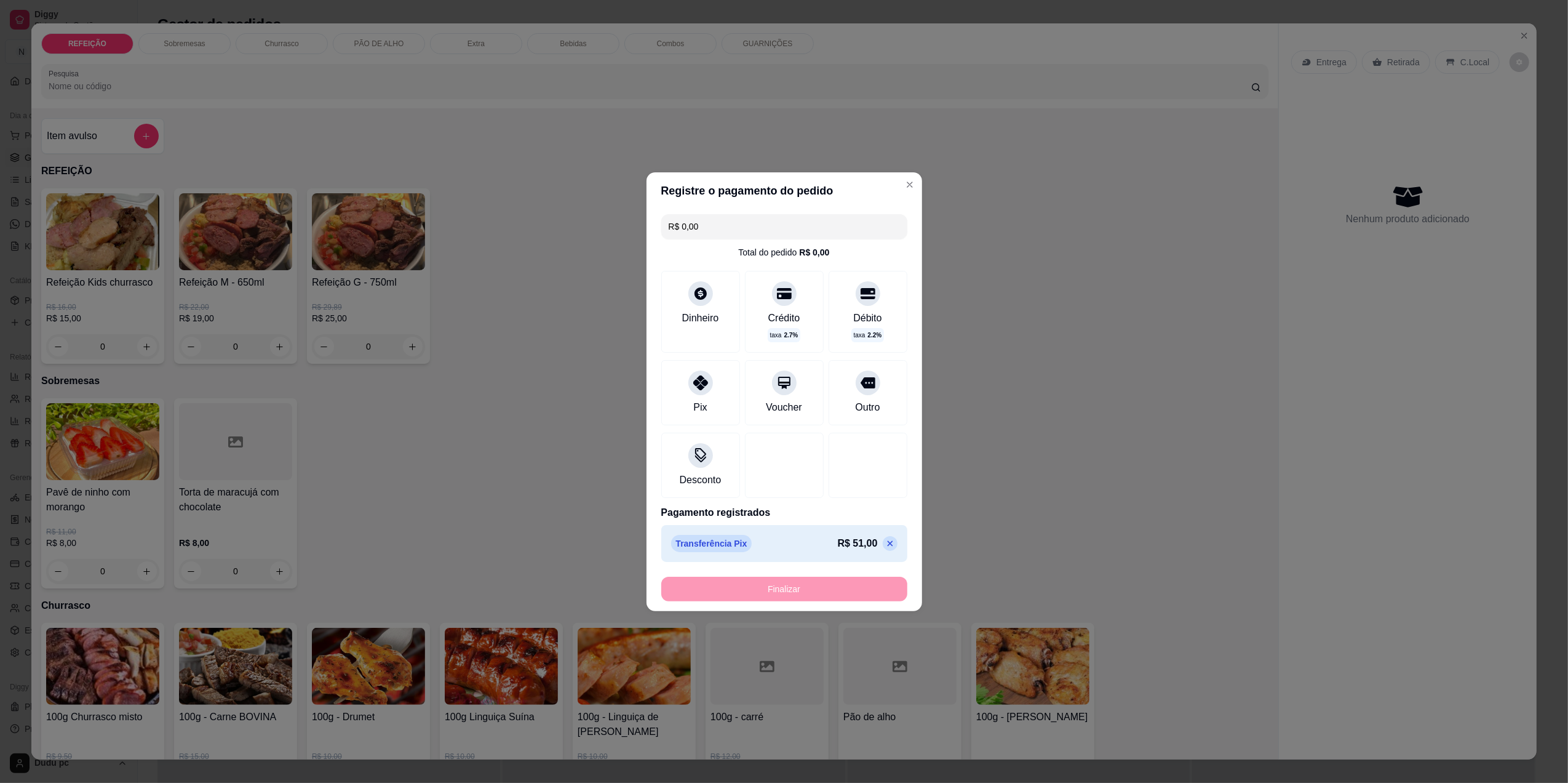
type input "-R$ 51,00"
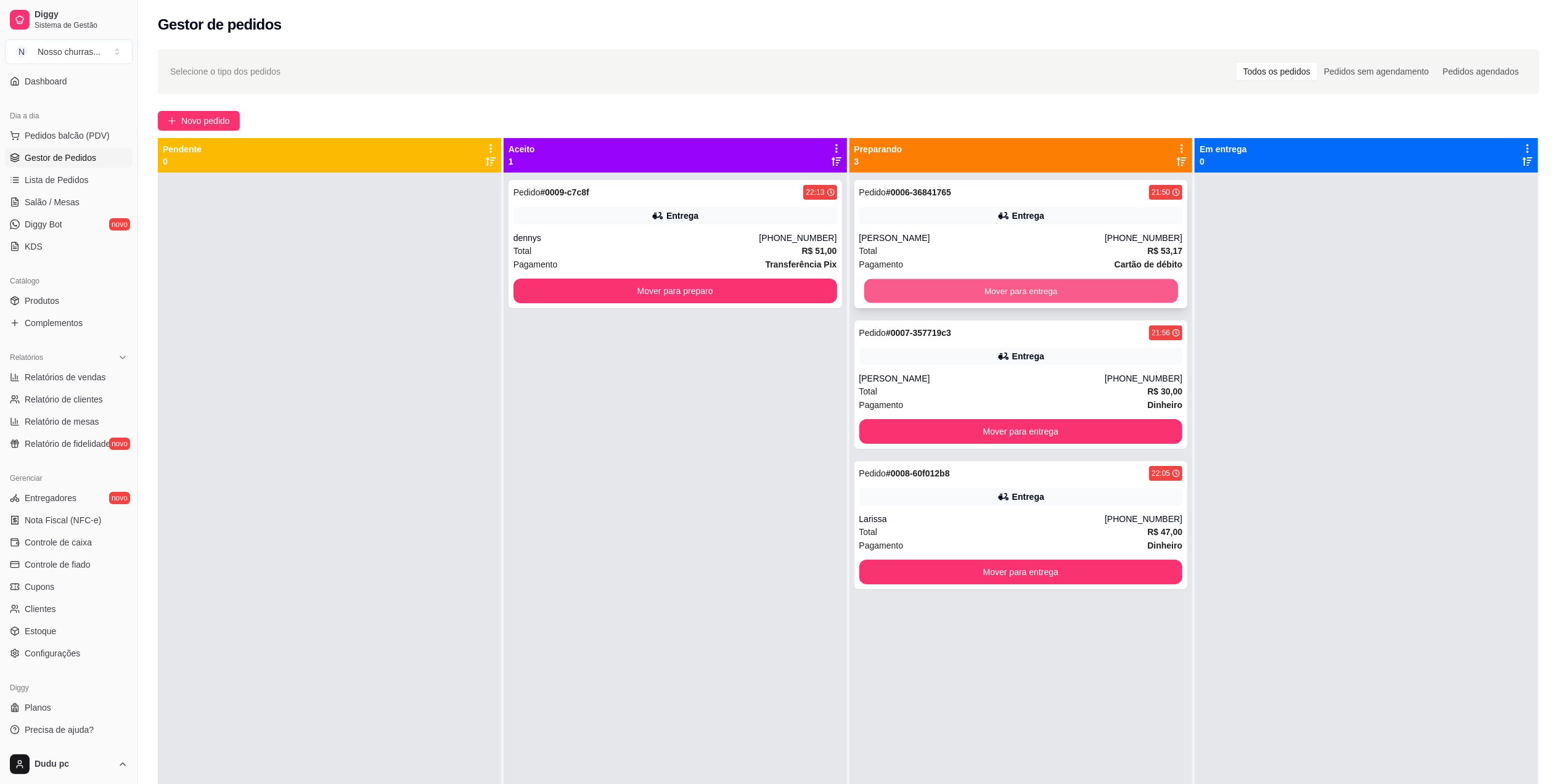
click at [908, 294] on button "Mover para entrega" at bounding box center [1021, 291] width 314 height 24
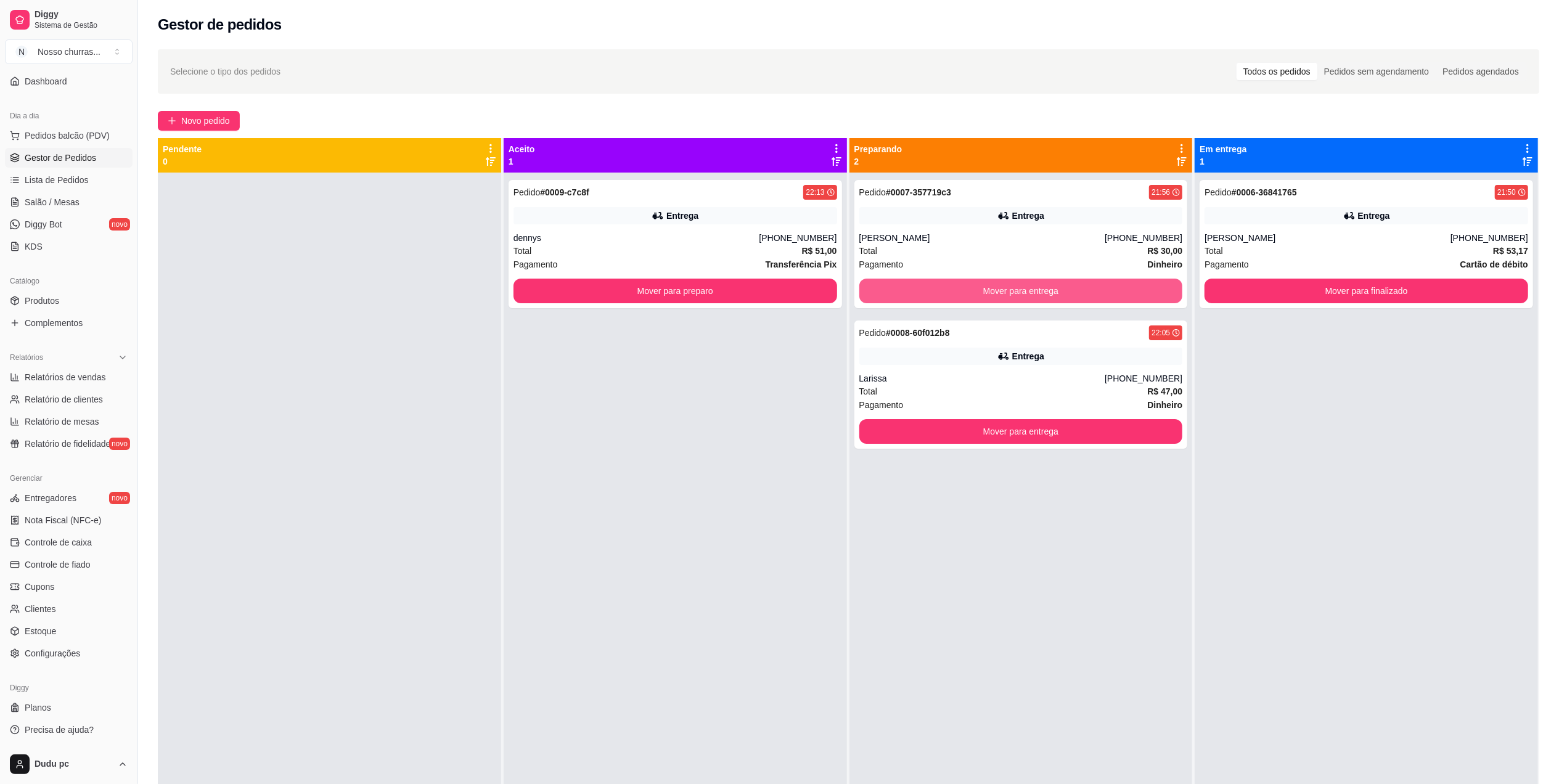
click at [908, 294] on button "Mover para entrega" at bounding box center [1021, 291] width 323 height 25
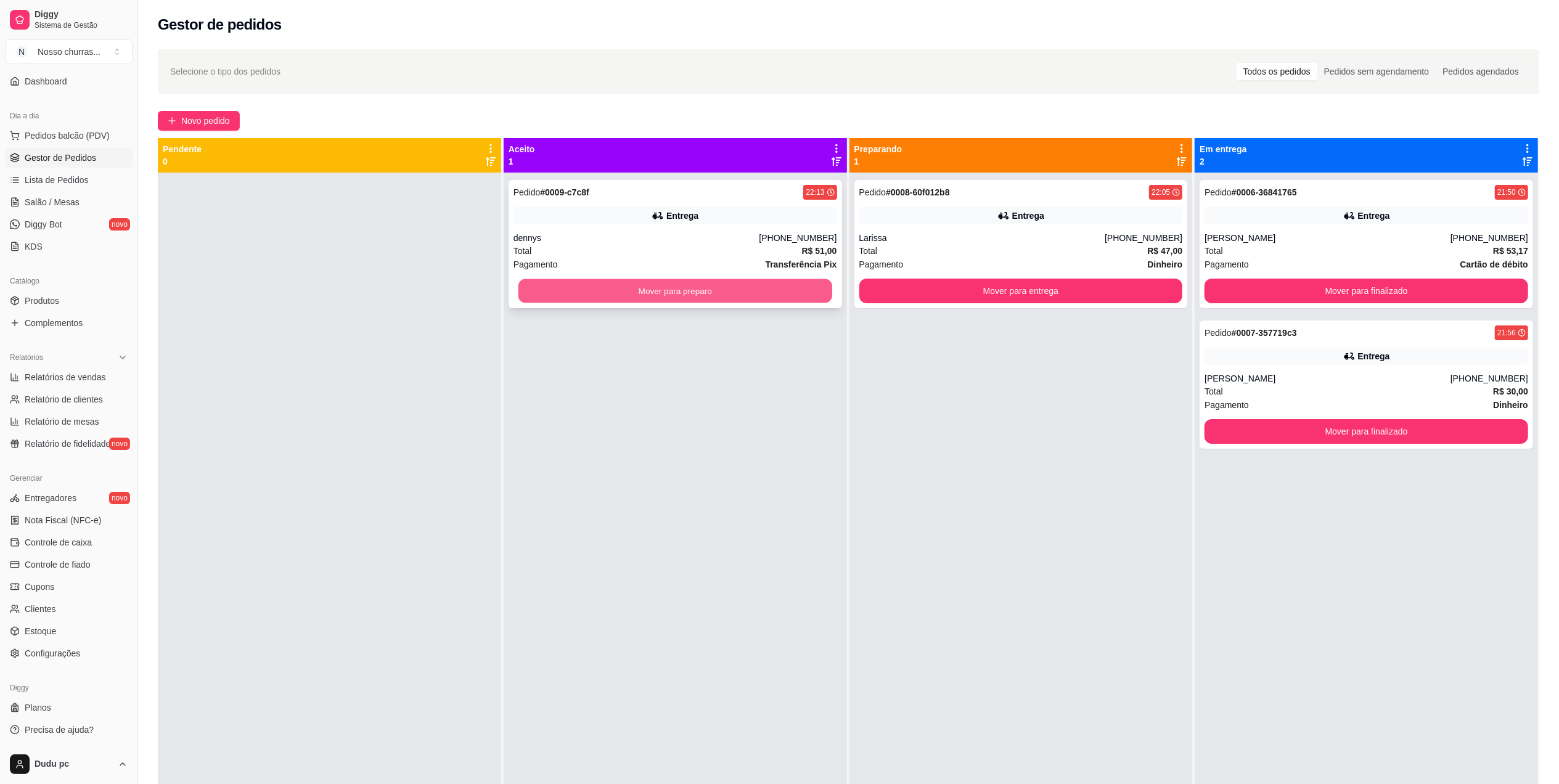
click at [744, 292] on button "Mover para preparo" at bounding box center [675, 291] width 314 height 24
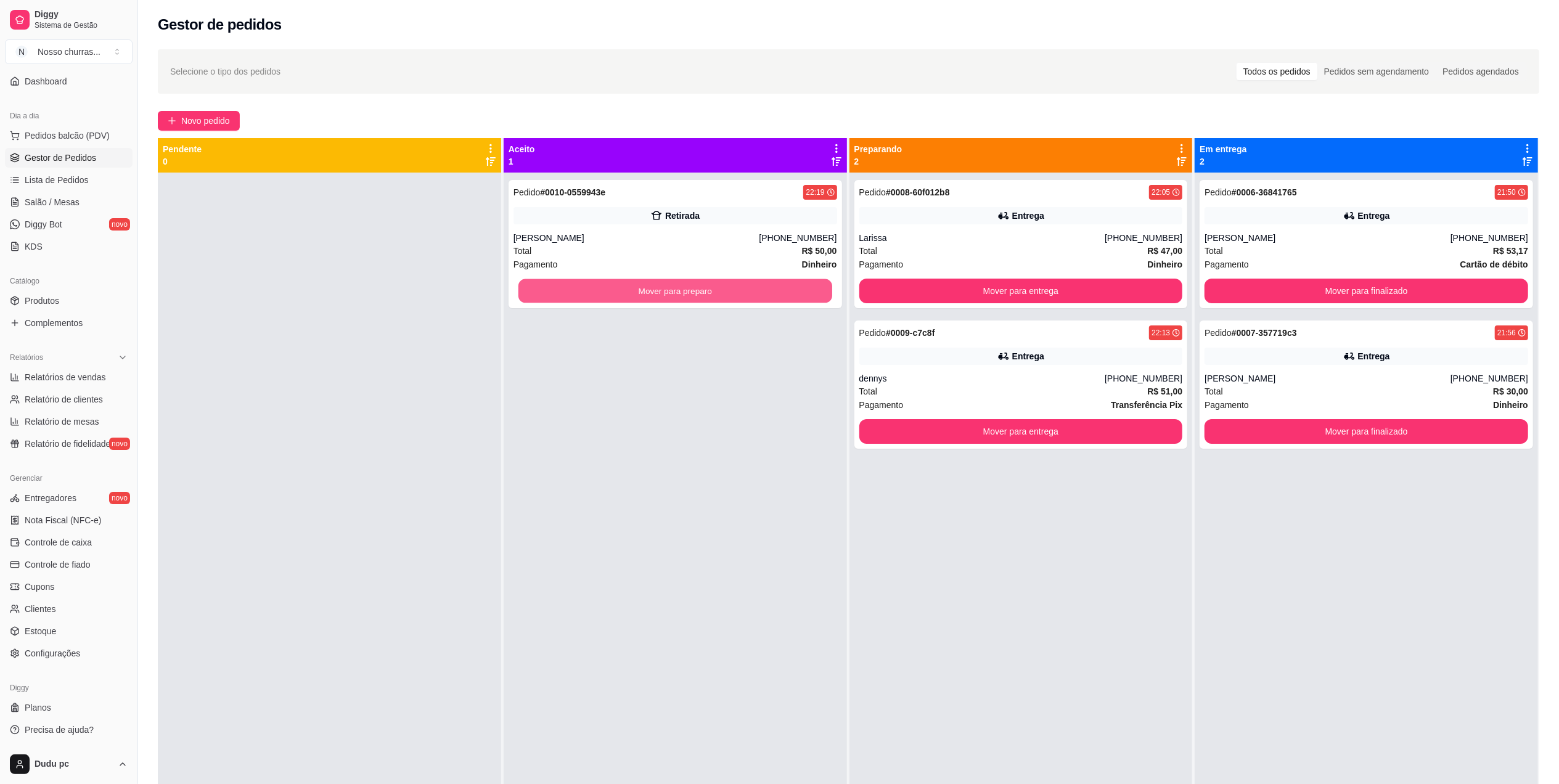
click at [744, 292] on button "Mover para preparo" at bounding box center [675, 291] width 314 height 24
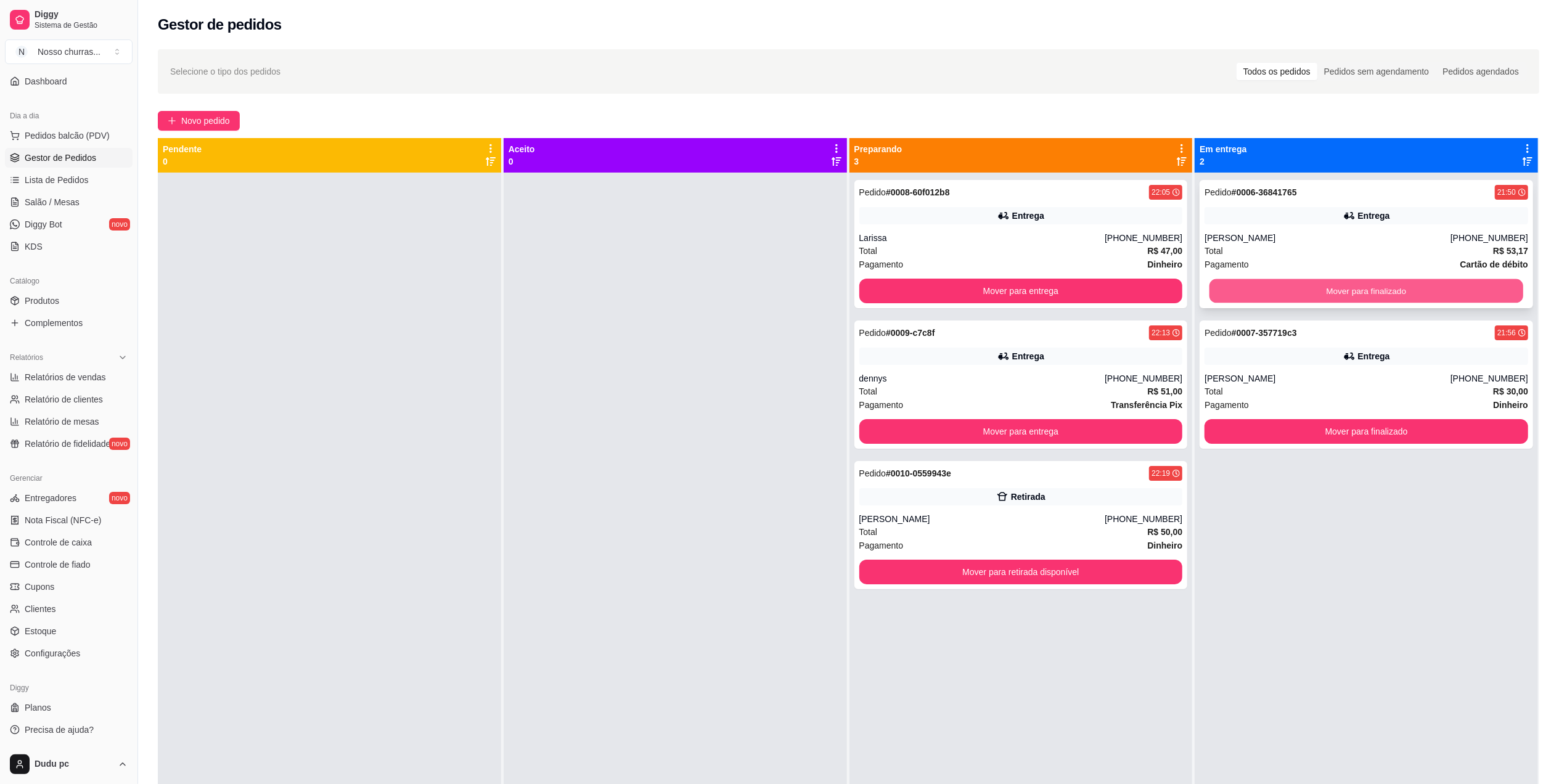
click at [1229, 295] on button "Mover para finalizado" at bounding box center [1366, 291] width 314 height 24
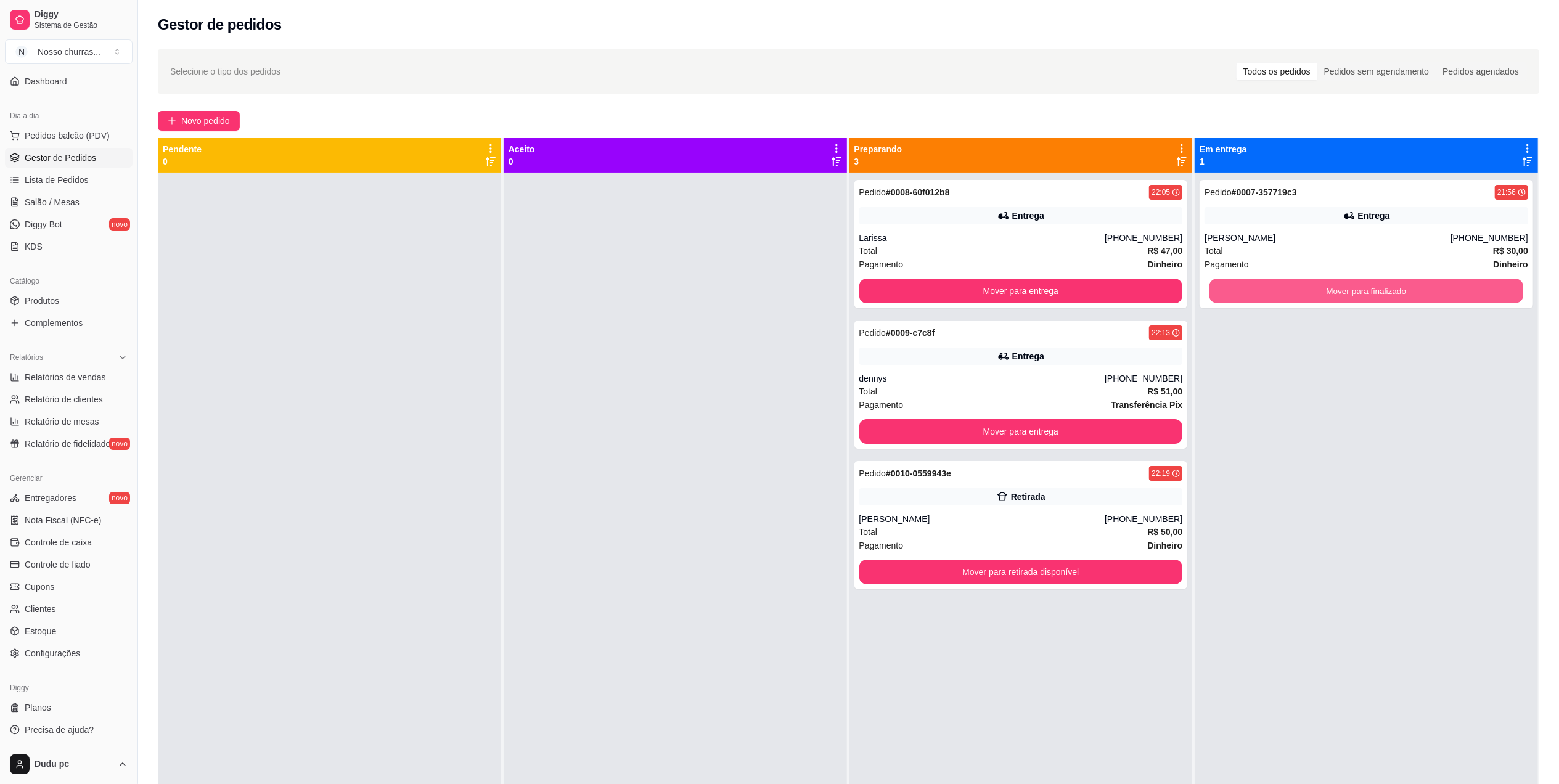
click at [1229, 295] on button "Mover para finalizado" at bounding box center [1366, 291] width 314 height 24
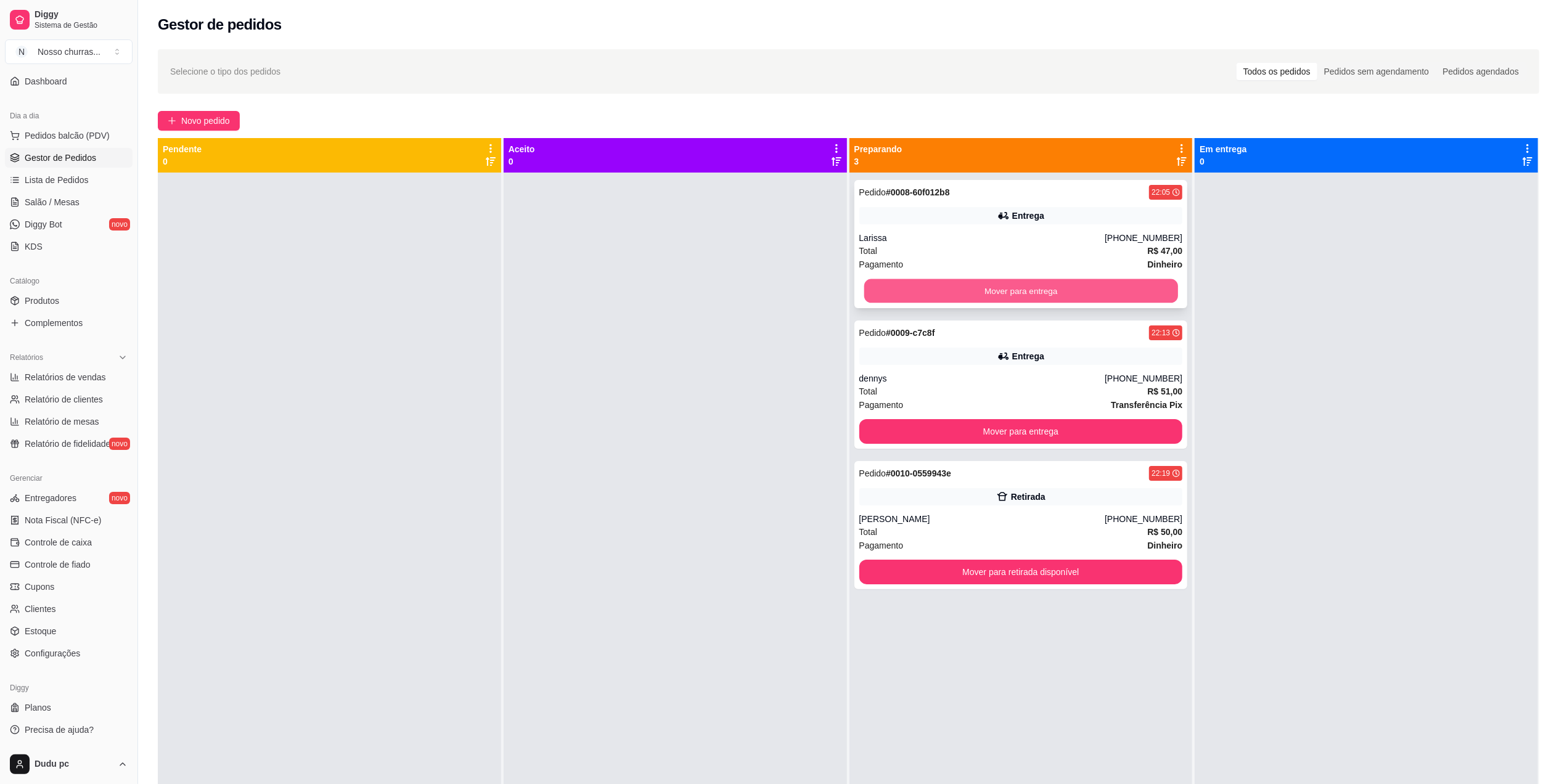
click at [1140, 291] on button "Mover para entrega" at bounding box center [1021, 291] width 314 height 24
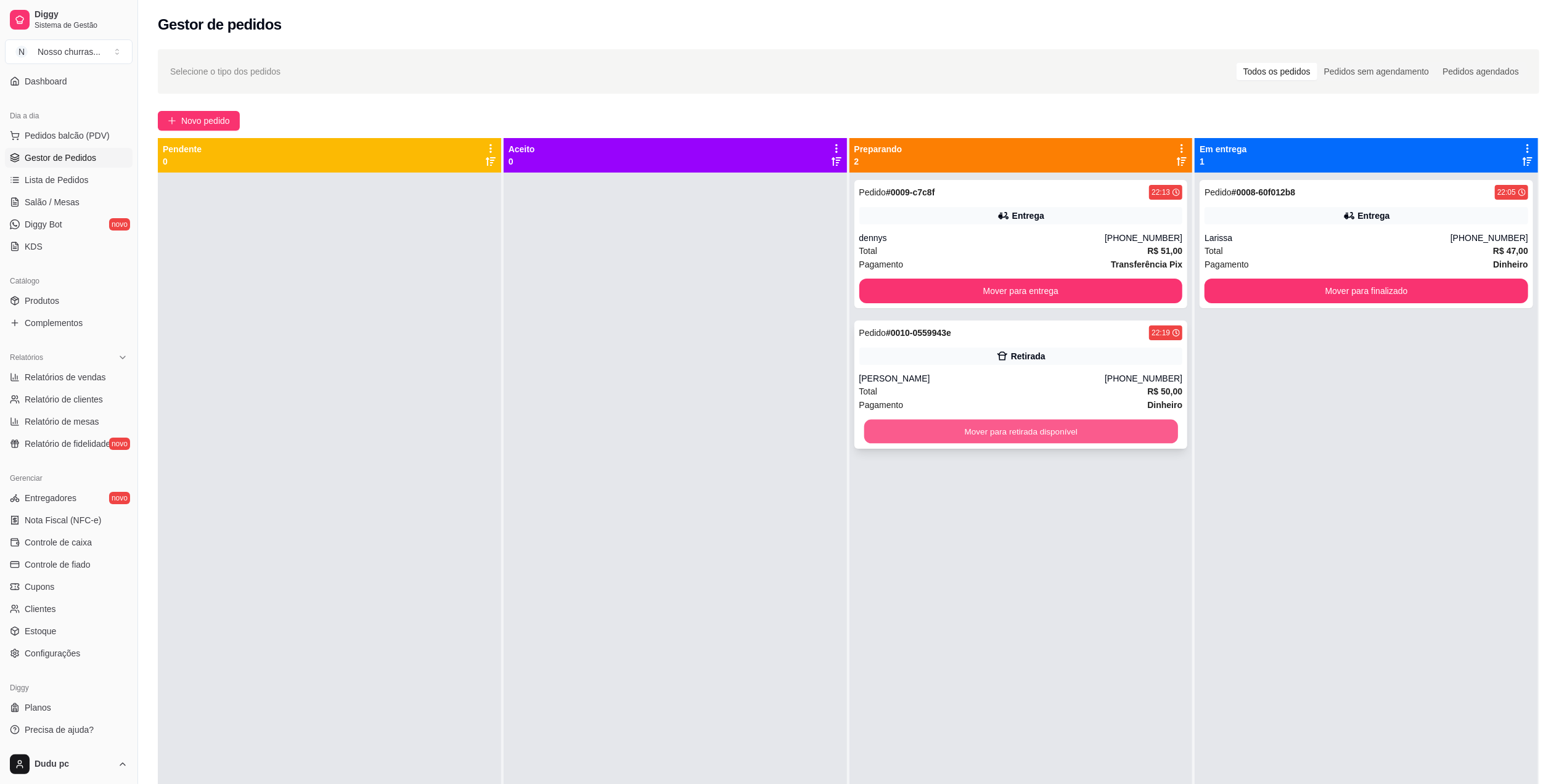
click at [1063, 430] on button "Mover para retirada disponível" at bounding box center [1021, 432] width 314 height 24
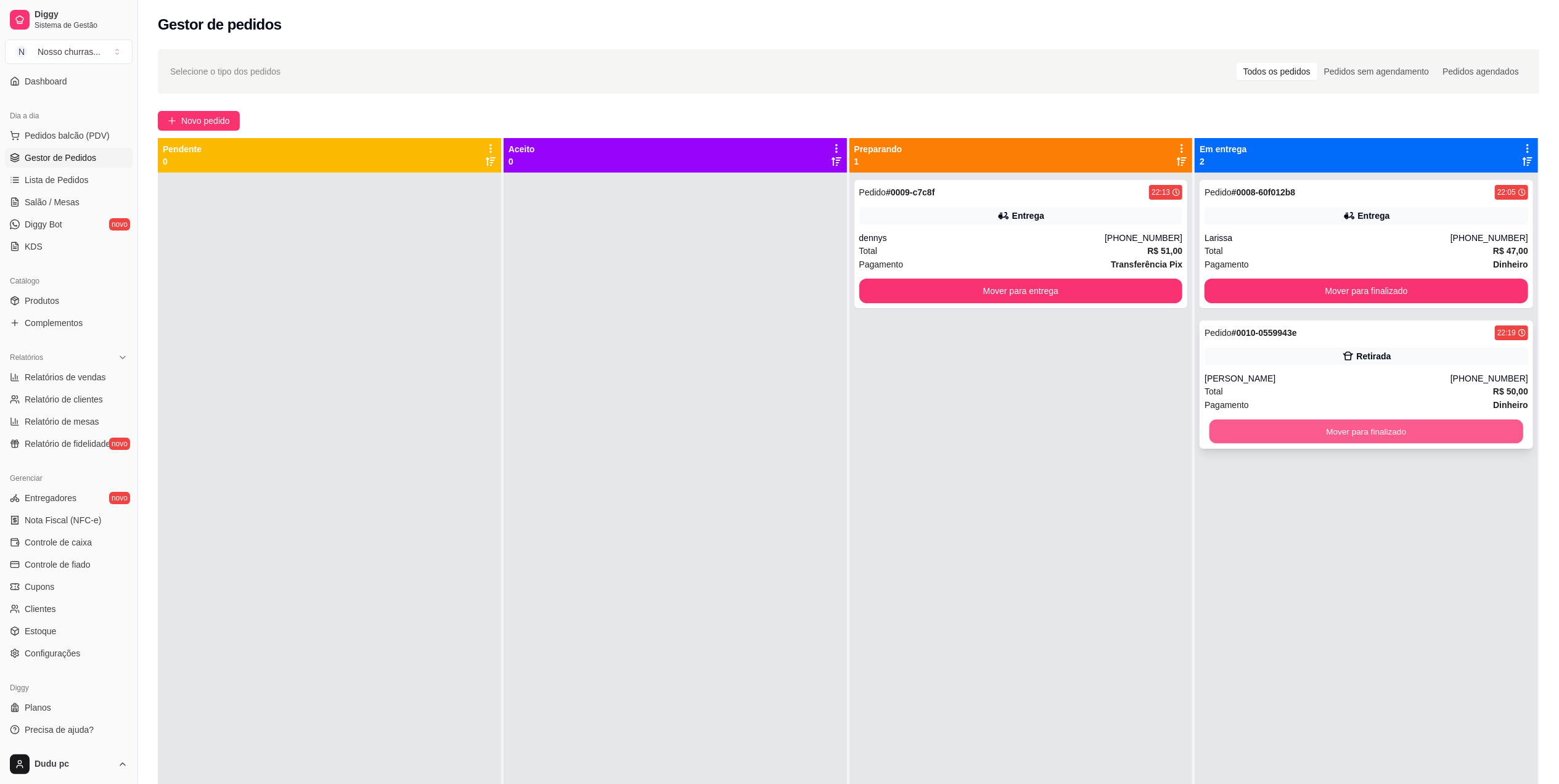
click at [1377, 437] on button "Mover para finalizado" at bounding box center [1366, 432] width 314 height 24
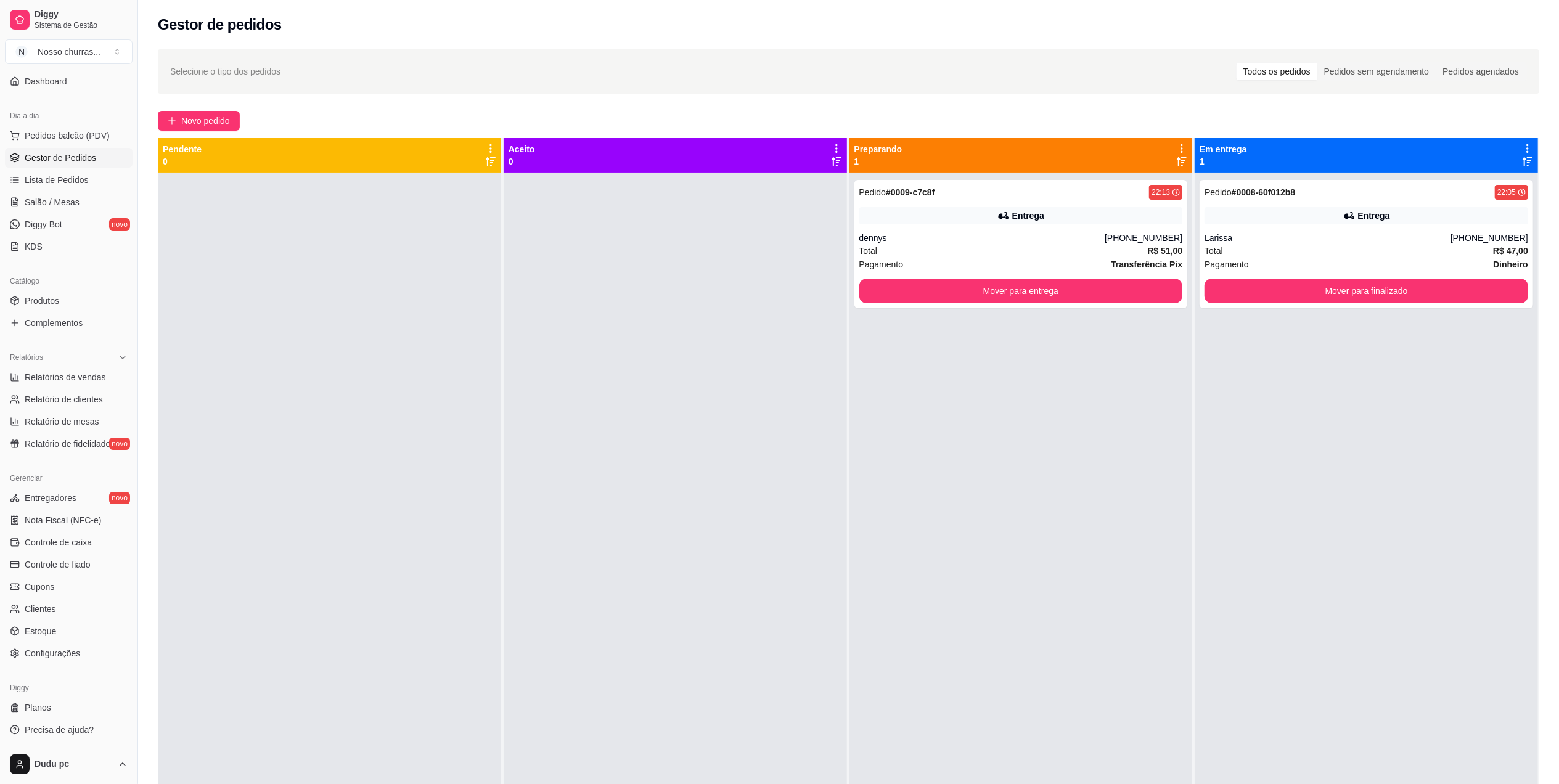
click at [124, 90] on div "Acesso Rápido Dashboard" at bounding box center [69, 72] width 138 height 50
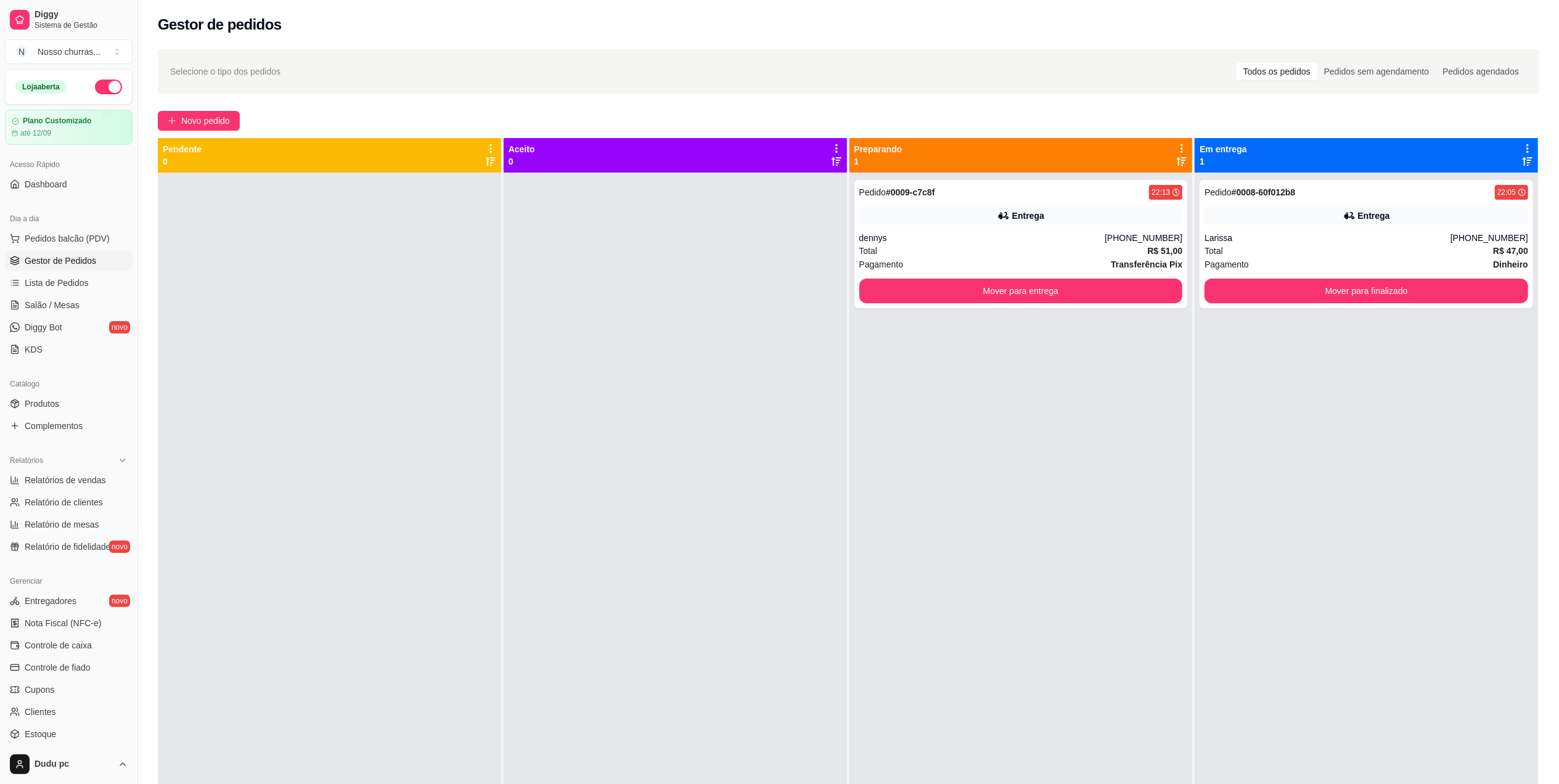
click at [99, 89] on button "button" at bounding box center [108, 87] width 27 height 15
click at [1133, 292] on button "Mover para entrega" at bounding box center [1021, 291] width 314 height 24
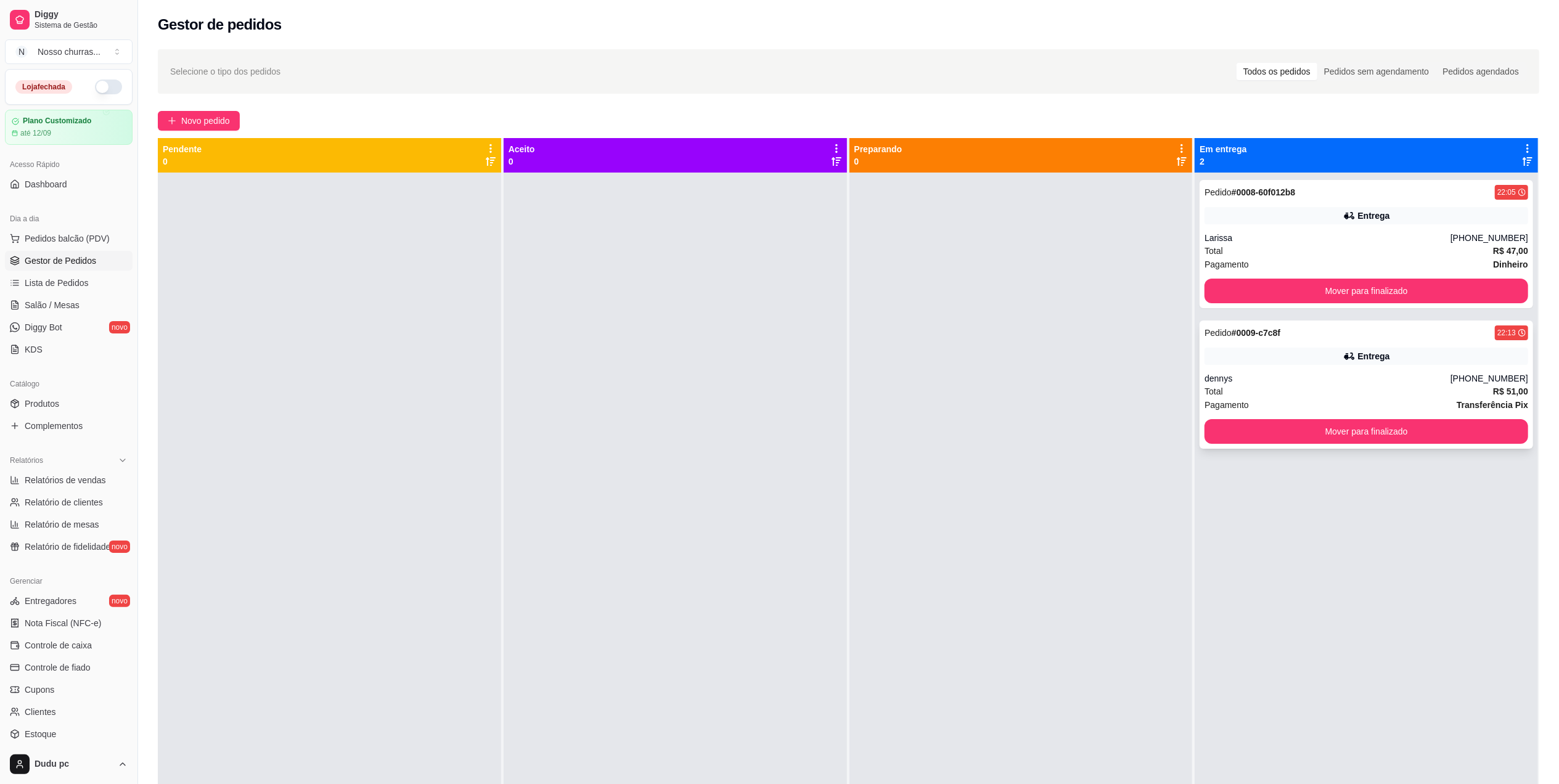
click at [1269, 342] on div "Pedido # 0009-c7c8f 22:13 Entrega dennys [PHONE_NUMBER] Total R$ 51,00 Pagament…" at bounding box center [1366, 384] width 333 height 128
click at [1268, 271] on div "Pagamento Dinheiro" at bounding box center [1366, 264] width 323 height 14
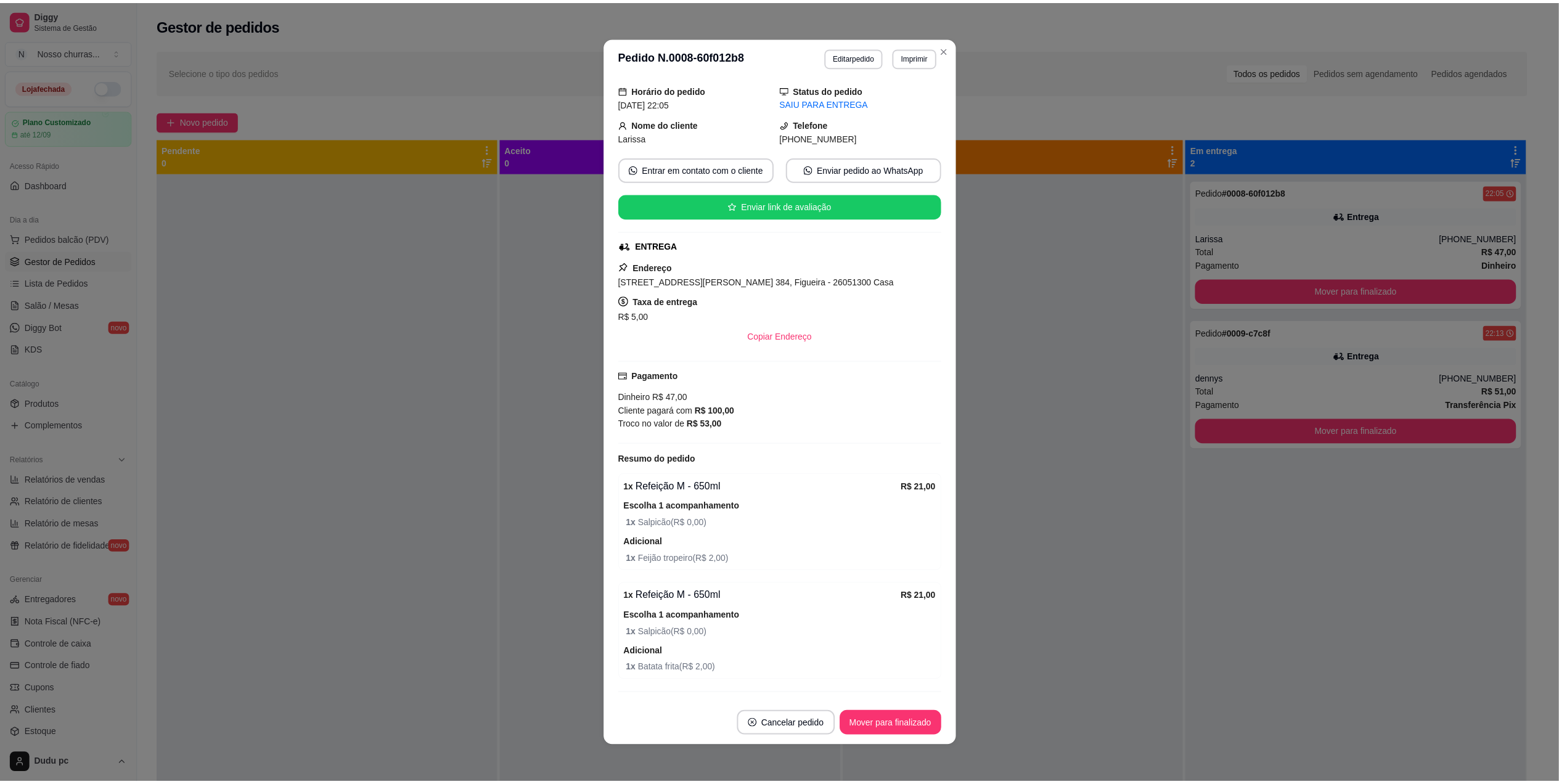
scroll to position [141, 0]
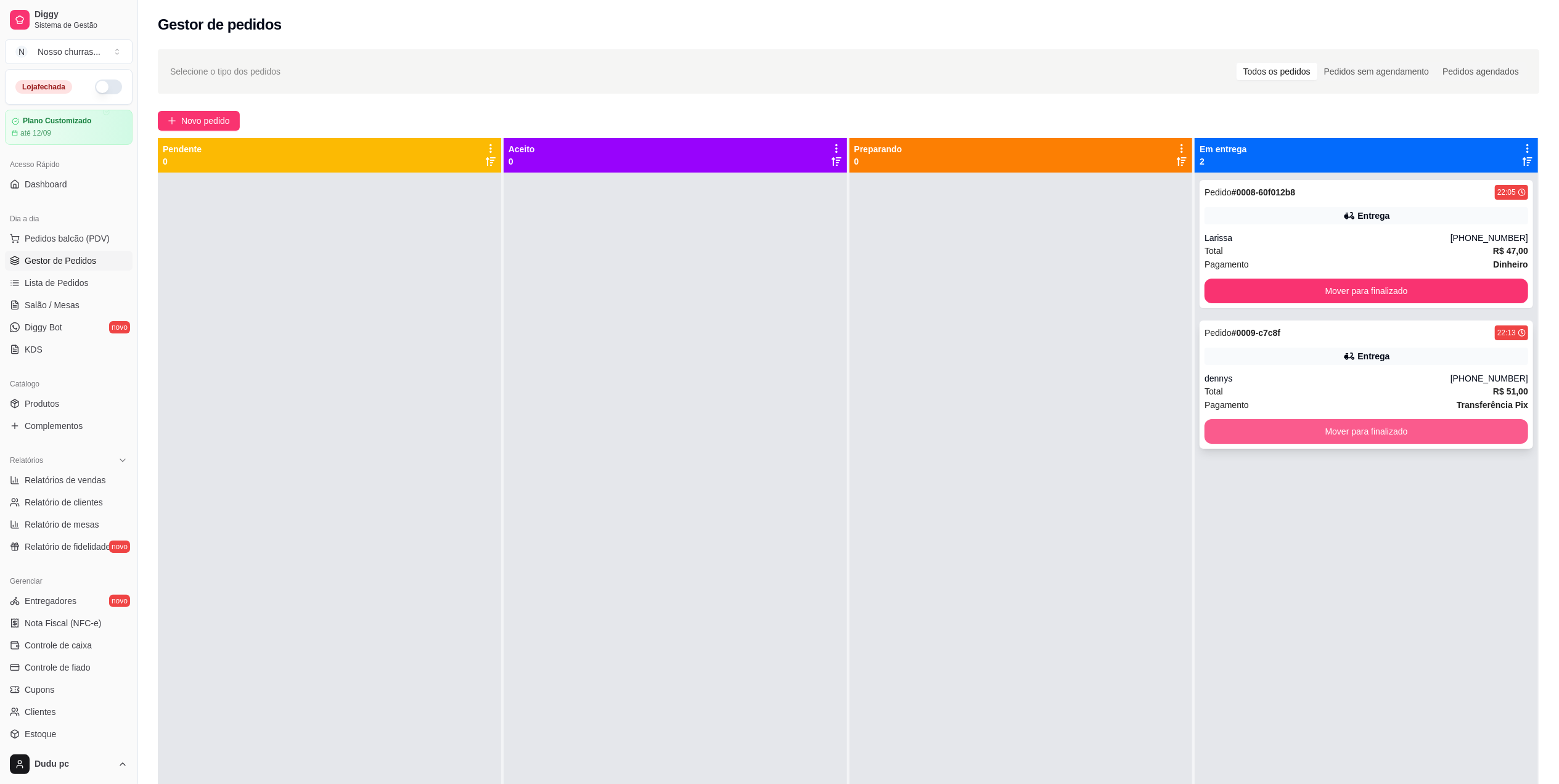
drag, startPoint x: 1201, startPoint y: 413, endPoint x: 1221, endPoint y: 442, distance: 35.2
click at [1221, 442] on div "Pedido # 0009-c7c8f 22:13 Entrega dennys [PHONE_NUMBER] Total R$ 51,00 Pagament…" at bounding box center [1366, 384] width 333 height 128
click at [1223, 437] on button "Mover para finalizado" at bounding box center [1366, 432] width 314 height 24
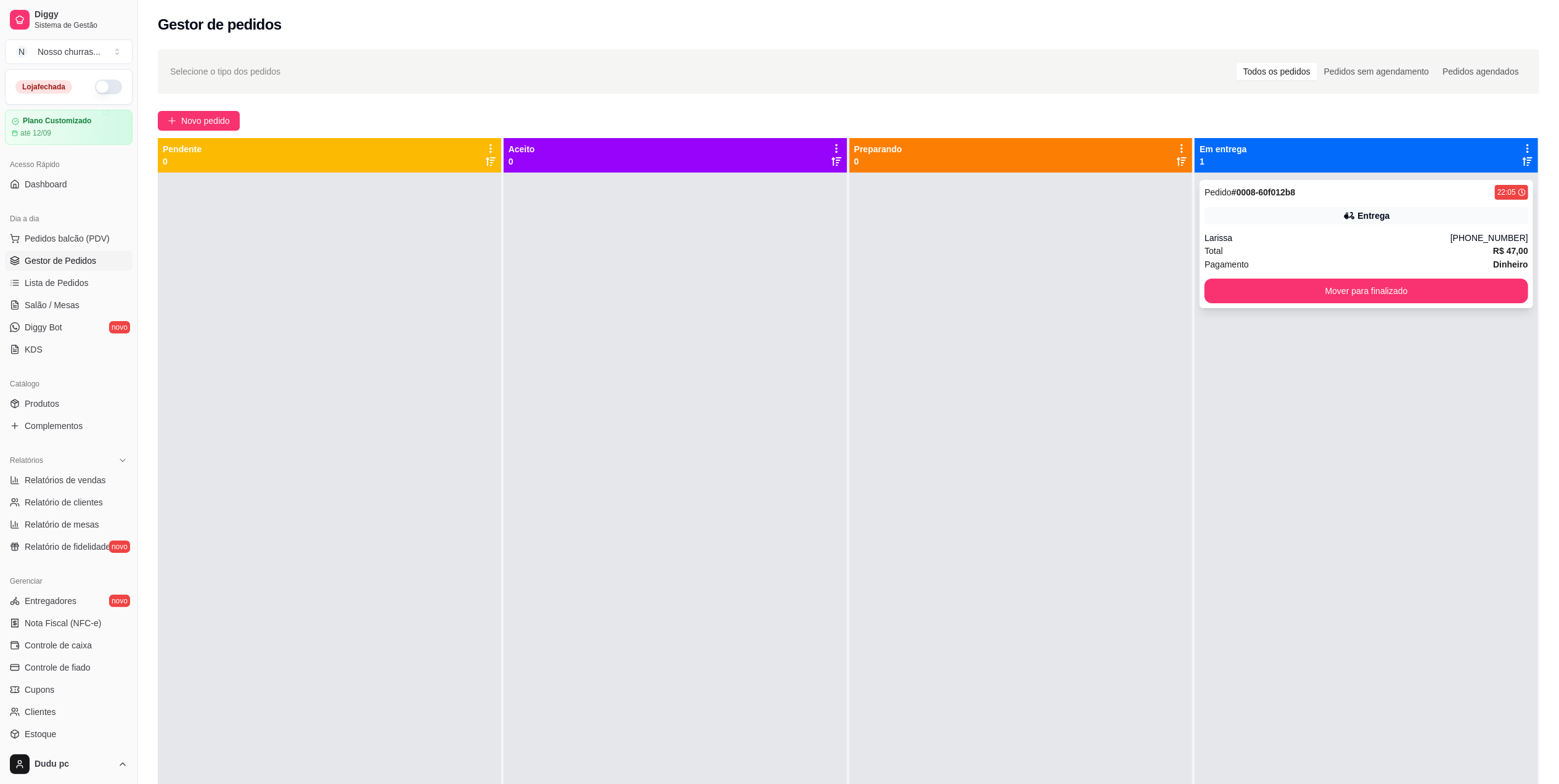
click at [1233, 305] on div "Pedido # 0008-60f012b8 22:05 [GEOGRAPHIC_DATA] [PHONE_NUMBER] Total R$ 47,00 Pa…" at bounding box center [1366, 244] width 333 height 128
click at [1226, 284] on button "Mover para finalizado" at bounding box center [1366, 291] width 314 height 24
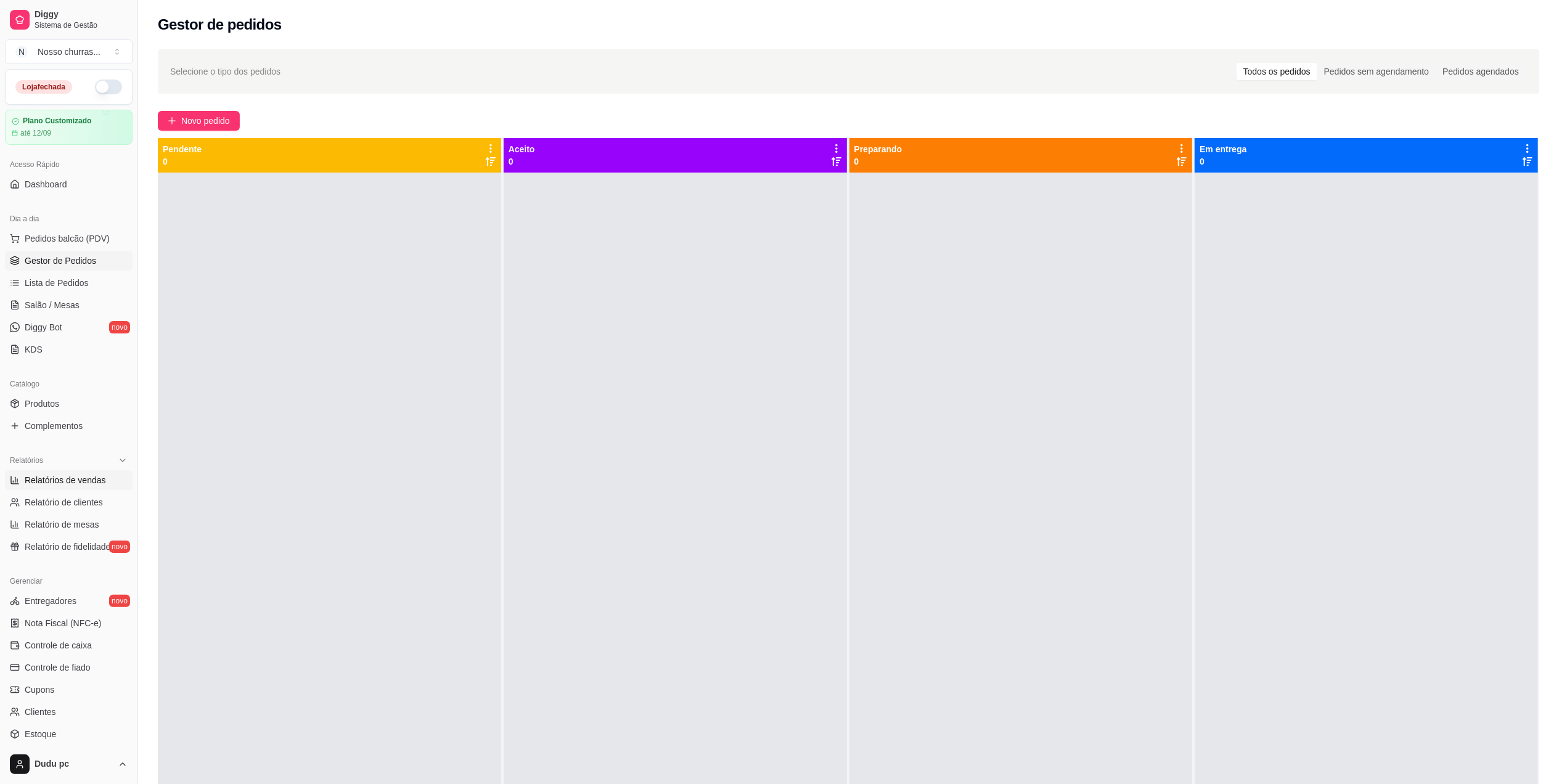
click at [69, 487] on link "Relatórios de vendas" at bounding box center [69, 480] width 128 height 20
select select "ALL"
select select "0"
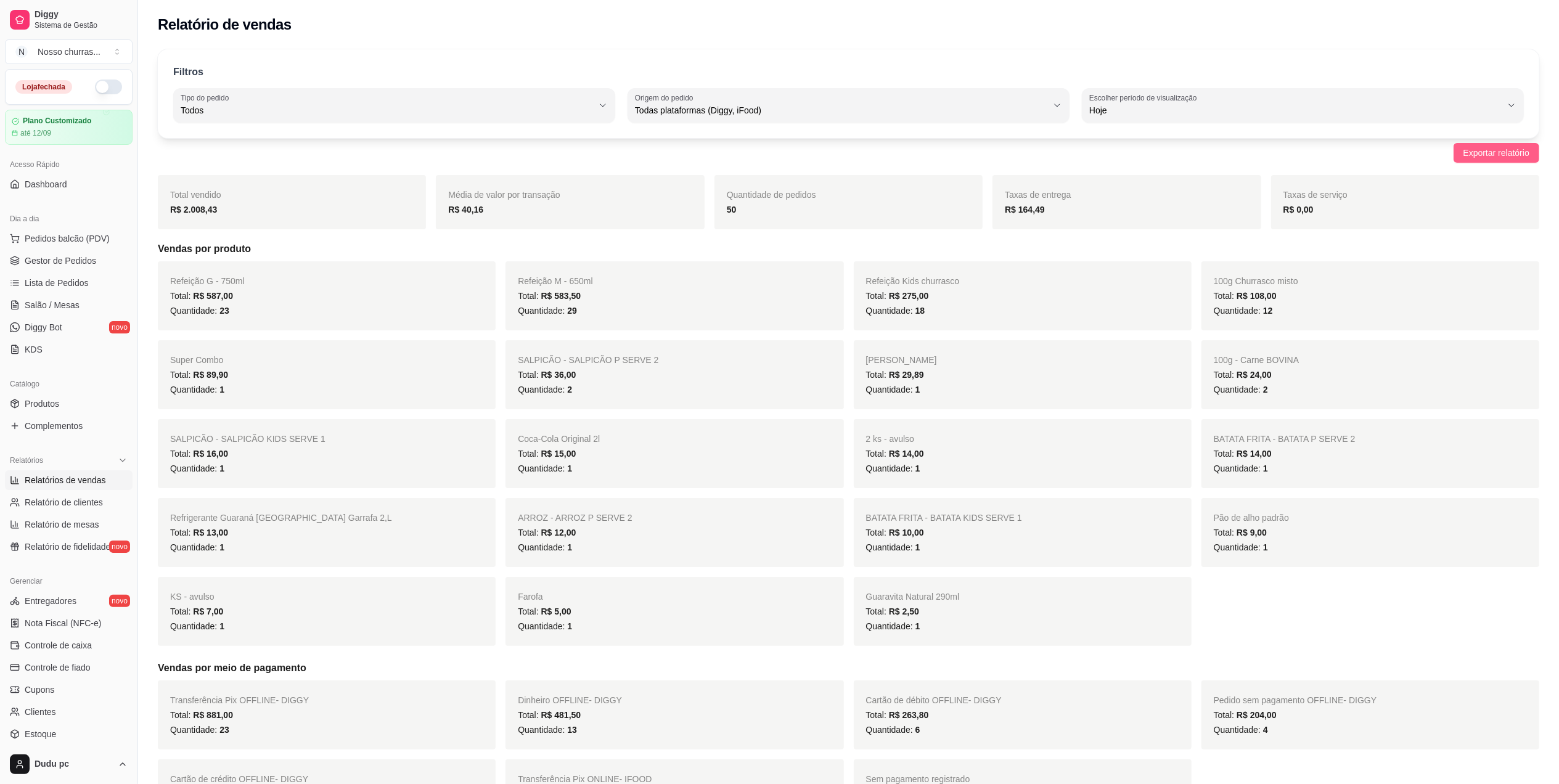
click at [1498, 146] on button "Exportar relatório" at bounding box center [1496, 153] width 86 height 20
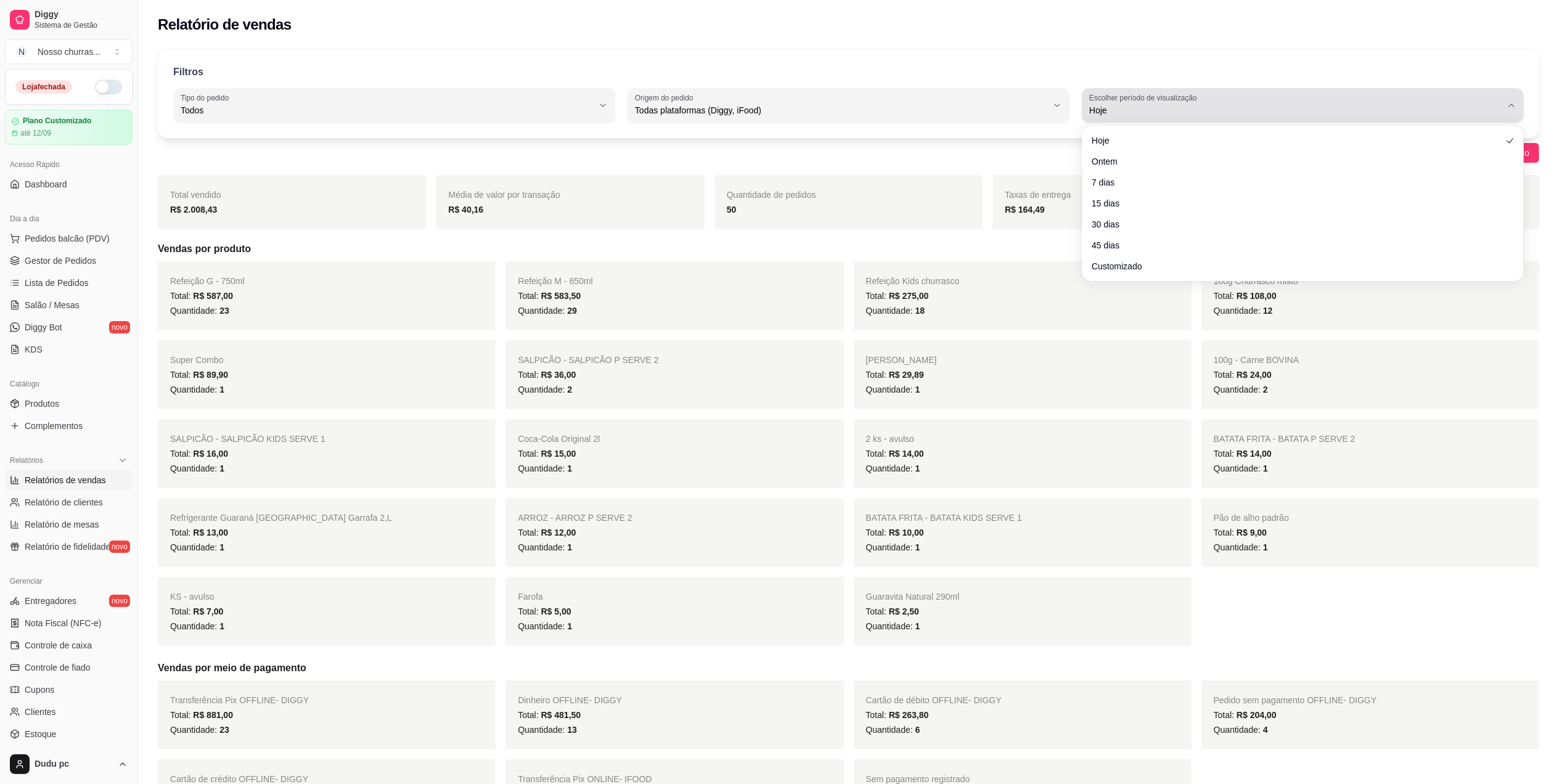
click at [1140, 102] on label "Escolher período de visualização" at bounding box center [1145, 97] width 112 height 11
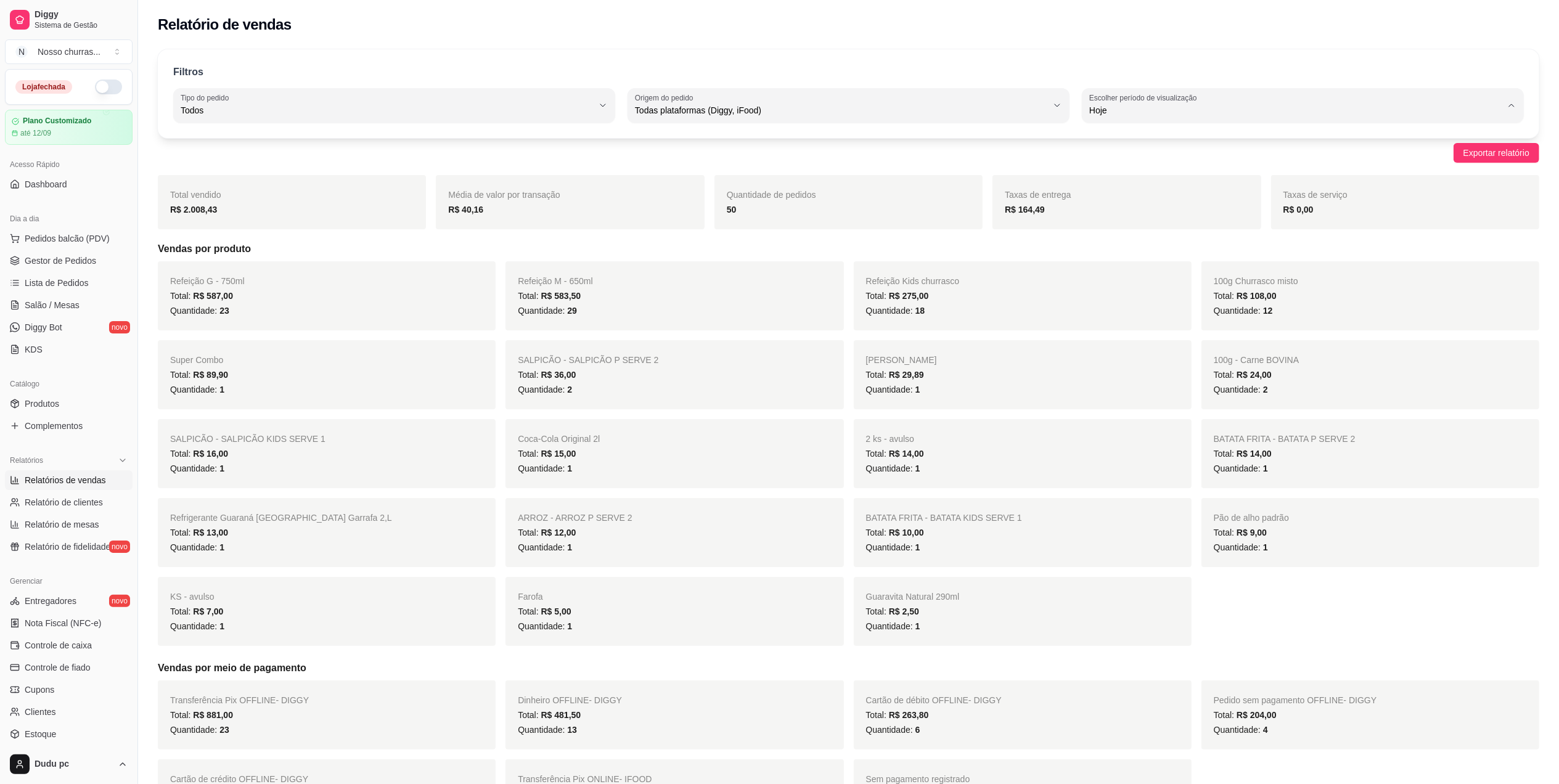
click at [1131, 264] on span "Customizado" at bounding box center [1297, 260] width 393 height 12
type input "-1"
select select "-1"
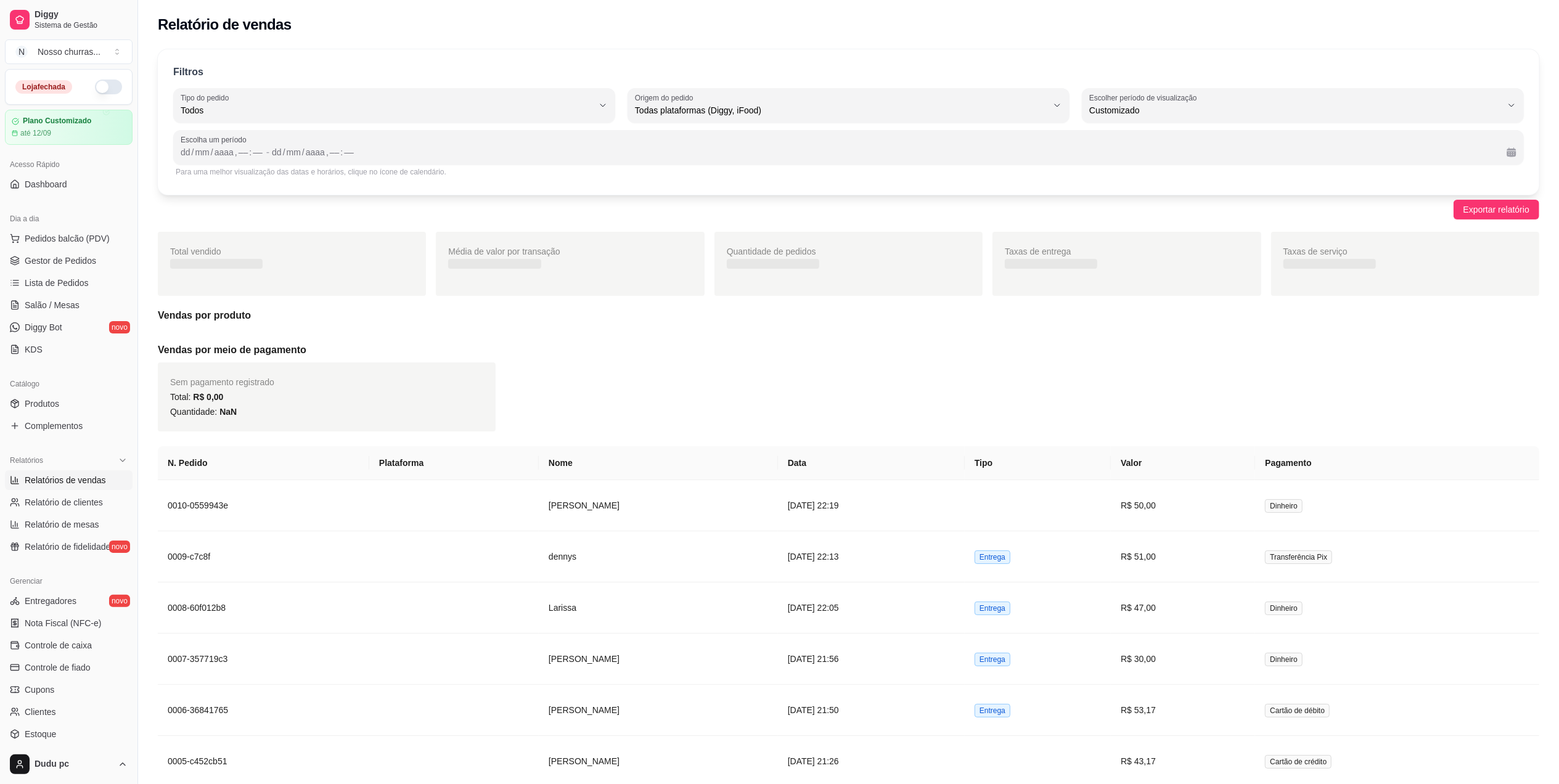
scroll to position [11, 0]
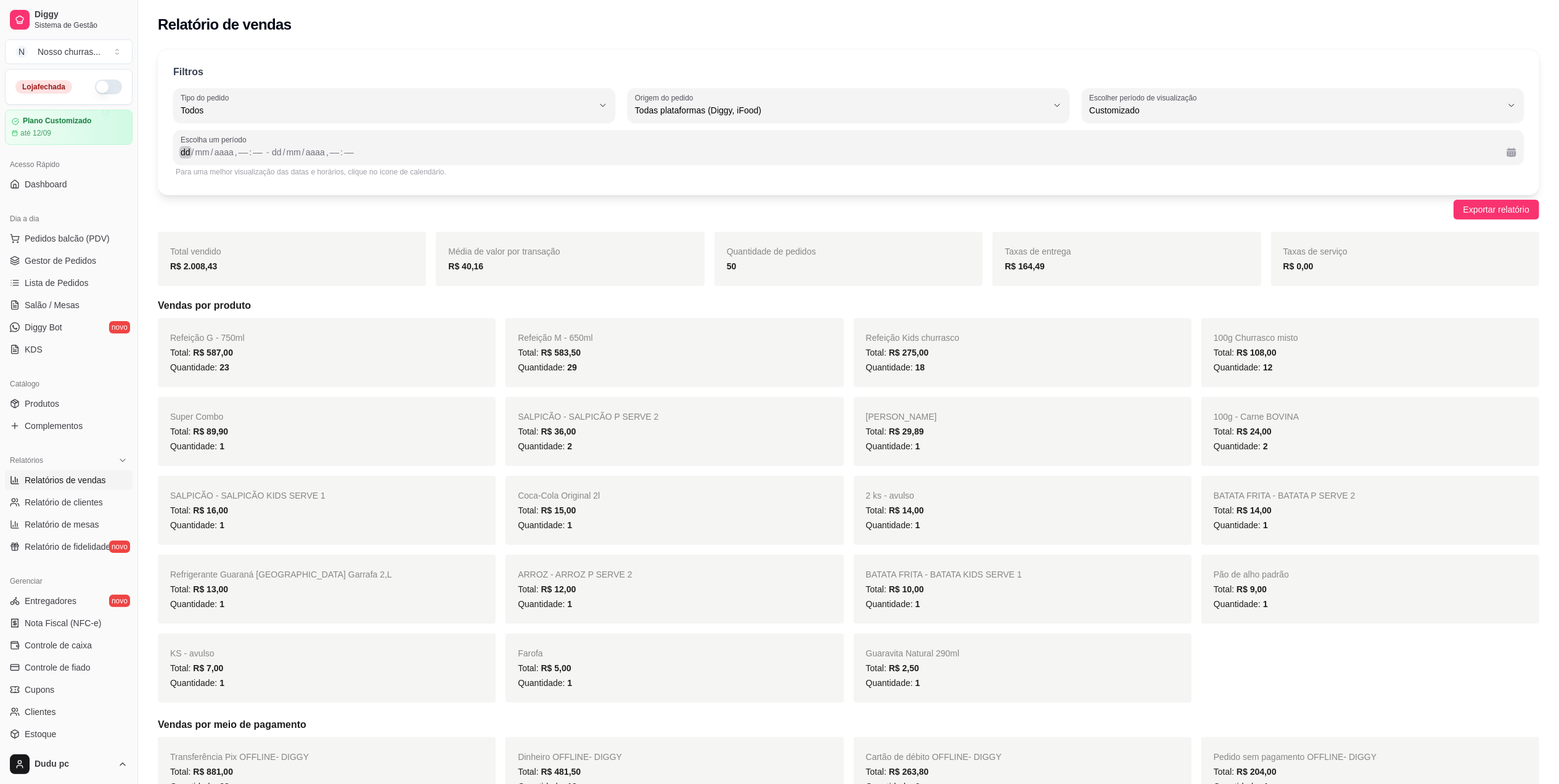
click at [185, 149] on div "dd" at bounding box center [186, 152] width 12 height 12
